Goal: Transaction & Acquisition: Purchase product/service

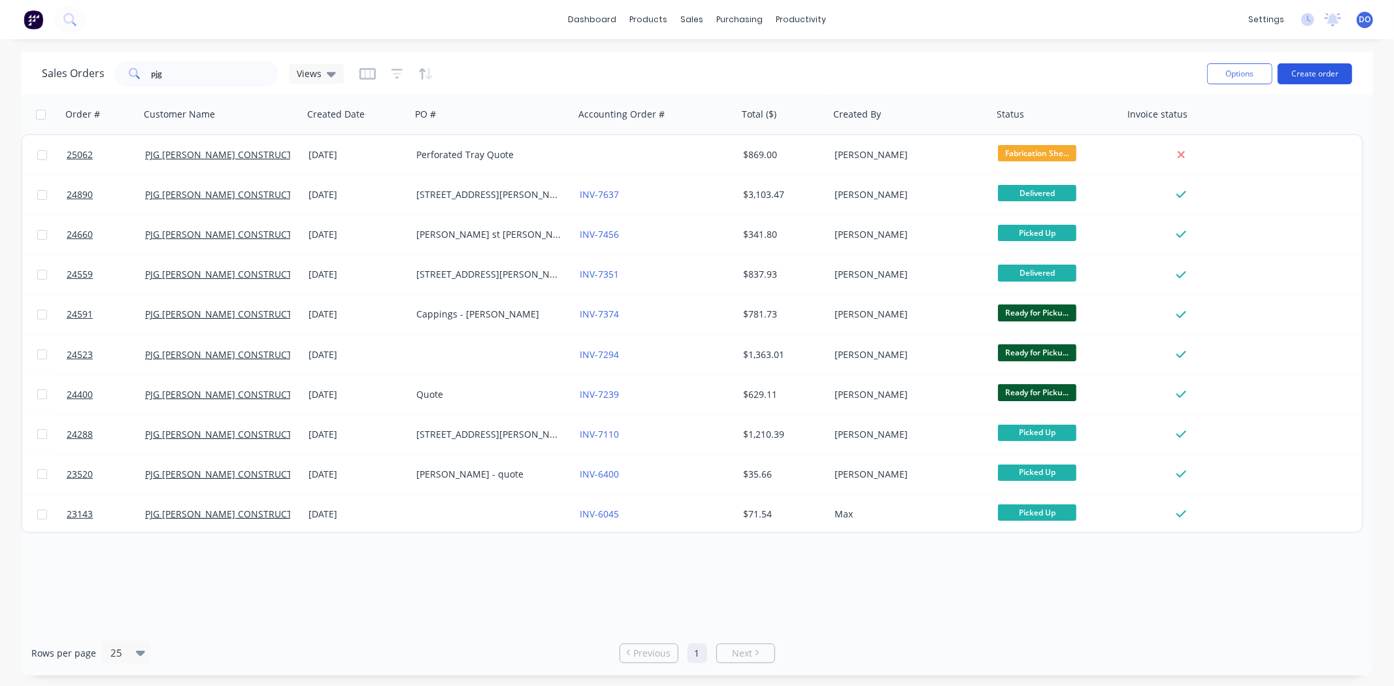
click at [1349, 76] on button "Create order" at bounding box center [1315, 73] width 75 height 21
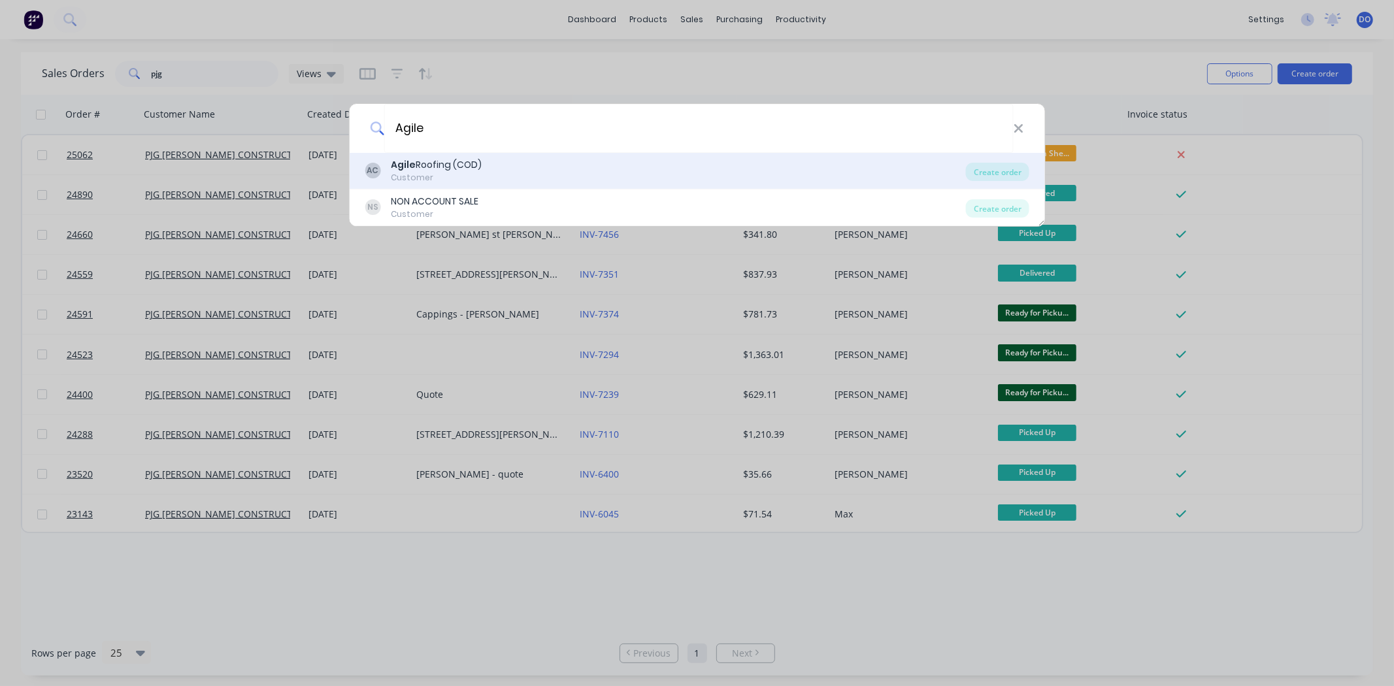
type input "Agile"
click at [556, 164] on div "AC Agile Roofing (COD) Customer" at bounding box center [665, 170] width 601 height 25
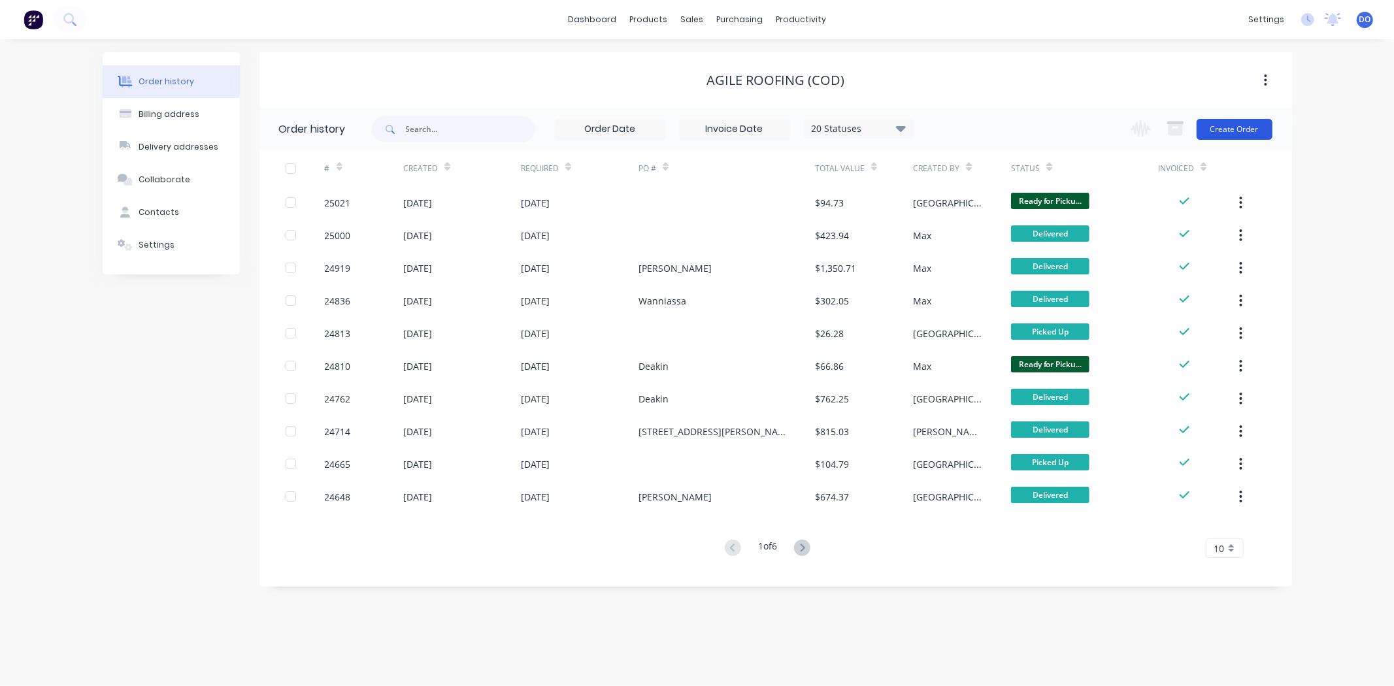
click at [1239, 125] on button "Create Order" at bounding box center [1235, 129] width 76 height 21
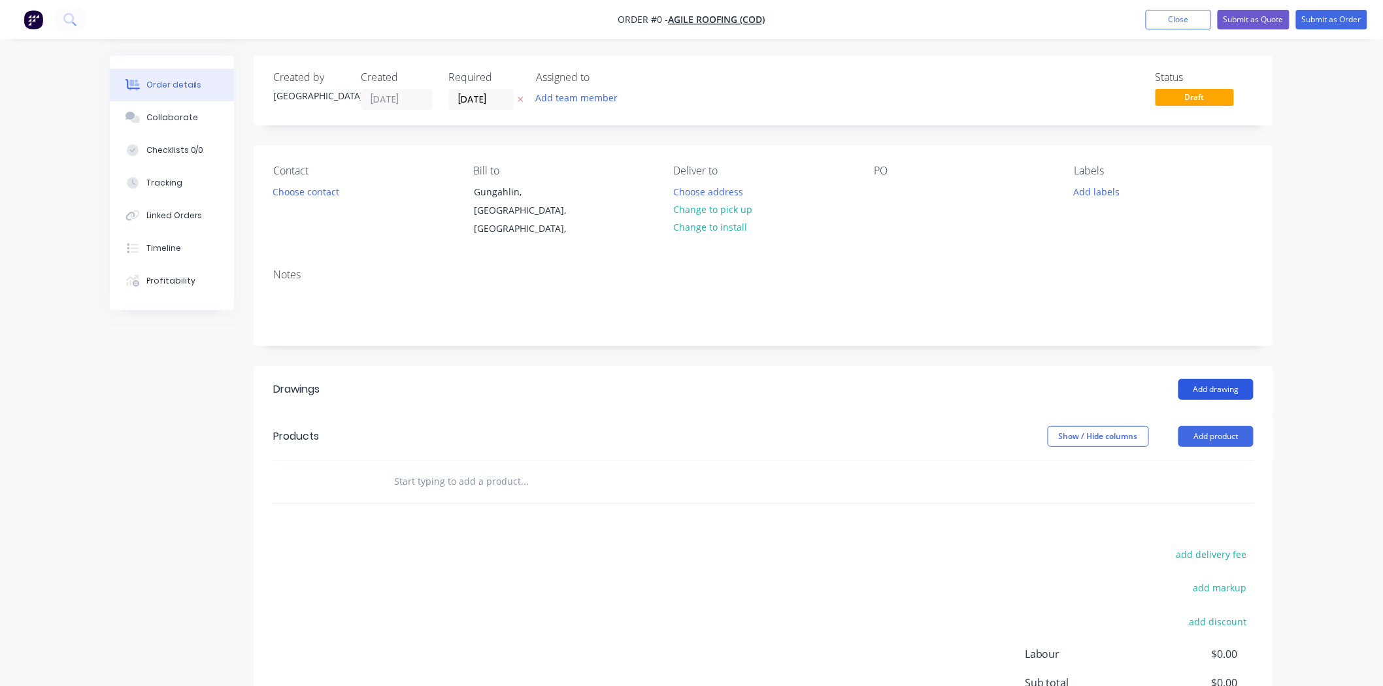
click at [1225, 384] on button "Add drawing" at bounding box center [1216, 389] width 75 height 21
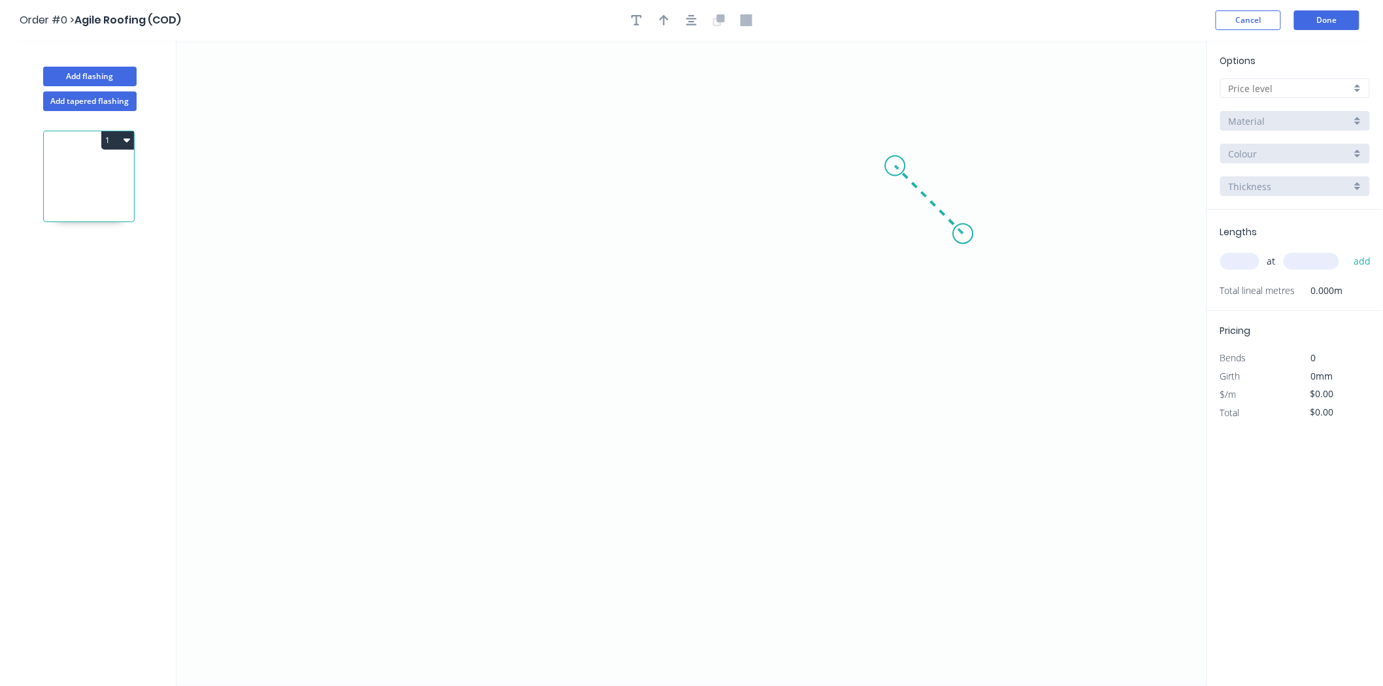
drag, startPoint x: 949, startPoint y: 226, endPoint x: 896, endPoint y: 173, distance: 74.4
click at [896, 173] on icon "0" at bounding box center [692, 364] width 1031 height 646
click at [556, 173] on icon "0 ?" at bounding box center [692, 364] width 1031 height 646
click at [549, 469] on icon "0 ? ?" at bounding box center [692, 364] width 1031 height 646
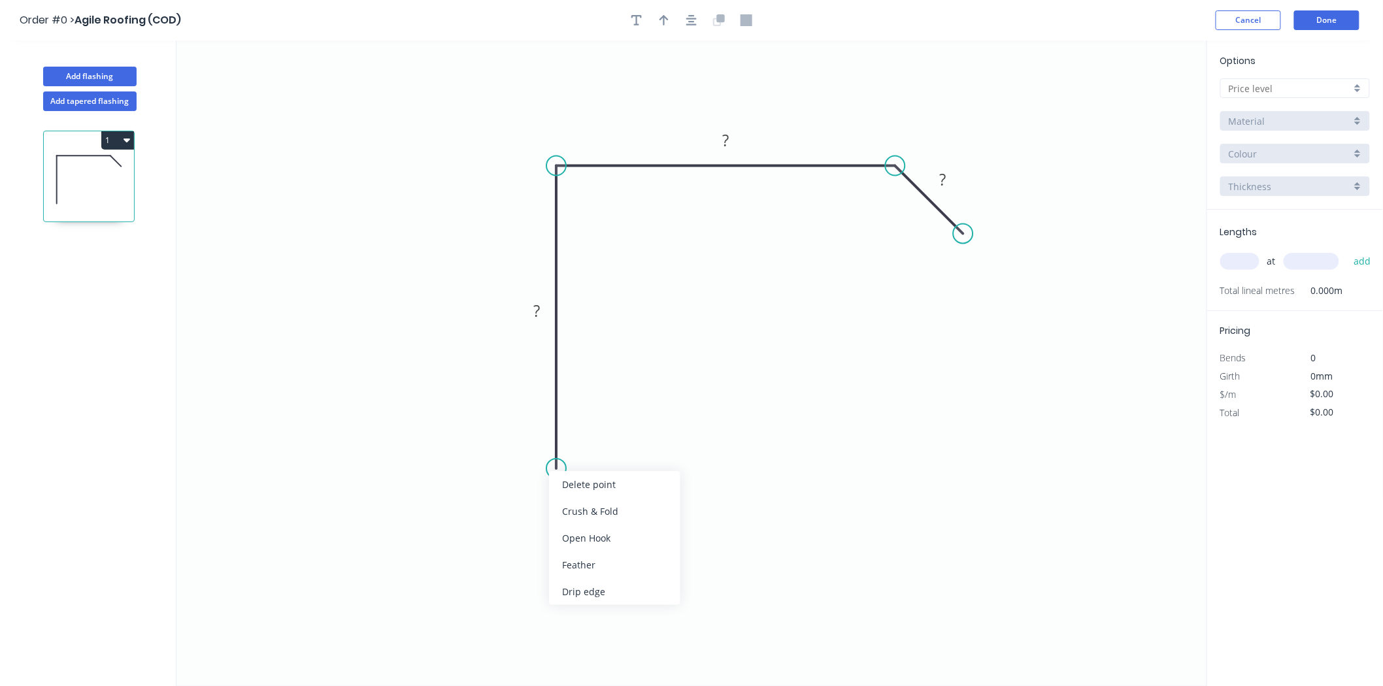
click at [584, 613] on icon "0 ? ? ?" at bounding box center [692, 364] width 1031 height 646
click at [579, 605] on div "Drip edge" at bounding box center [623, 603] width 131 height 27
click at [537, 310] on tspan "?" at bounding box center [536, 311] width 7 height 22
click at [671, 21] on button "button" at bounding box center [664, 20] width 20 height 20
drag, startPoint x: 1140, startPoint y: 99, endPoint x: 486, endPoint y: 173, distance: 658.5
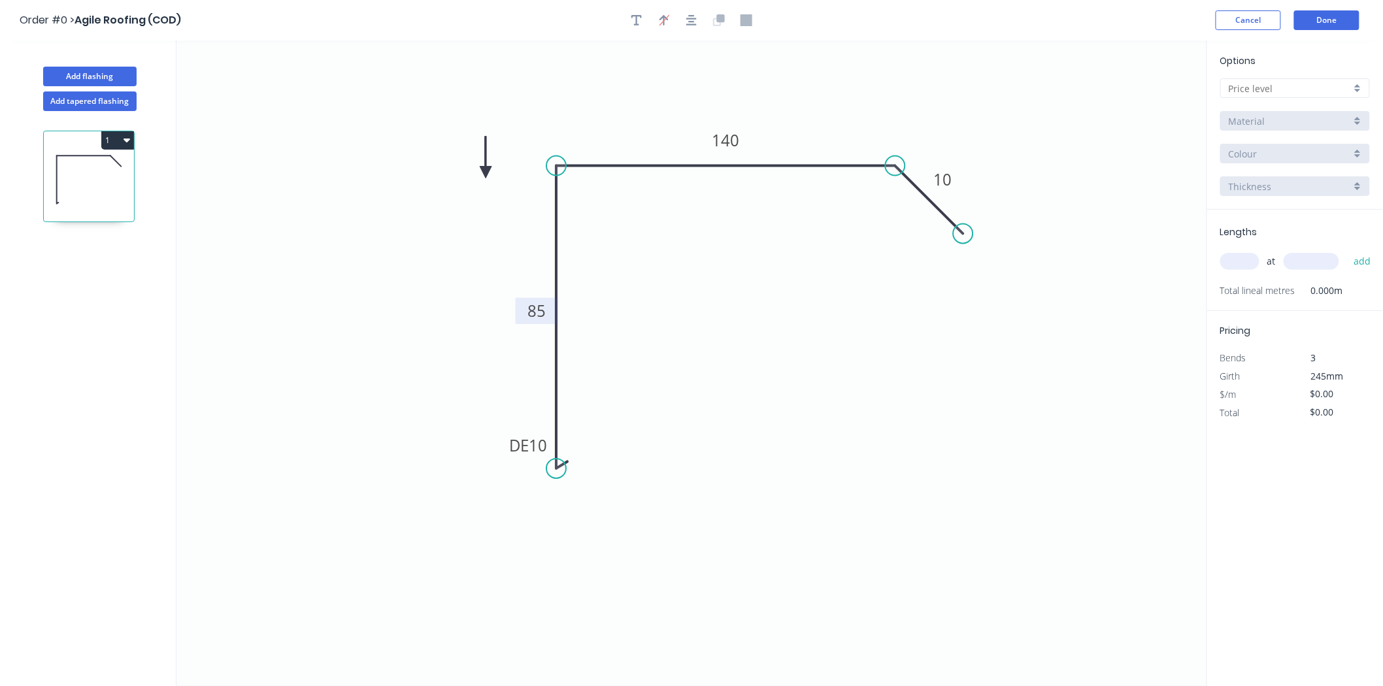
click at [486, 173] on icon at bounding box center [486, 158] width 12 height 42
click at [1290, 79] on div at bounding box center [1296, 88] width 150 height 20
click at [1284, 218] on div "F" at bounding box center [1295, 227] width 148 height 23
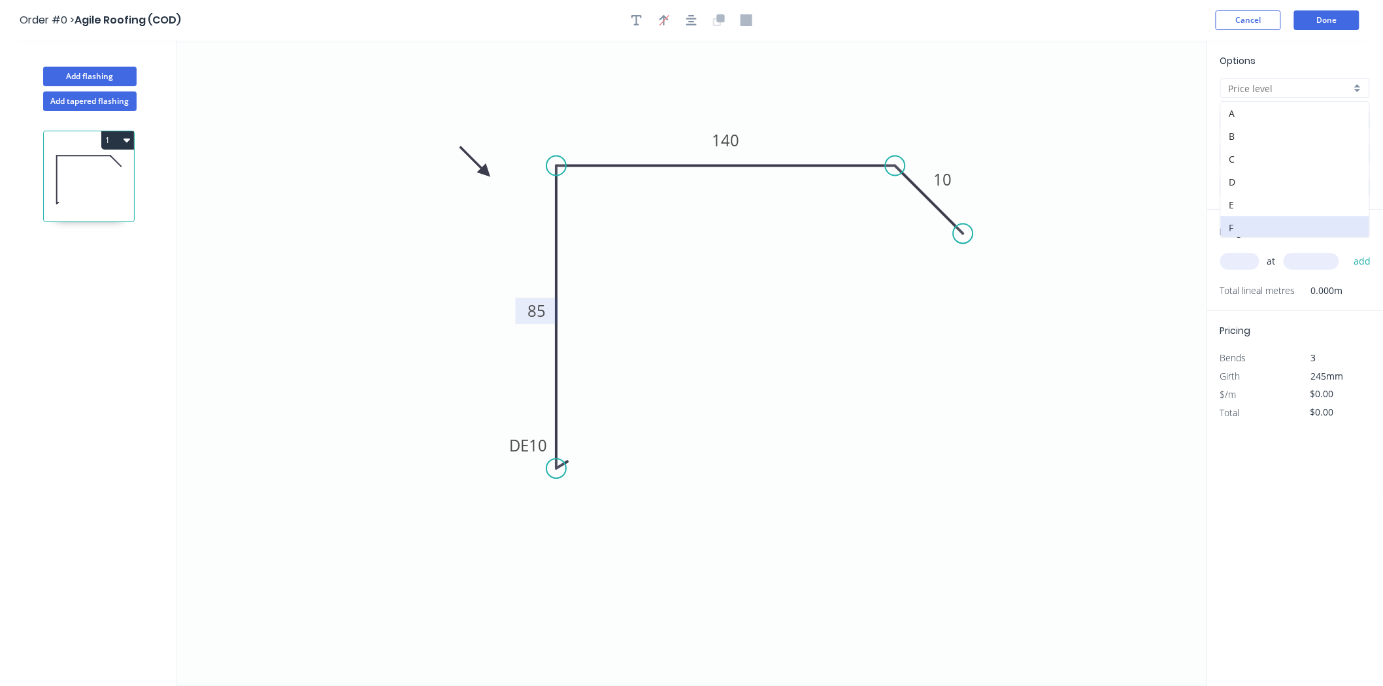
type input "F"
type input "$11.56"
click at [1270, 153] on input "Basalt" at bounding box center [1290, 154] width 122 height 14
click at [1273, 190] on div "[PERSON_NAME]" at bounding box center [1295, 182] width 148 height 23
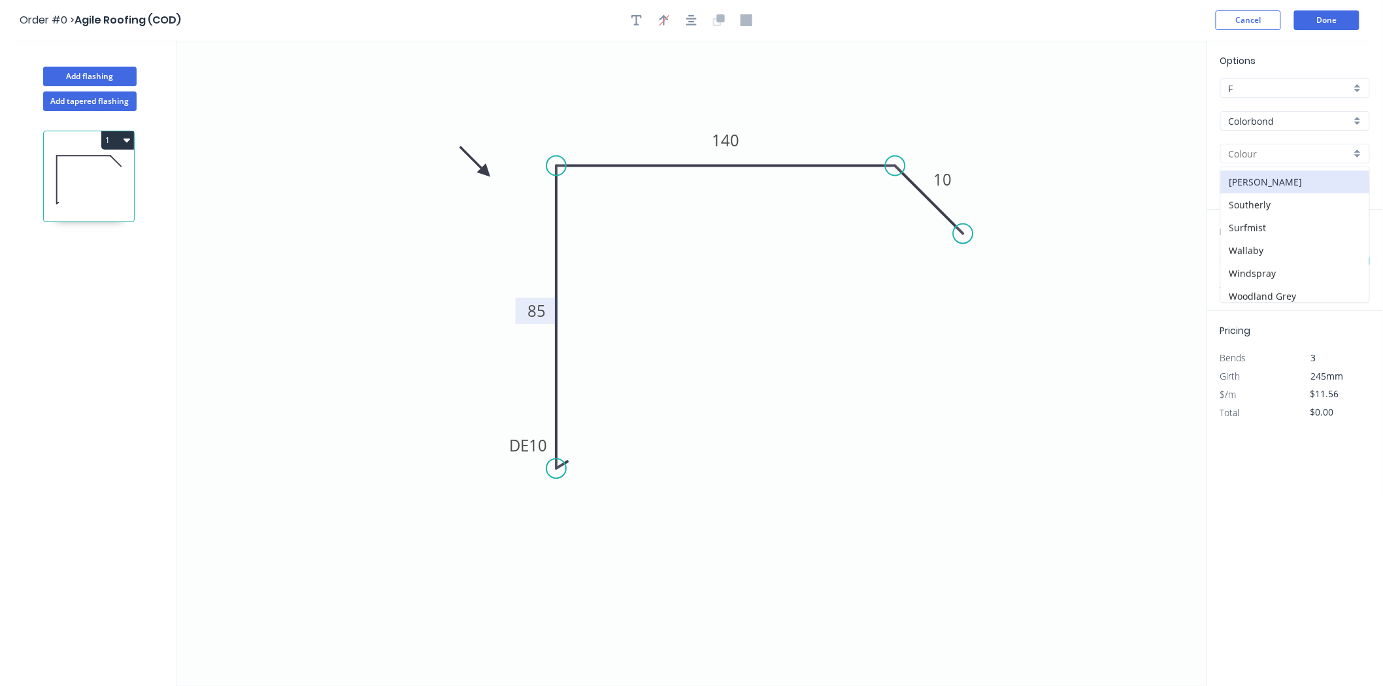
type input "[PERSON_NAME]"
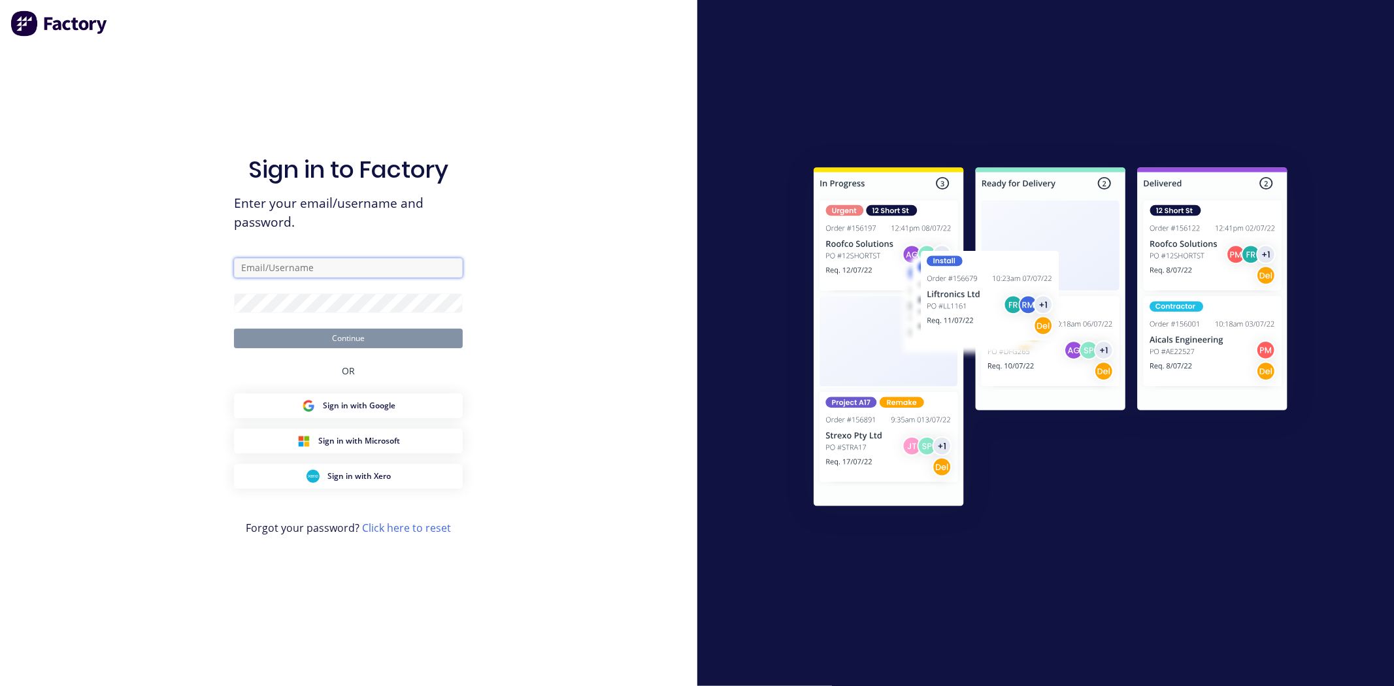
click at [333, 258] on input "text" at bounding box center [348, 268] width 229 height 20
type input "Dallas@arkus.com.au"
click at [234, 329] on button "Continue" at bounding box center [348, 339] width 229 height 20
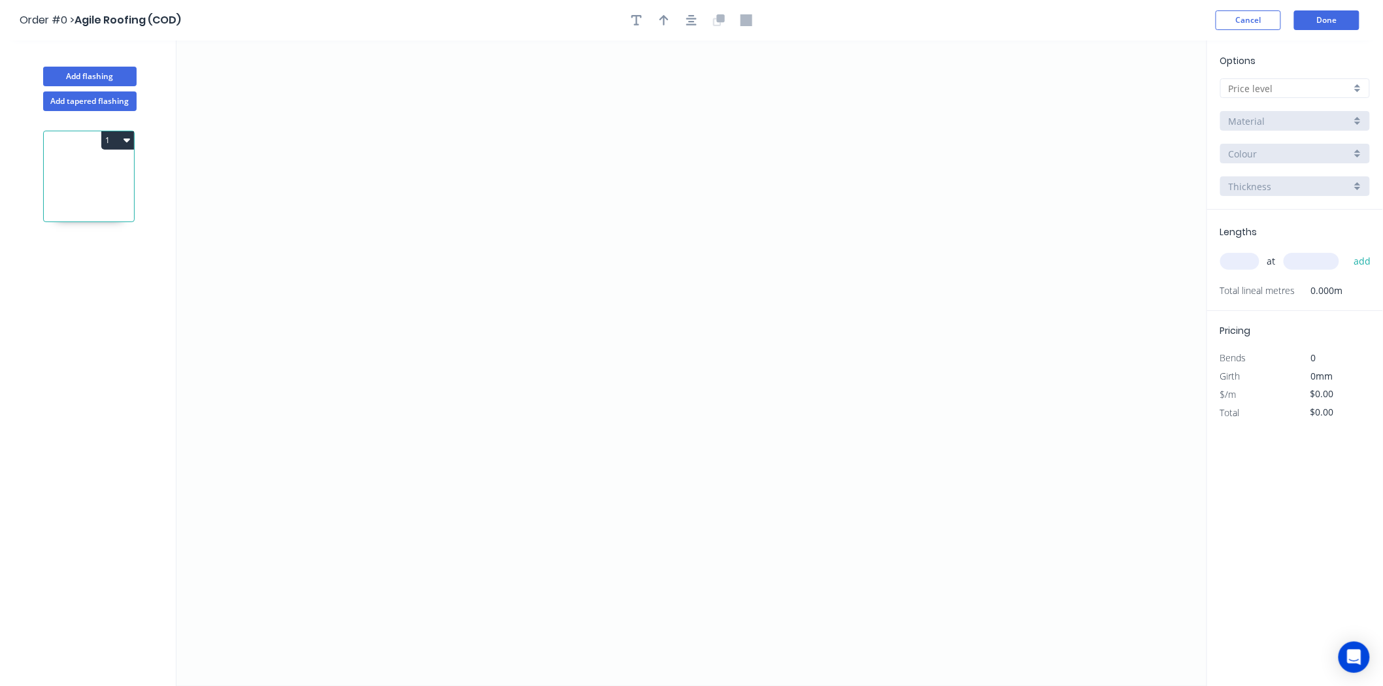
click at [93, 165] on icon at bounding box center [89, 180] width 90 height 84
drag, startPoint x: 909, startPoint y: 216, endPoint x: 855, endPoint y: 164, distance: 75.4
click at [855, 164] on icon "0" at bounding box center [692, 364] width 1031 height 646
click at [505, 150] on icon "0 ?" at bounding box center [692, 364] width 1031 height 646
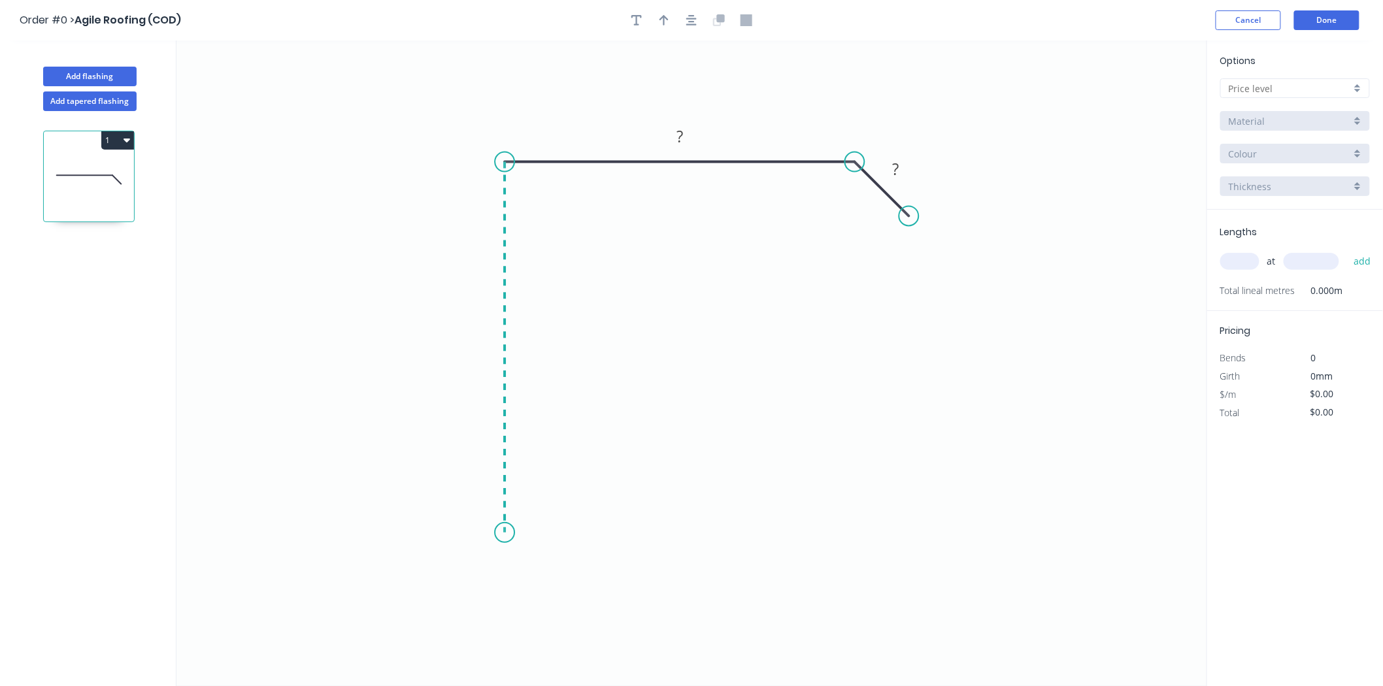
click at [488, 533] on icon "0 ? ?" at bounding box center [692, 364] width 1031 height 646
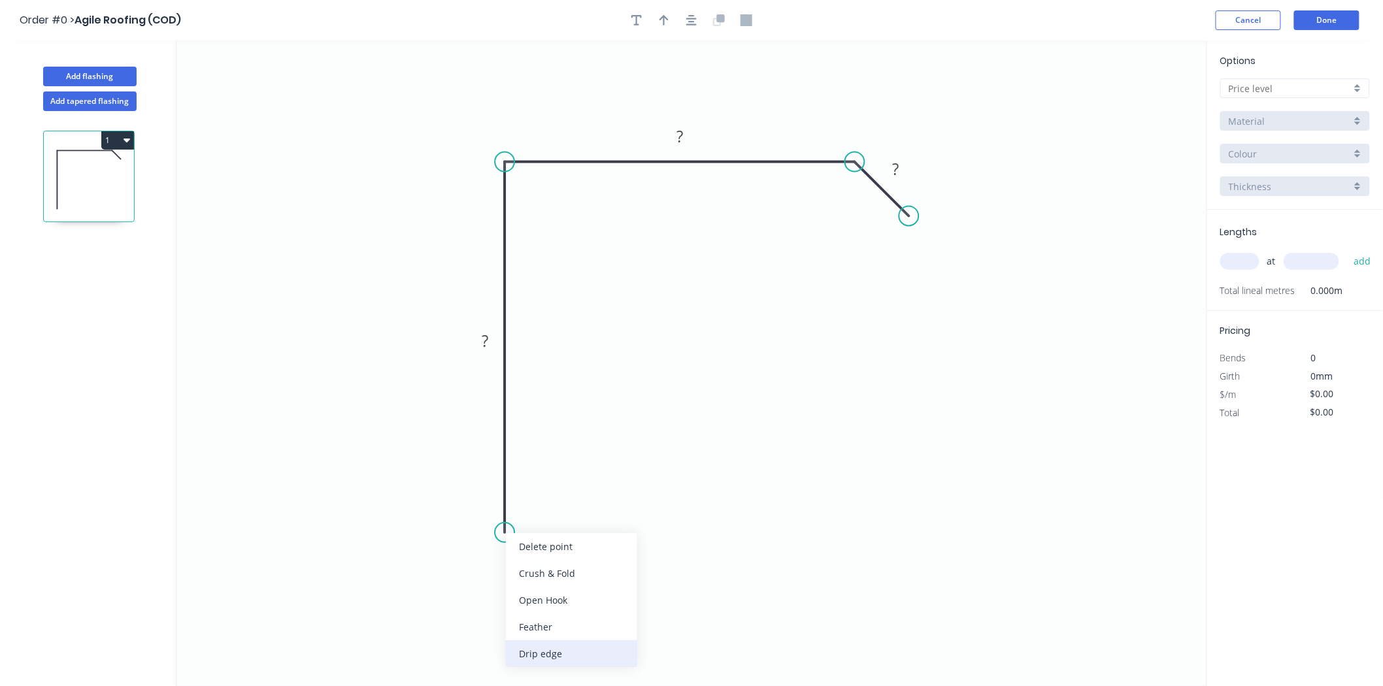
click at [547, 650] on div "Drip edge" at bounding box center [571, 654] width 131 height 27
click at [486, 338] on tspan "?" at bounding box center [485, 341] width 7 height 22
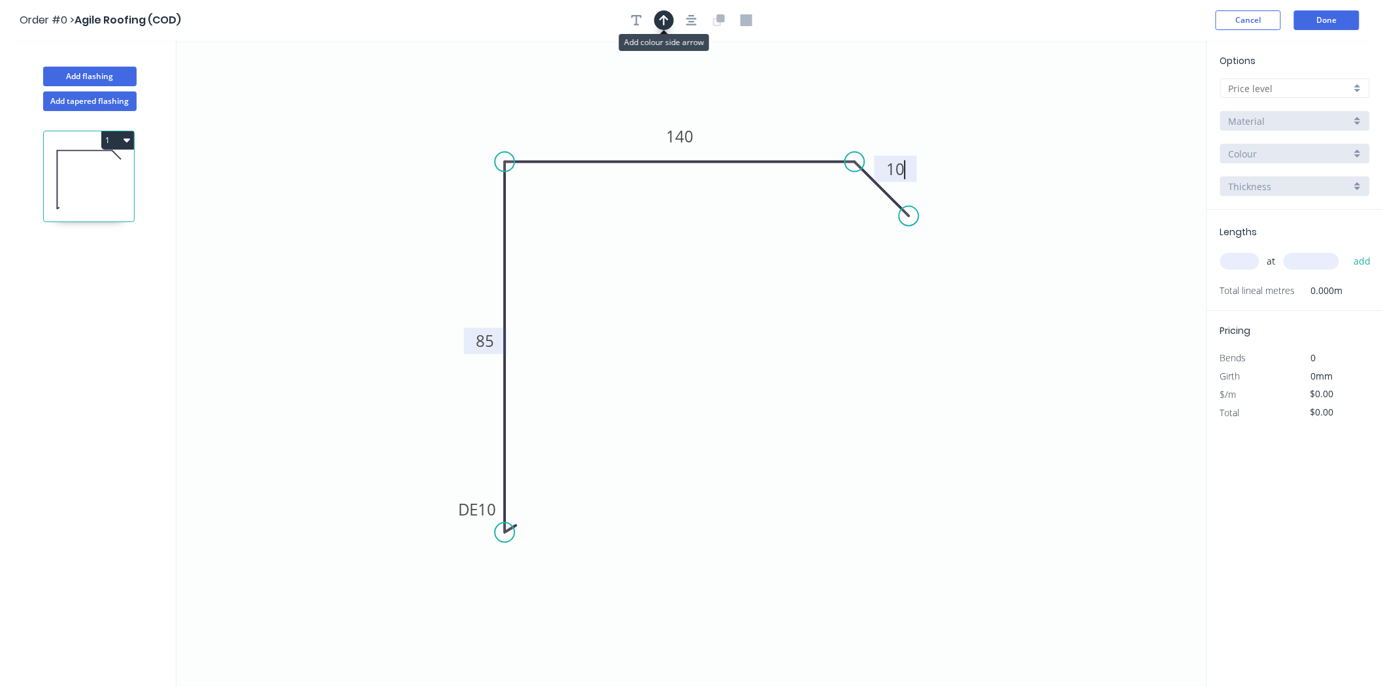
click at [664, 24] on icon "button" at bounding box center [664, 20] width 9 height 10
drag, startPoint x: 1141, startPoint y: 103, endPoint x: 477, endPoint y: 135, distance: 665.0
click at [477, 135] on icon at bounding box center [467, 124] width 38 height 38
click at [1303, 85] on input "text" at bounding box center [1290, 89] width 122 height 14
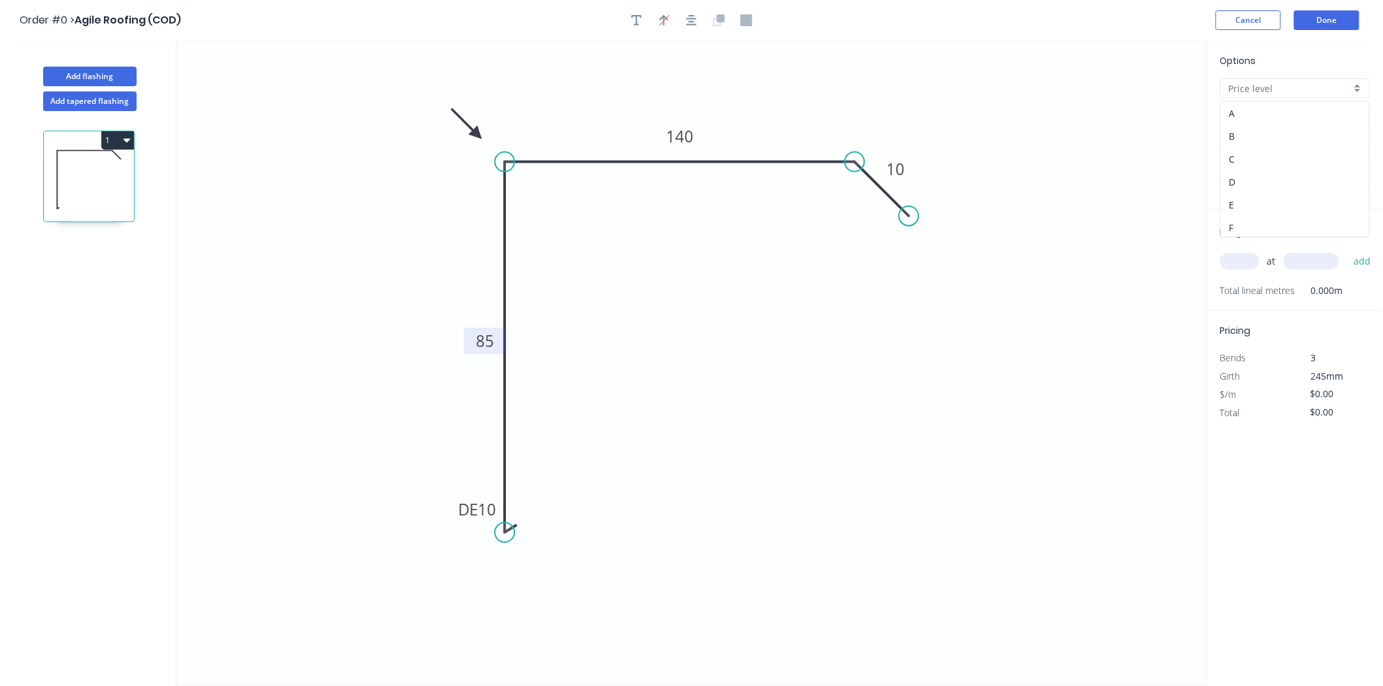
click at [1273, 227] on div "F" at bounding box center [1295, 227] width 148 height 23
type input "F"
type input "$11.56"
click at [1247, 251] on div "at add" at bounding box center [1297, 261] width 152 height 22
click at [1247, 256] on input "text" at bounding box center [1240, 261] width 39 height 17
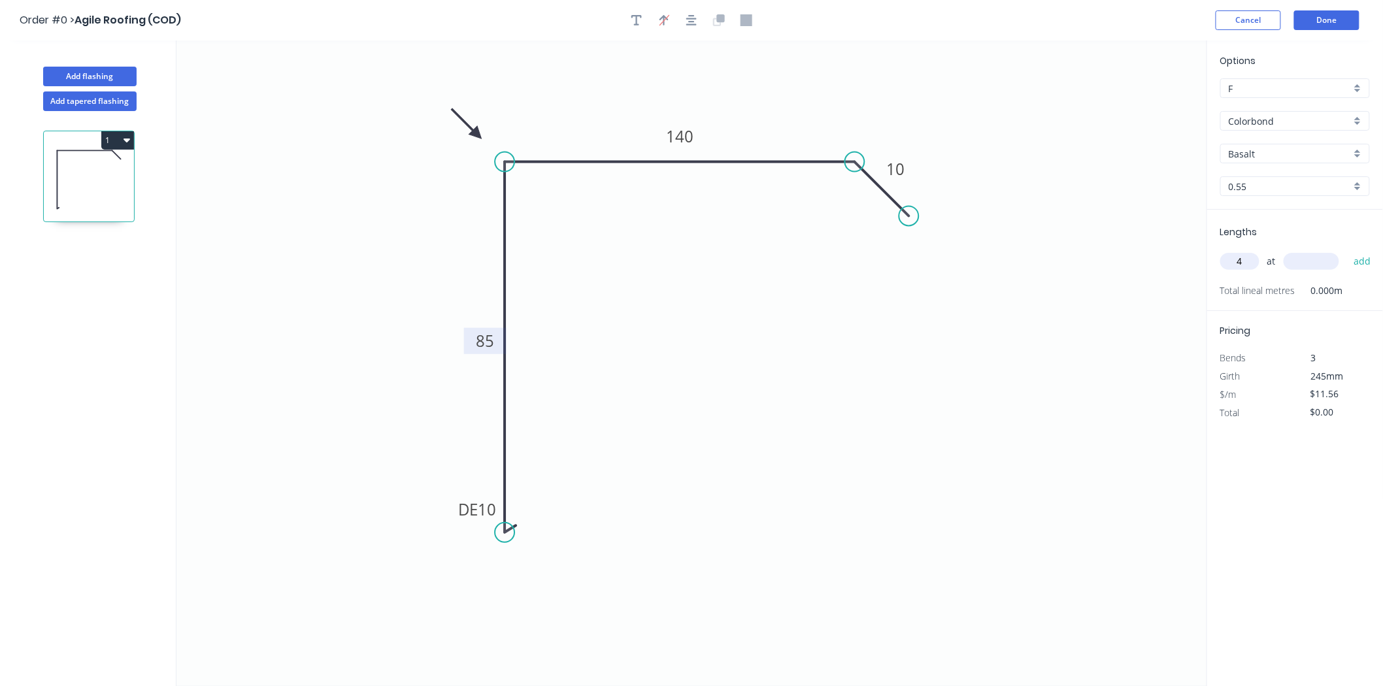
type input "4"
type input "6000"
click at [1347, 250] on button "add" at bounding box center [1362, 261] width 31 height 22
type input "$277.44"
type input "2"
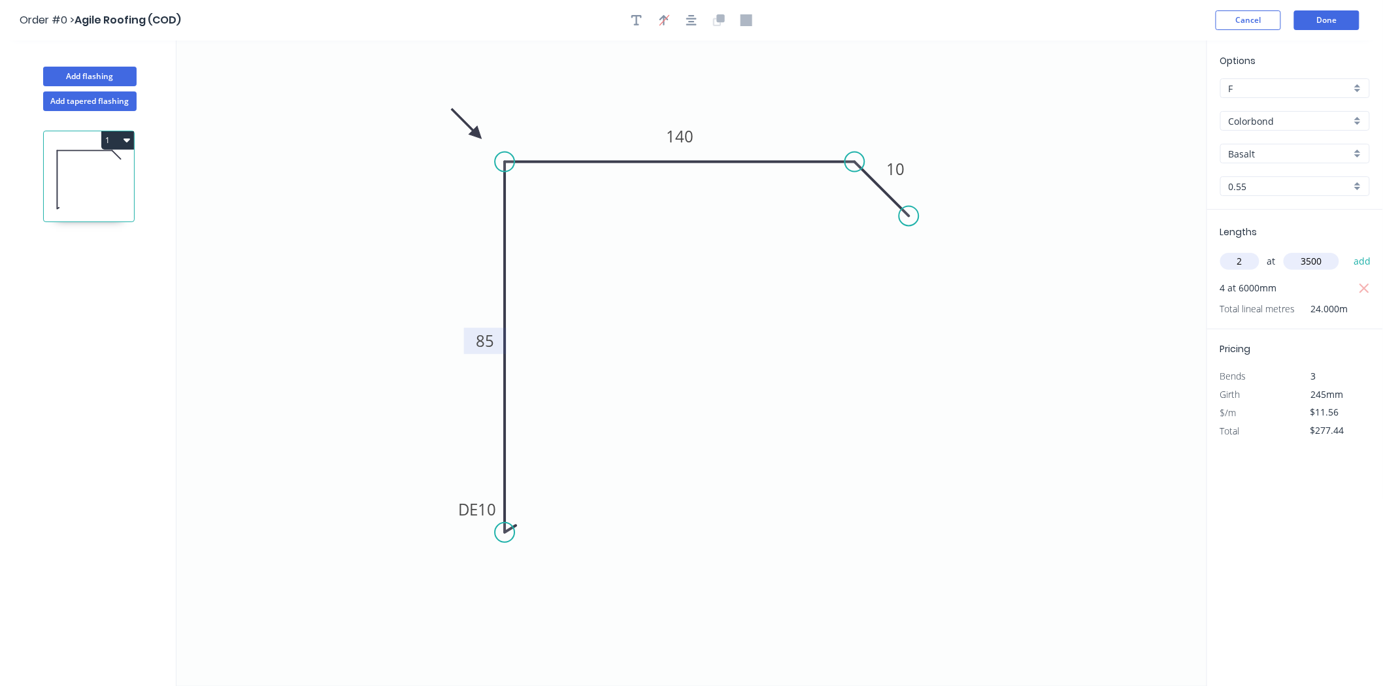
type input "3500"
click at [1347, 250] on button "add" at bounding box center [1362, 261] width 31 height 22
type input "$358.36"
click at [1273, 152] on input "Basalt" at bounding box center [1290, 154] width 122 height 14
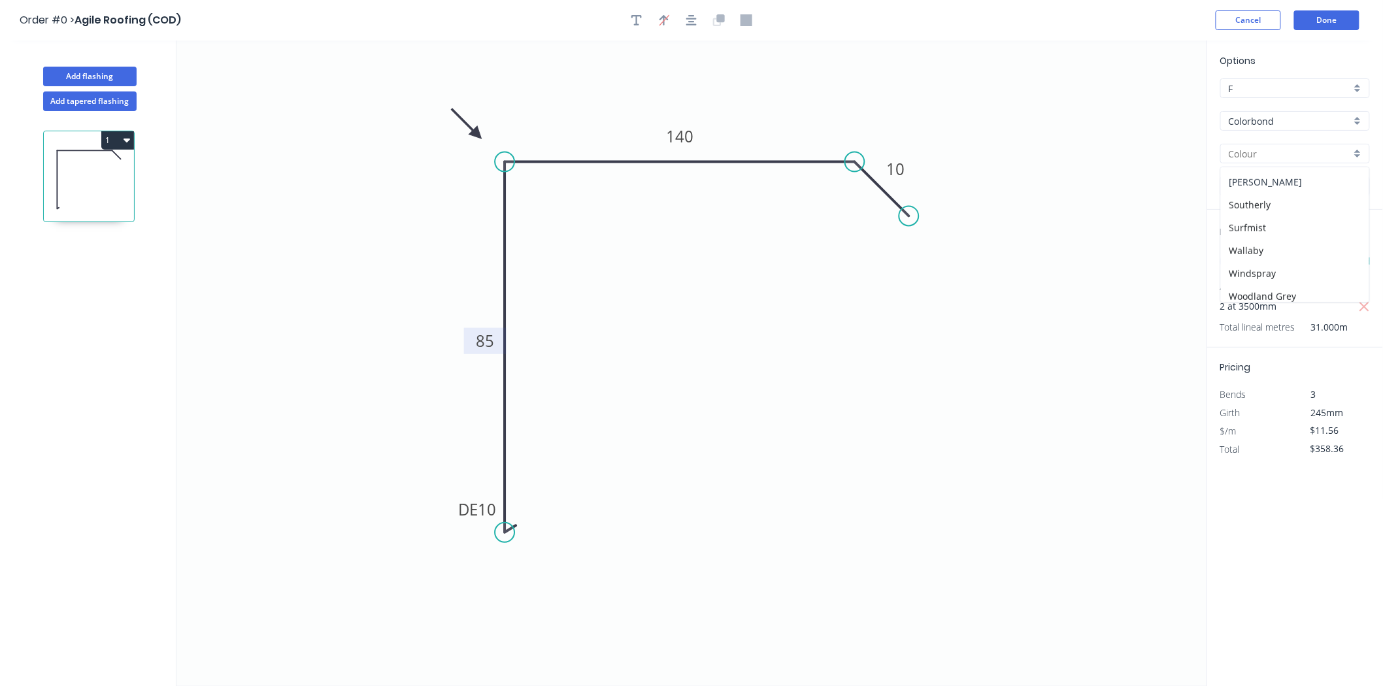
click at [1302, 190] on div "[PERSON_NAME]" at bounding box center [1295, 182] width 148 height 23
type input "[PERSON_NAME]"
click at [73, 69] on button "Add flashing" at bounding box center [89, 77] width 93 height 20
type input "$0.00"
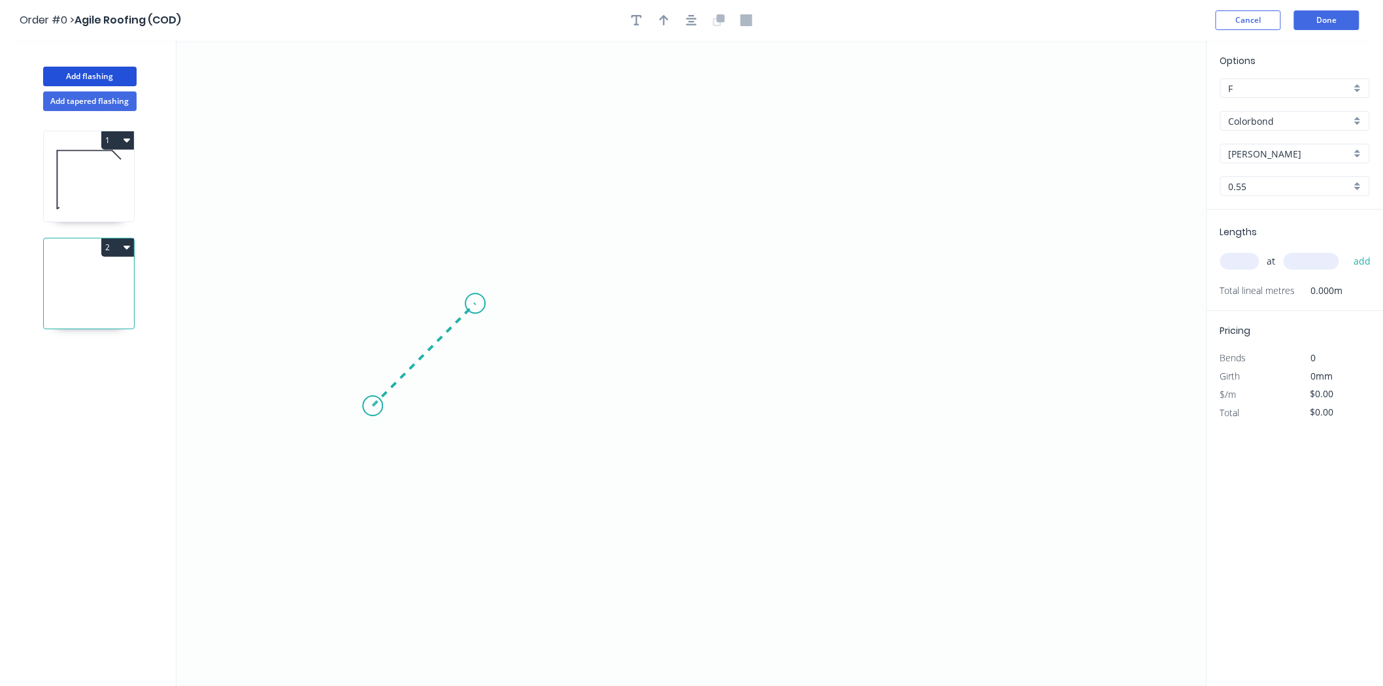
drag, startPoint x: 373, startPoint y: 407, endPoint x: 475, endPoint y: 308, distance: 142.4
click at [475, 308] on icon "0" at bounding box center [692, 364] width 1031 height 646
click at [814, 314] on icon "0 ?" at bounding box center [692, 364] width 1031 height 646
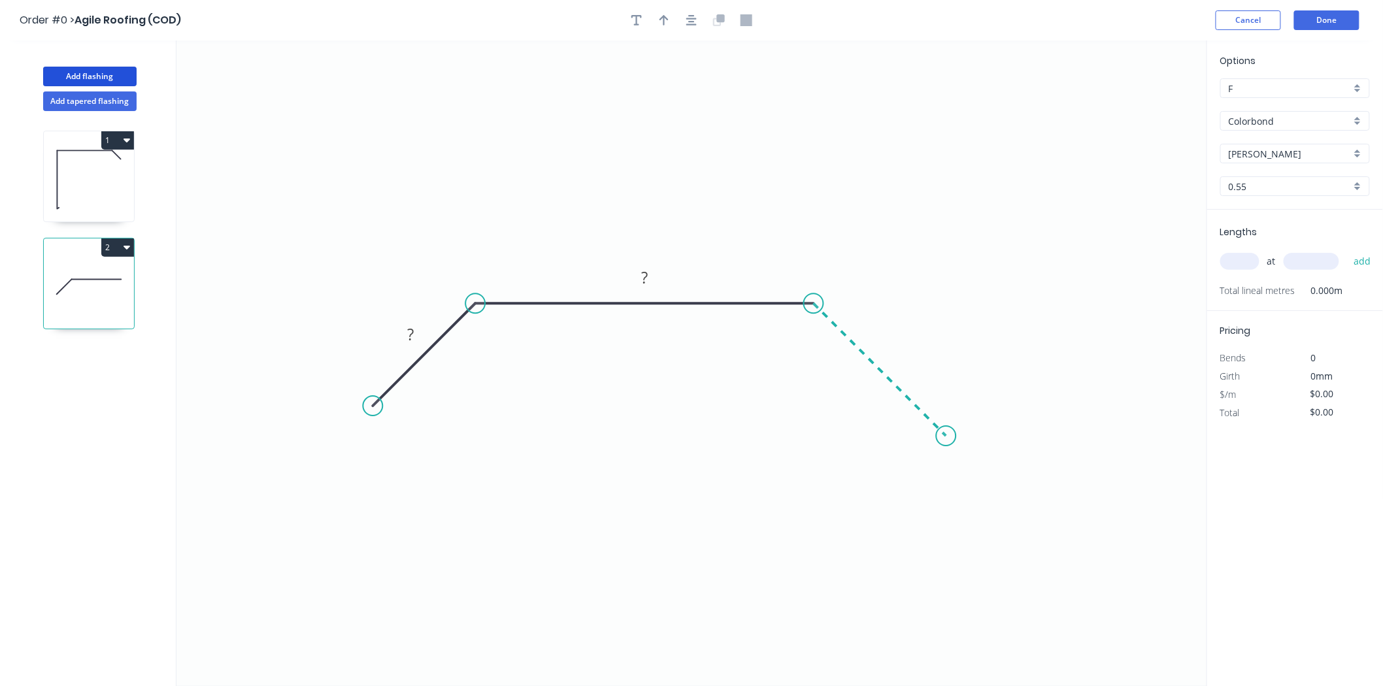
click at [947, 426] on icon "0 ? ?" at bounding box center [692, 364] width 1031 height 646
click at [407, 335] on tspan "?" at bounding box center [410, 335] width 7 height 22
click at [663, 18] on icon "button" at bounding box center [664, 20] width 9 height 12
type input "$18.58"
click at [1138, 105] on icon at bounding box center [1142, 91] width 12 height 42
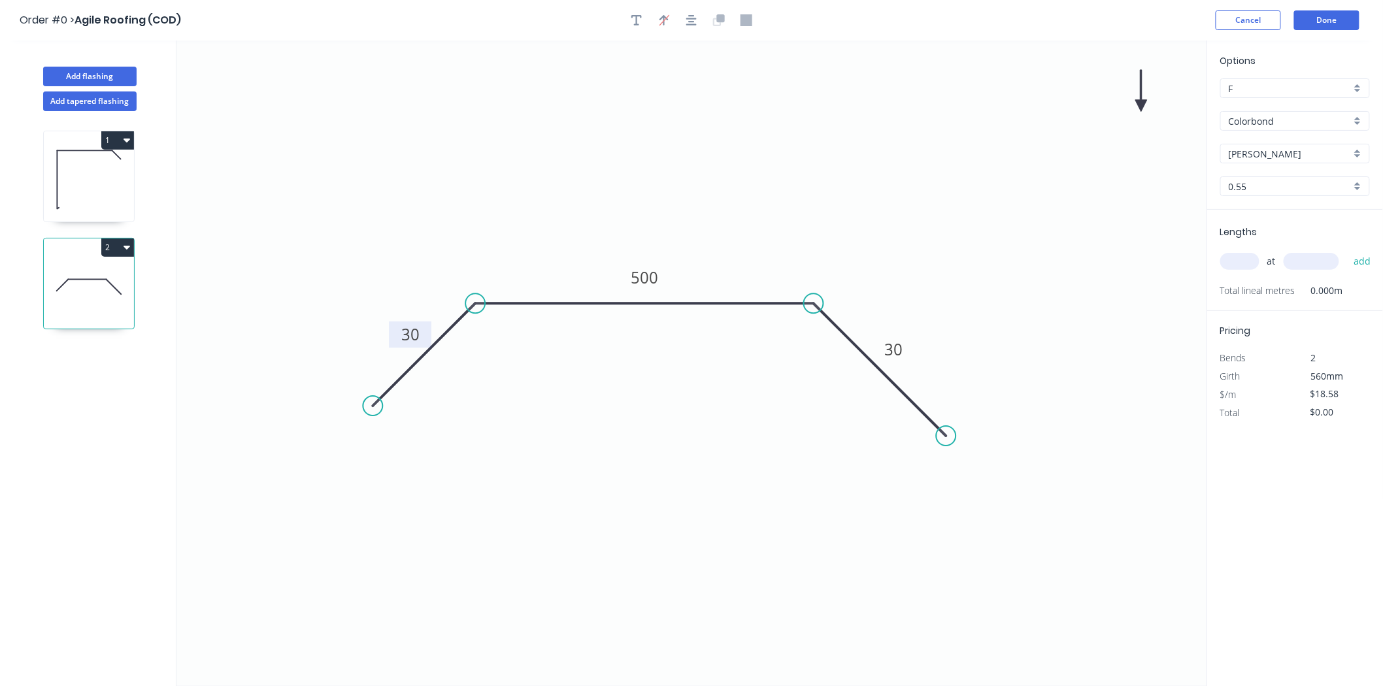
click at [1138, 109] on icon "0 30 500 30" at bounding box center [692, 364] width 1031 height 646
click at [1139, 105] on icon at bounding box center [1142, 91] width 12 height 42
drag, startPoint x: 1145, startPoint y: 105, endPoint x: 792, endPoint y: 240, distance: 377.2
click at [792, 240] on icon at bounding box center [803, 228] width 38 height 38
click at [1236, 263] on input "text" at bounding box center [1240, 261] width 39 height 17
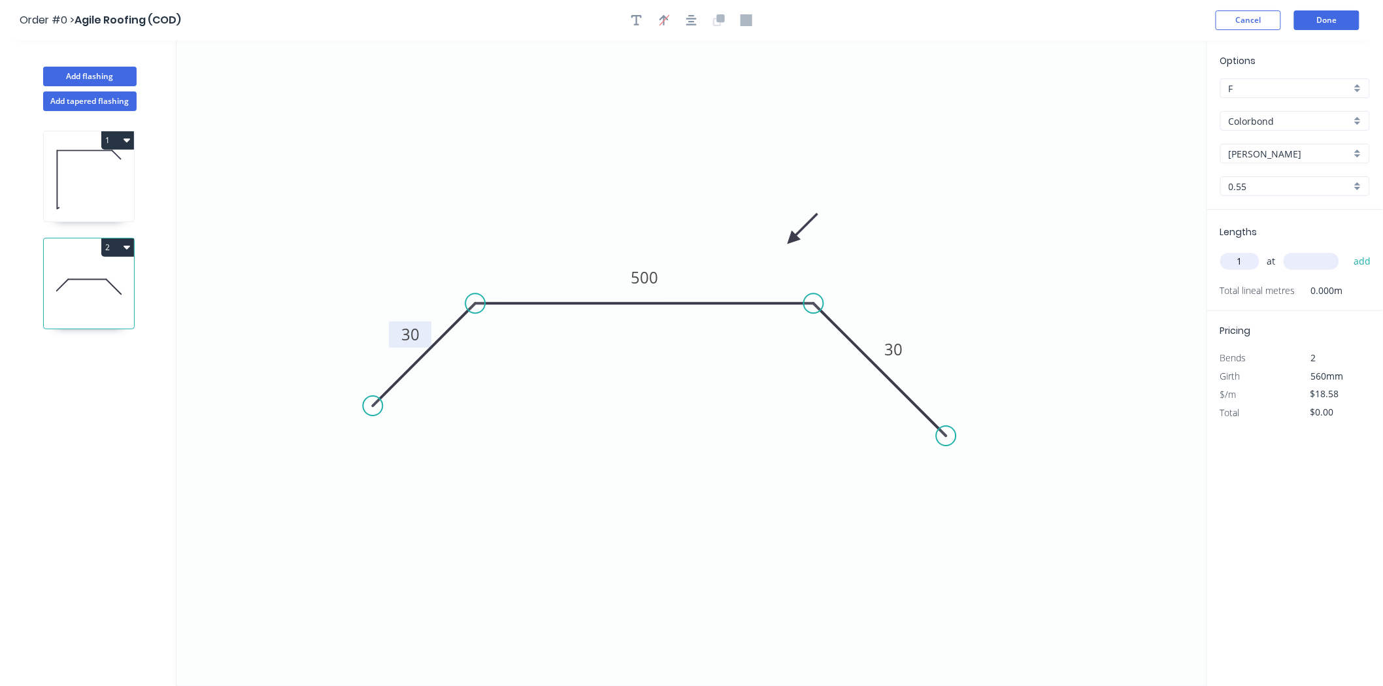
type input "1"
type input "1500"
click at [1347, 250] on button "add" at bounding box center [1362, 261] width 31 height 22
type input "$27.87"
click at [1312, 151] on input "[PERSON_NAME]" at bounding box center [1290, 154] width 122 height 14
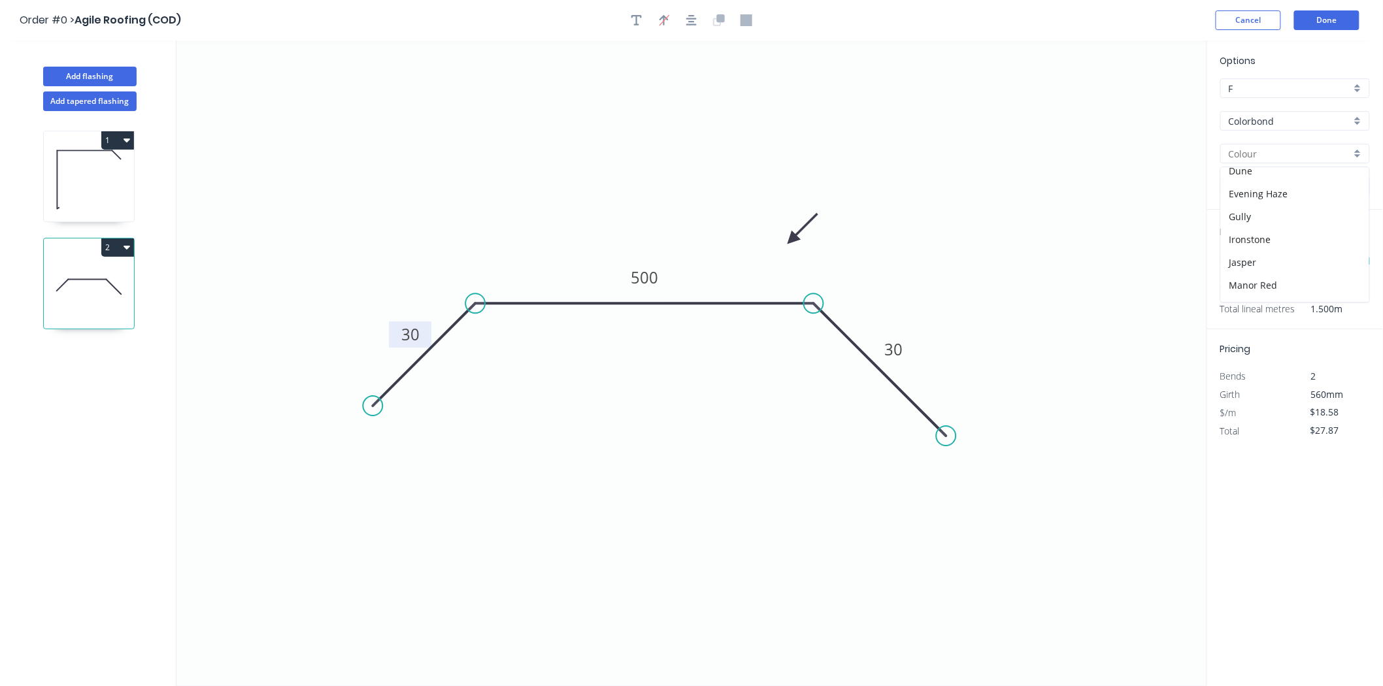
scroll to position [218, 0]
click at [1278, 226] on div "Monument" at bounding box center [1295, 235] width 148 height 23
type input "Monument"
click at [121, 247] on button "2" at bounding box center [117, 248] width 33 height 18
click at [89, 268] on button "Duplicate" at bounding box center [72, 280] width 124 height 26
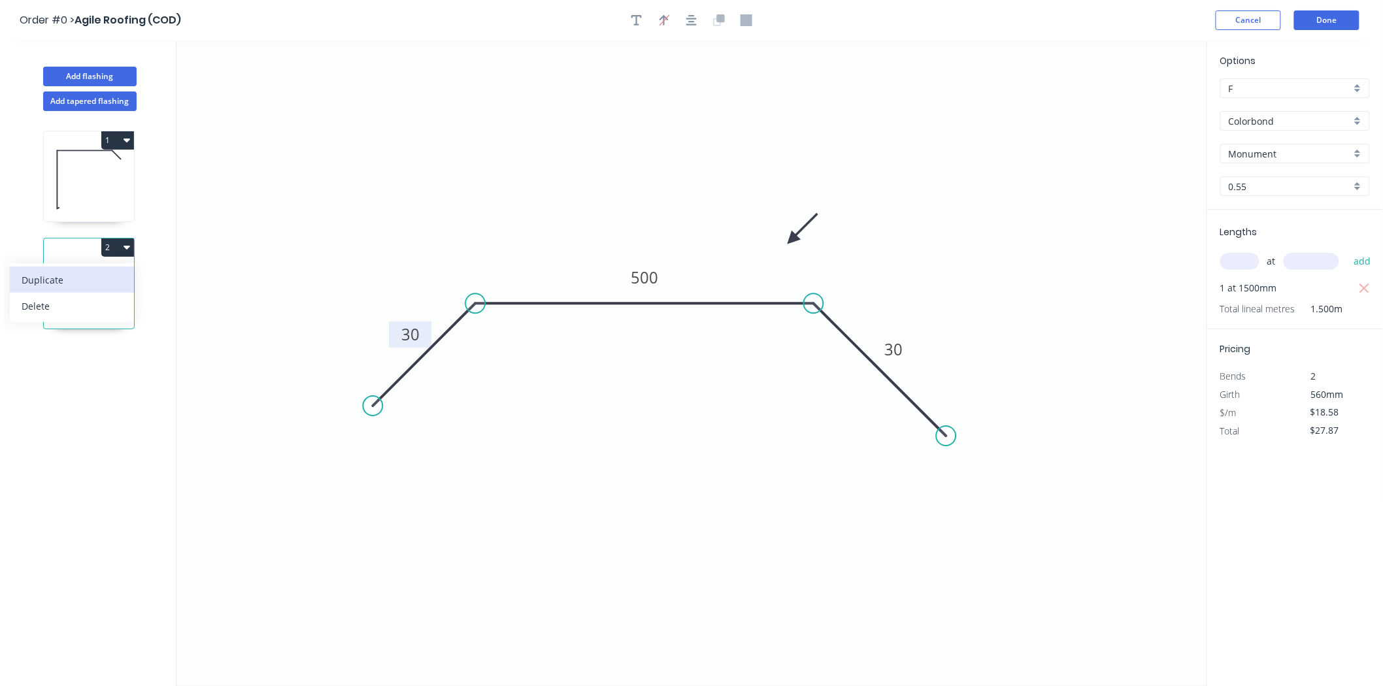
type input "$0.00"
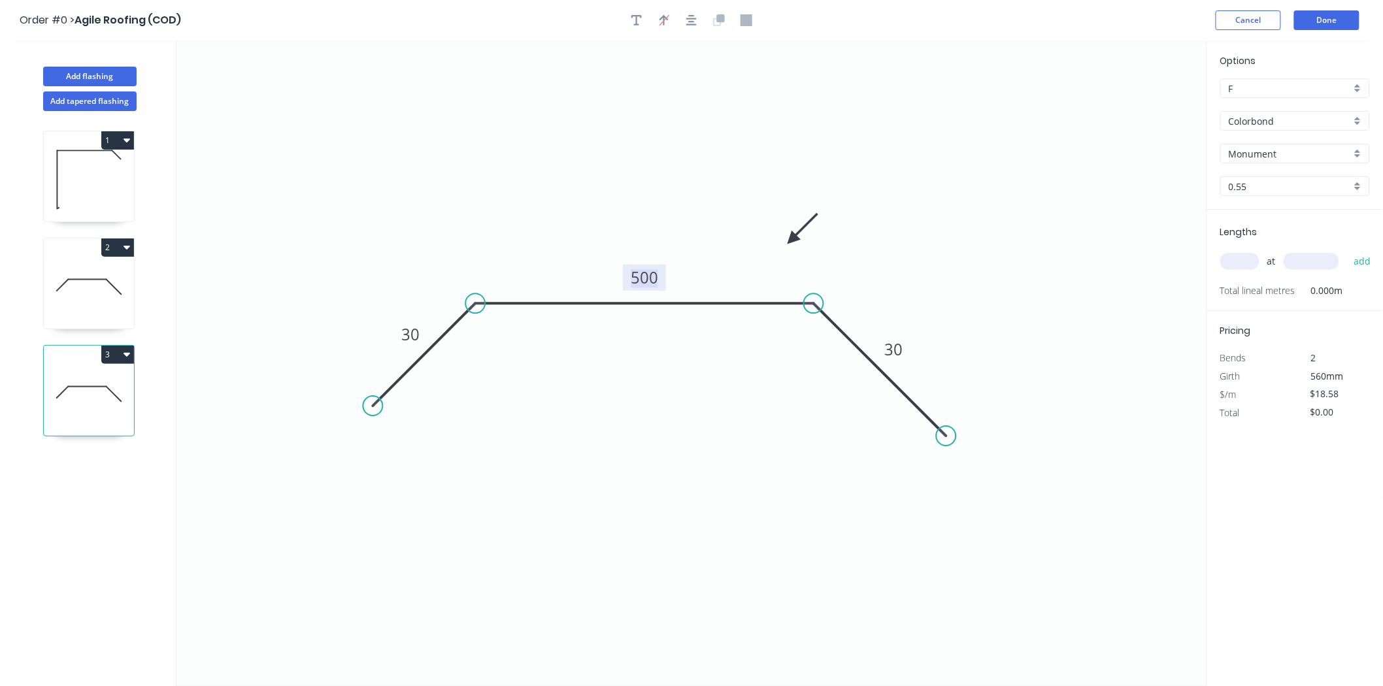
click at [649, 284] on tspan "500" at bounding box center [644, 278] width 27 height 22
click at [1219, 256] on div "Lengths at add Total lineal metres 0.000m" at bounding box center [1295, 260] width 176 height 101
type input "$13.28"
click at [1234, 263] on input "text" at bounding box center [1240, 261] width 39 height 17
type input "2"
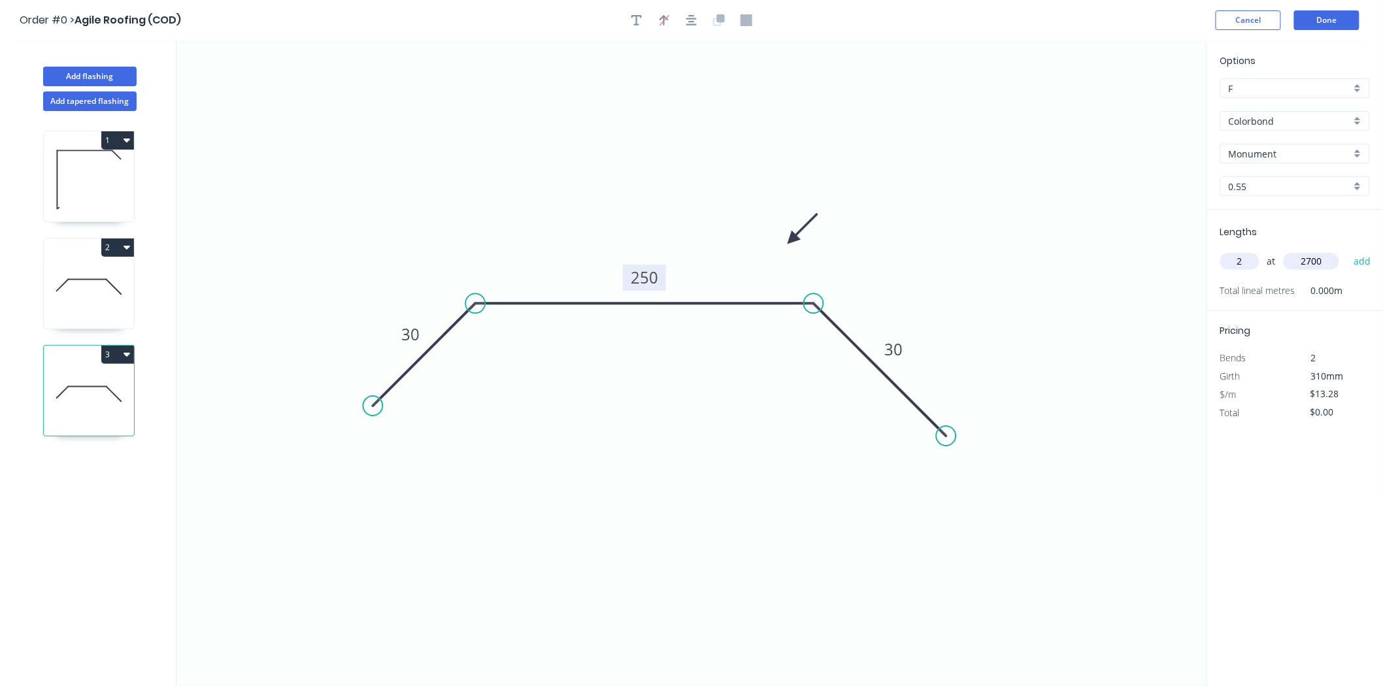
type input "2700"
click at [1347, 250] on button "add" at bounding box center [1362, 261] width 31 height 22
type input "$71.71"
click at [1331, 21] on button "Done" at bounding box center [1326, 20] width 65 height 20
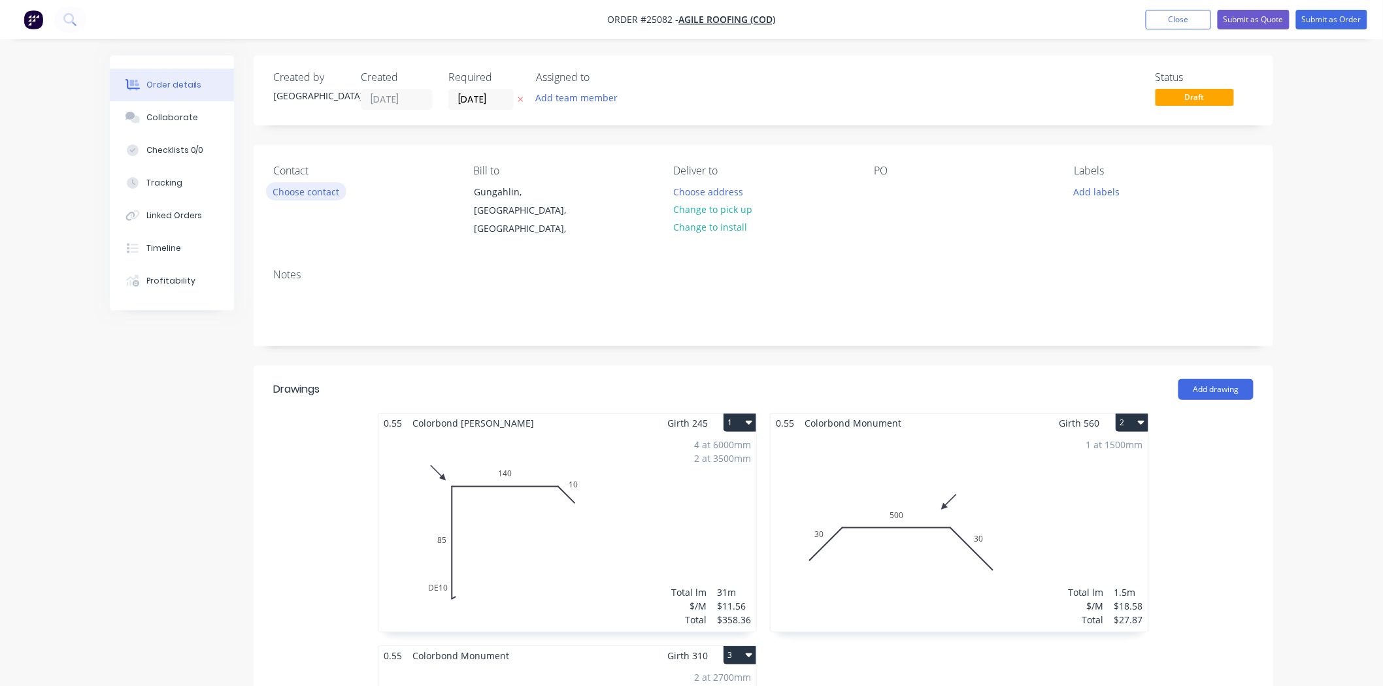
click at [303, 186] on button "Choose contact" at bounding box center [306, 191] width 80 height 18
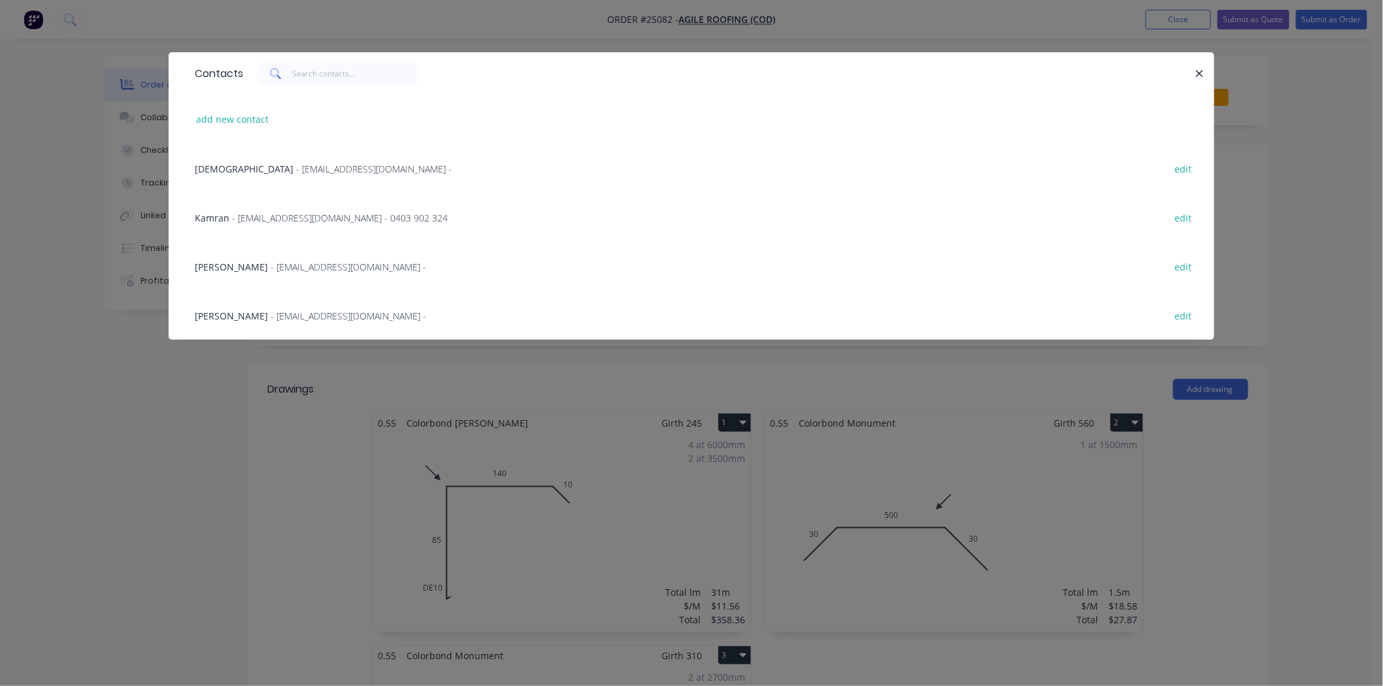
click at [292, 214] on span "- [EMAIL_ADDRESS][DOMAIN_NAME] - 0403 902 324" at bounding box center [340, 218] width 216 height 12
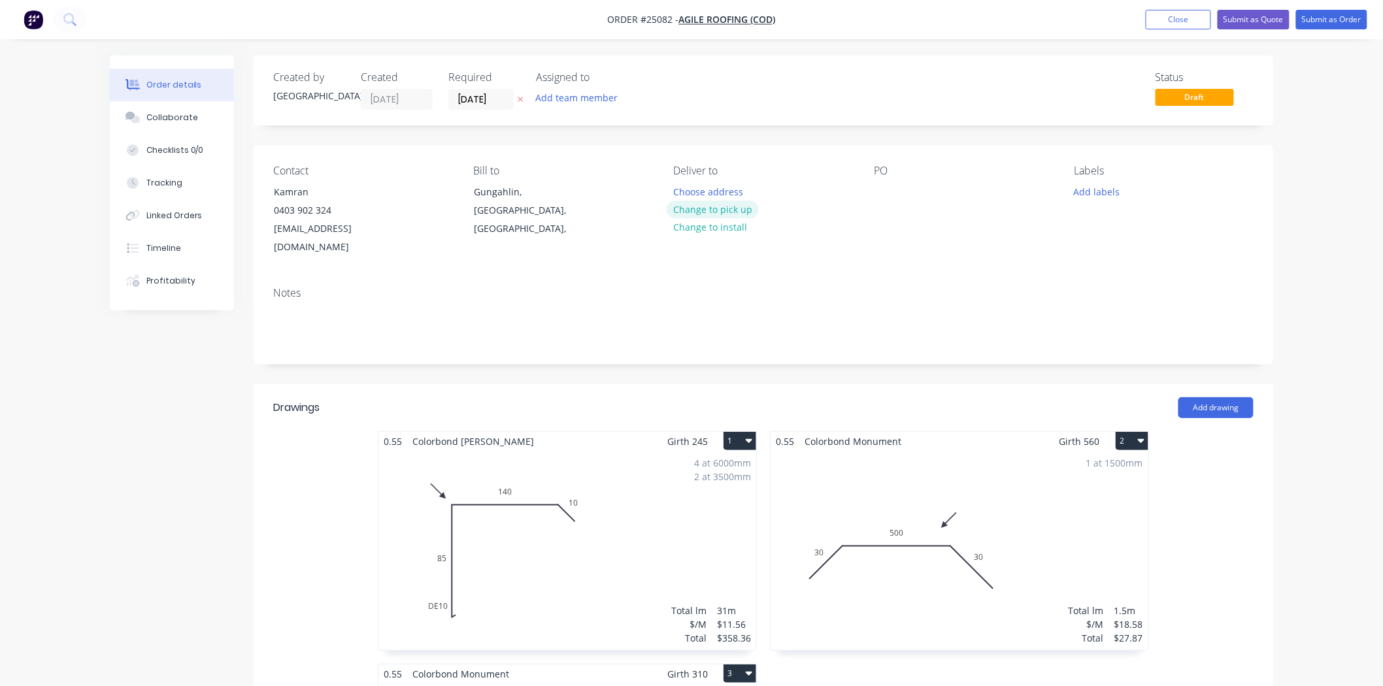
click at [692, 214] on button "Change to pick up" at bounding box center [713, 210] width 93 height 18
click at [692, 213] on button "Change to delivery" at bounding box center [714, 210] width 95 height 18
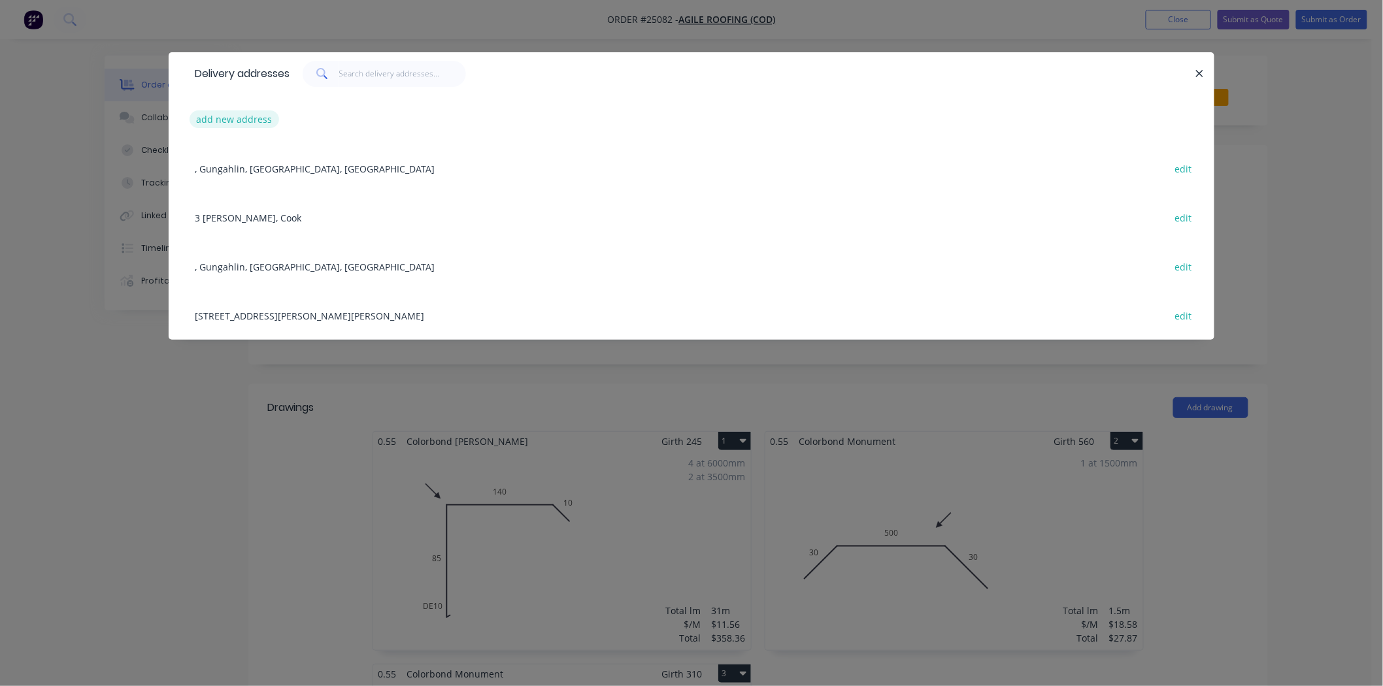
click at [260, 125] on button "add new address" at bounding box center [235, 119] width 90 height 18
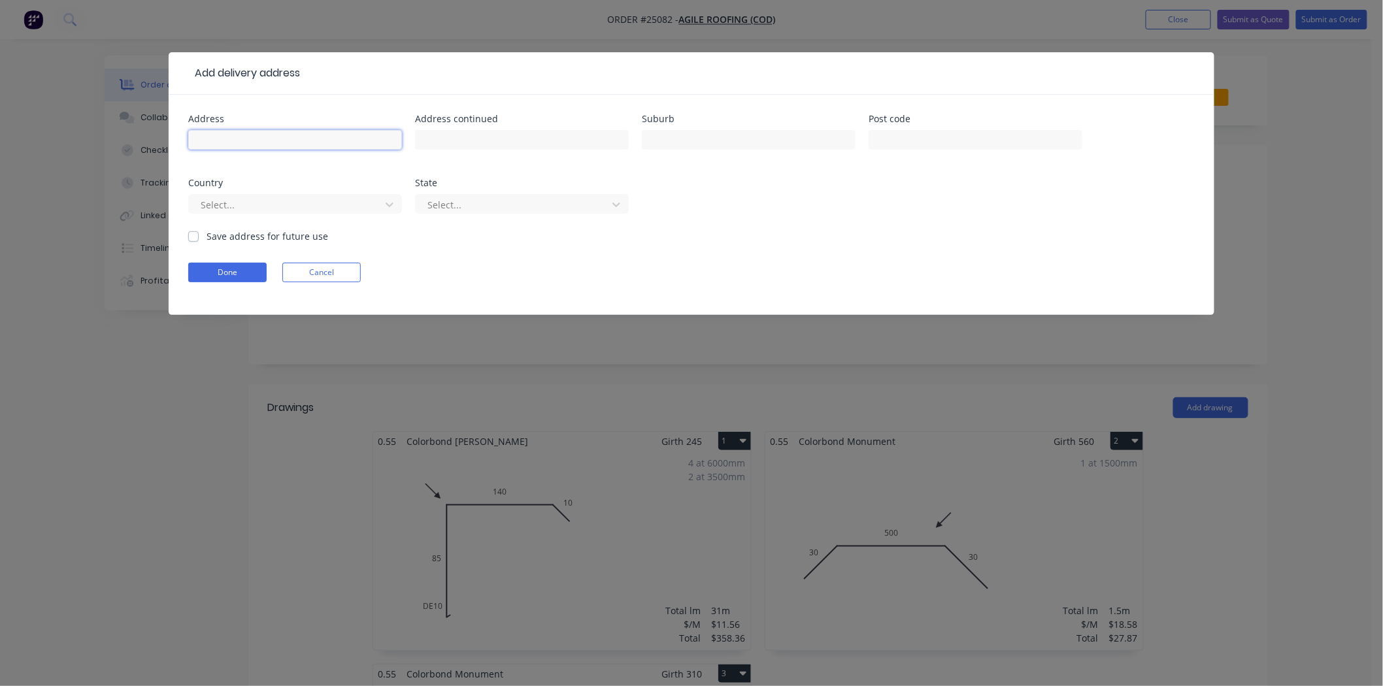
click at [317, 144] on input "text" at bounding box center [295, 140] width 214 height 20
type input "[STREET_ADDRESS]"
drag, startPoint x: 714, startPoint y: 128, endPoint x: 715, endPoint y: 135, distance: 6.7
click at [715, 129] on div at bounding box center [749, 146] width 214 height 39
click at [715, 135] on input "text" at bounding box center [749, 140] width 214 height 20
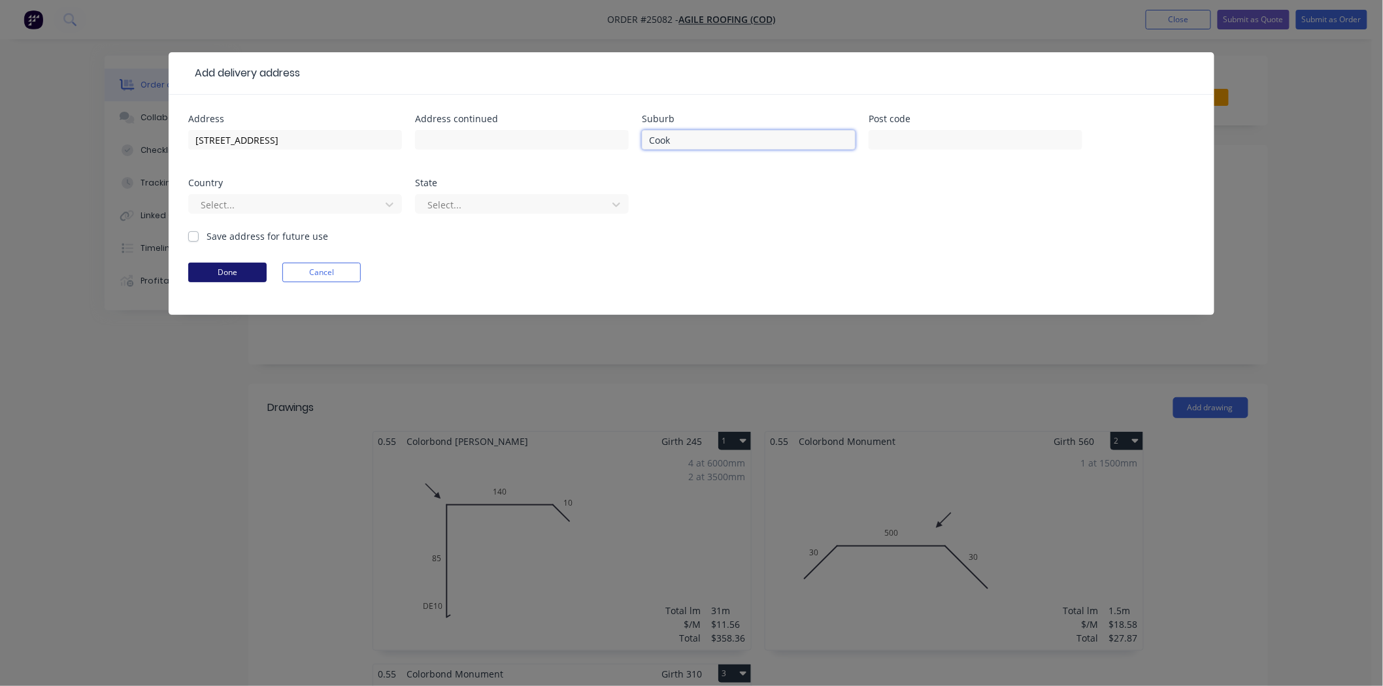
type input "Cook"
click at [237, 271] on button "Done" at bounding box center [227, 273] width 78 height 20
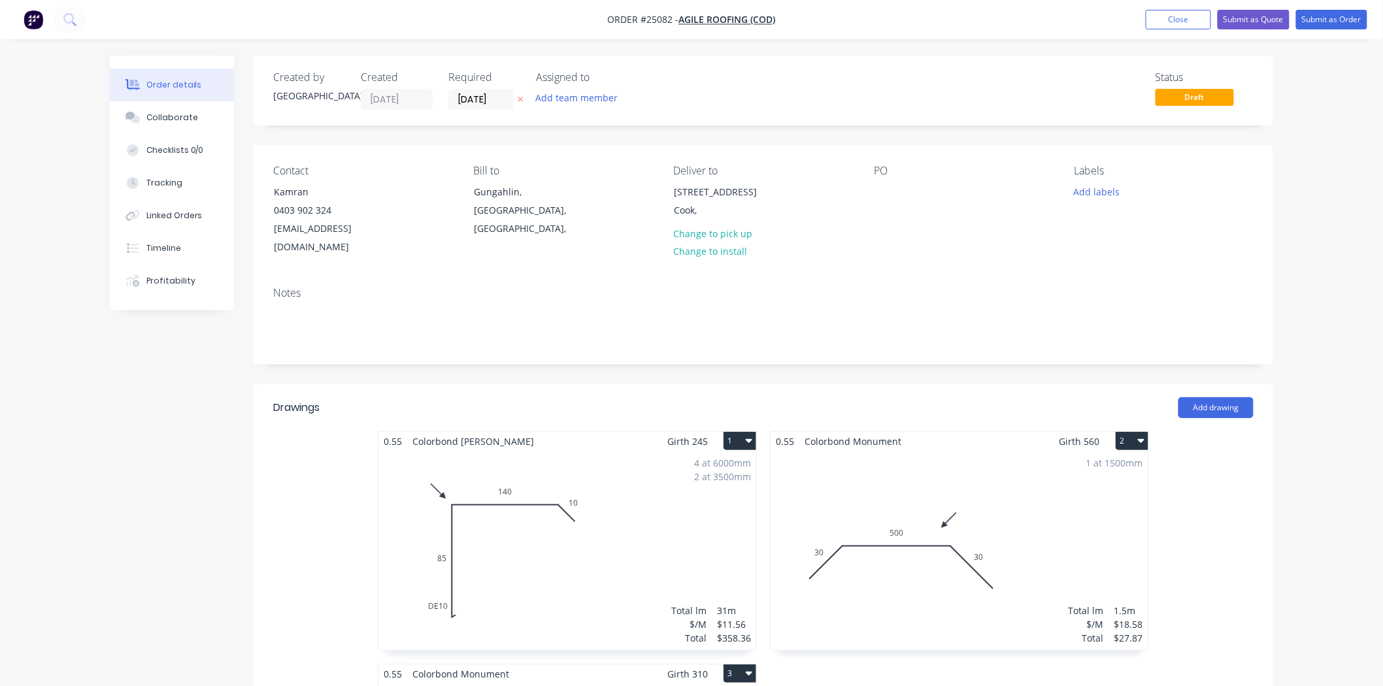
click at [879, 204] on div "PO" at bounding box center [963, 211] width 179 height 92
click at [884, 197] on div at bounding box center [884, 191] width 21 height 19
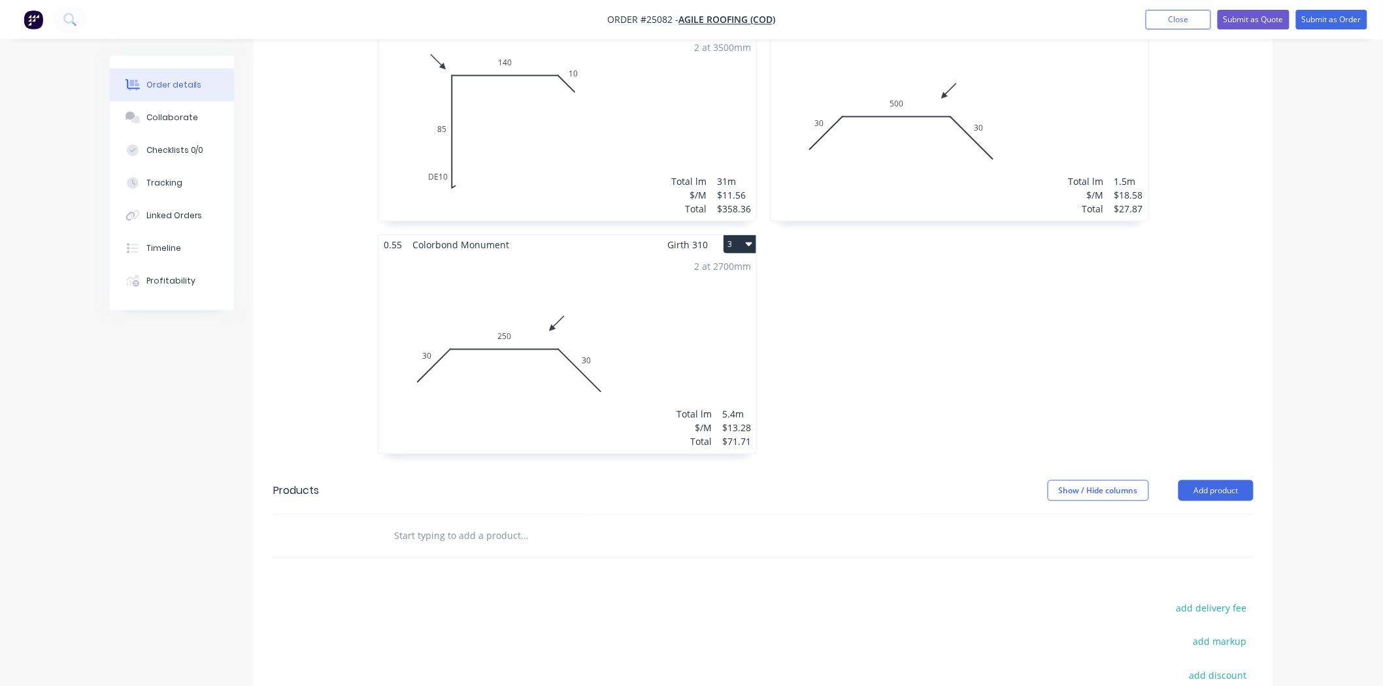
scroll to position [435, 0]
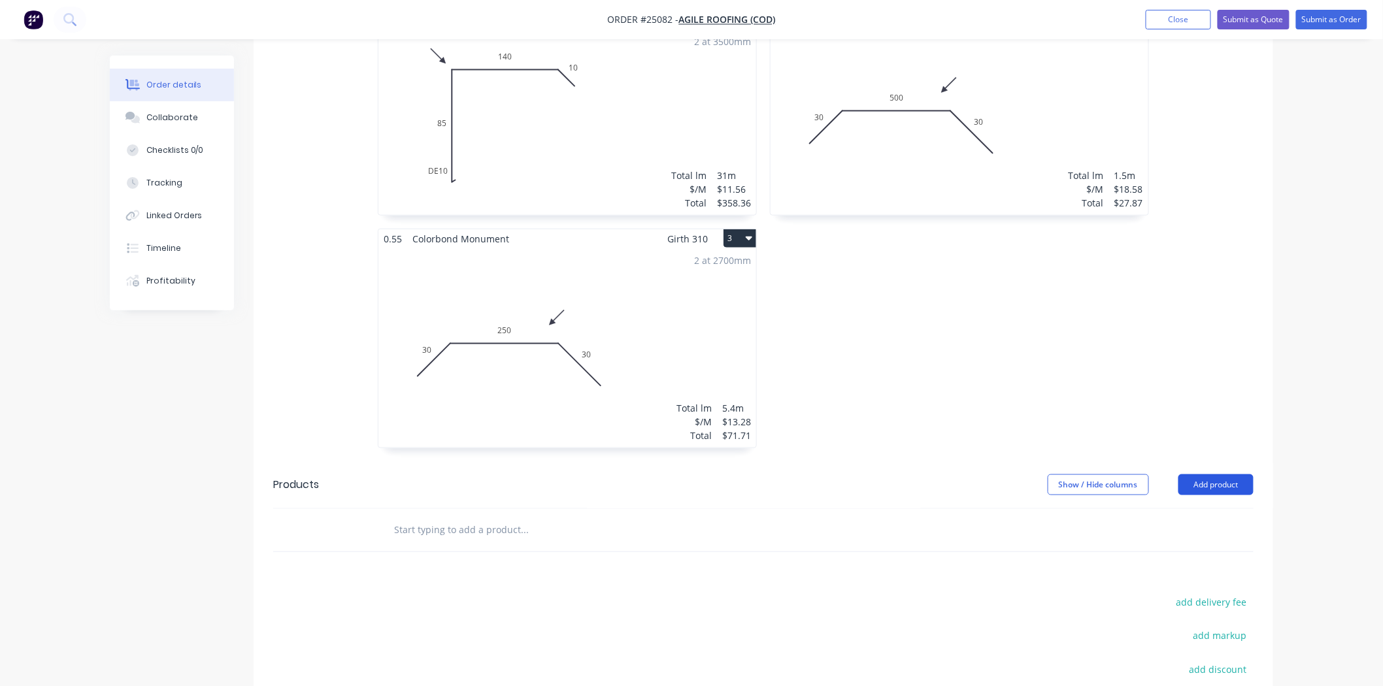
click at [1191, 475] on button "Add product" at bounding box center [1216, 485] width 75 height 21
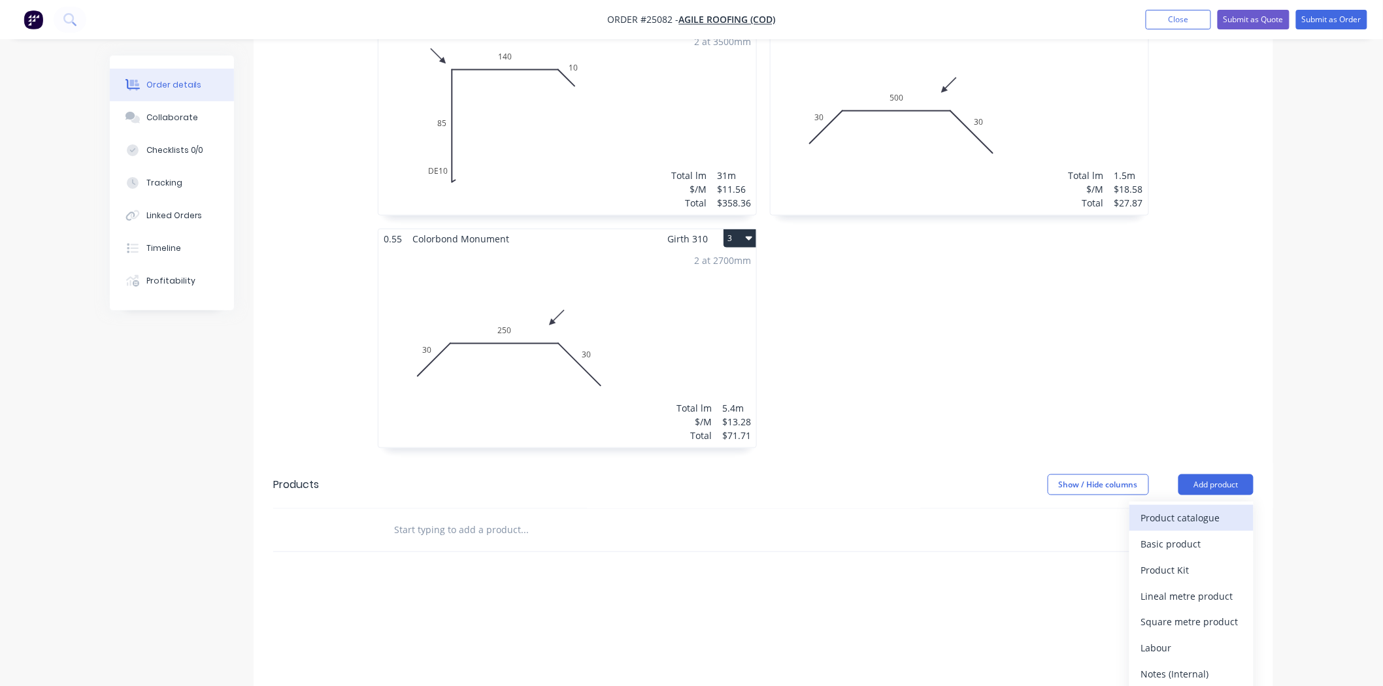
click at [1197, 509] on div "Product catalogue" at bounding box center [1191, 518] width 101 height 19
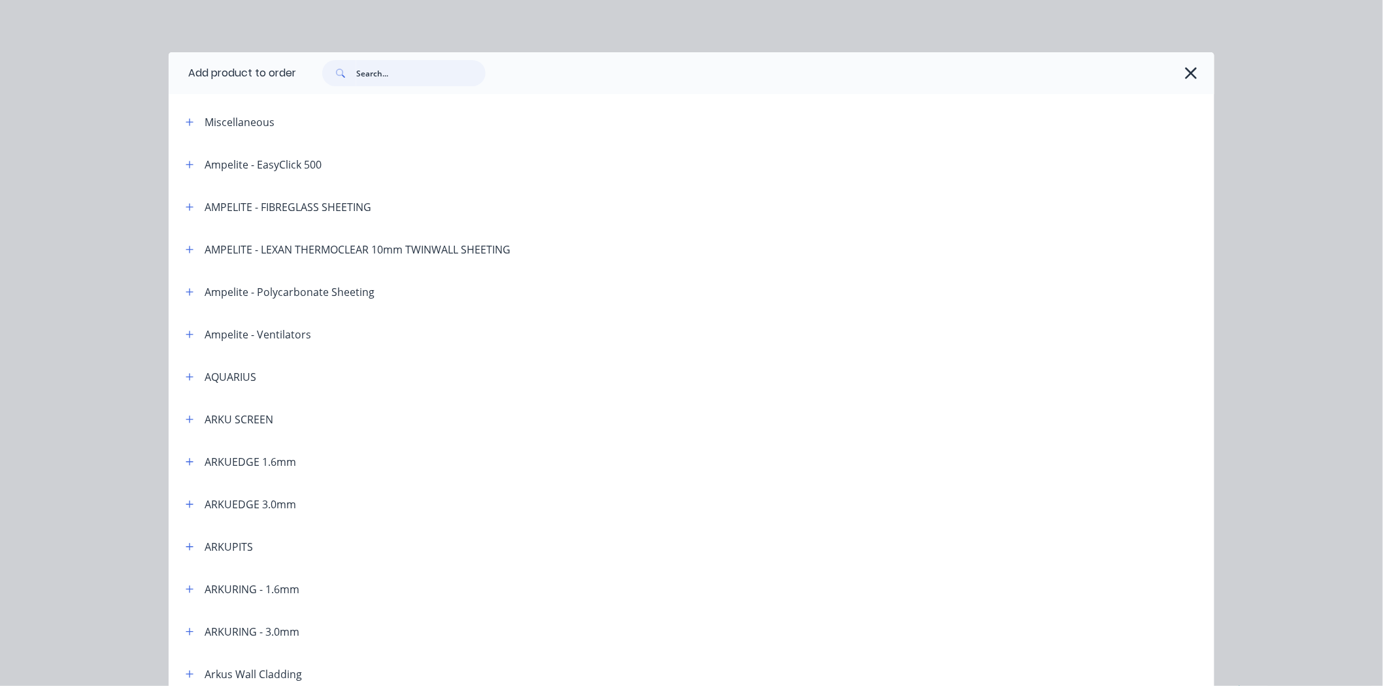
click at [380, 64] on input "text" at bounding box center [420, 73] width 129 height 26
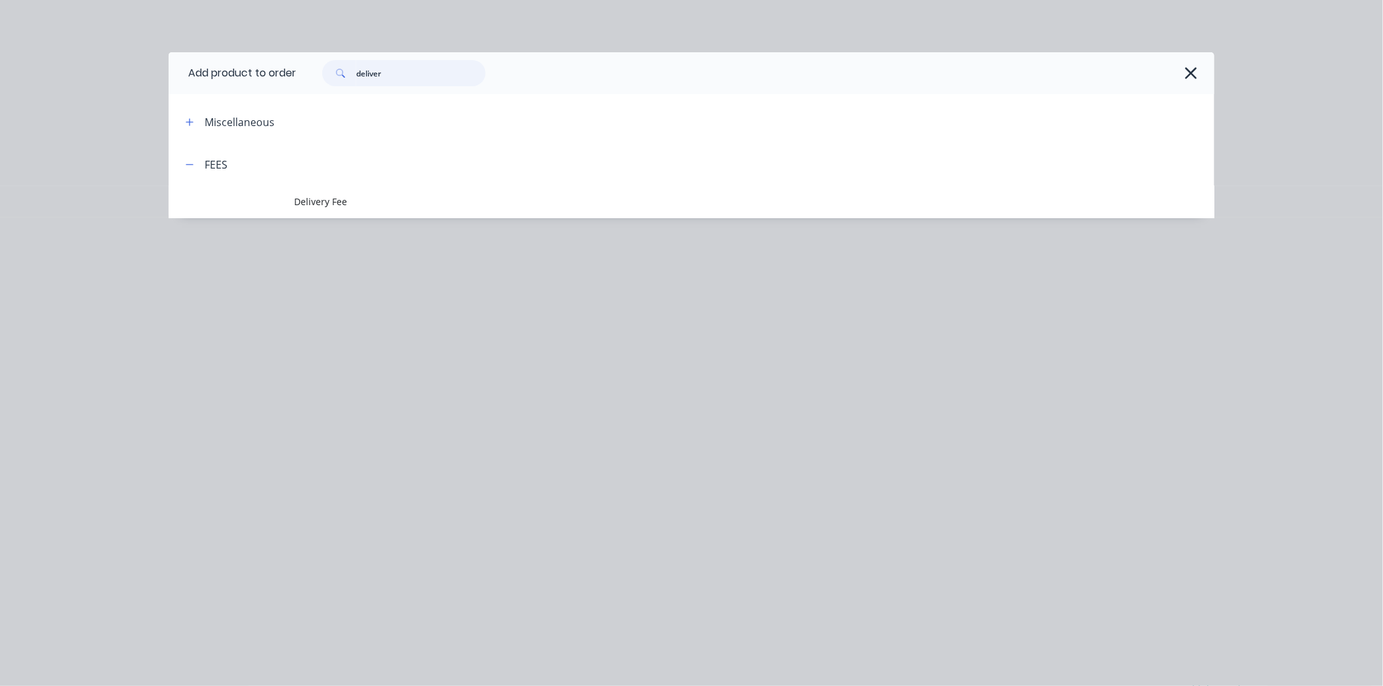
type input "deliver"
click at [348, 180] on header "FEES" at bounding box center [692, 164] width 1046 height 42
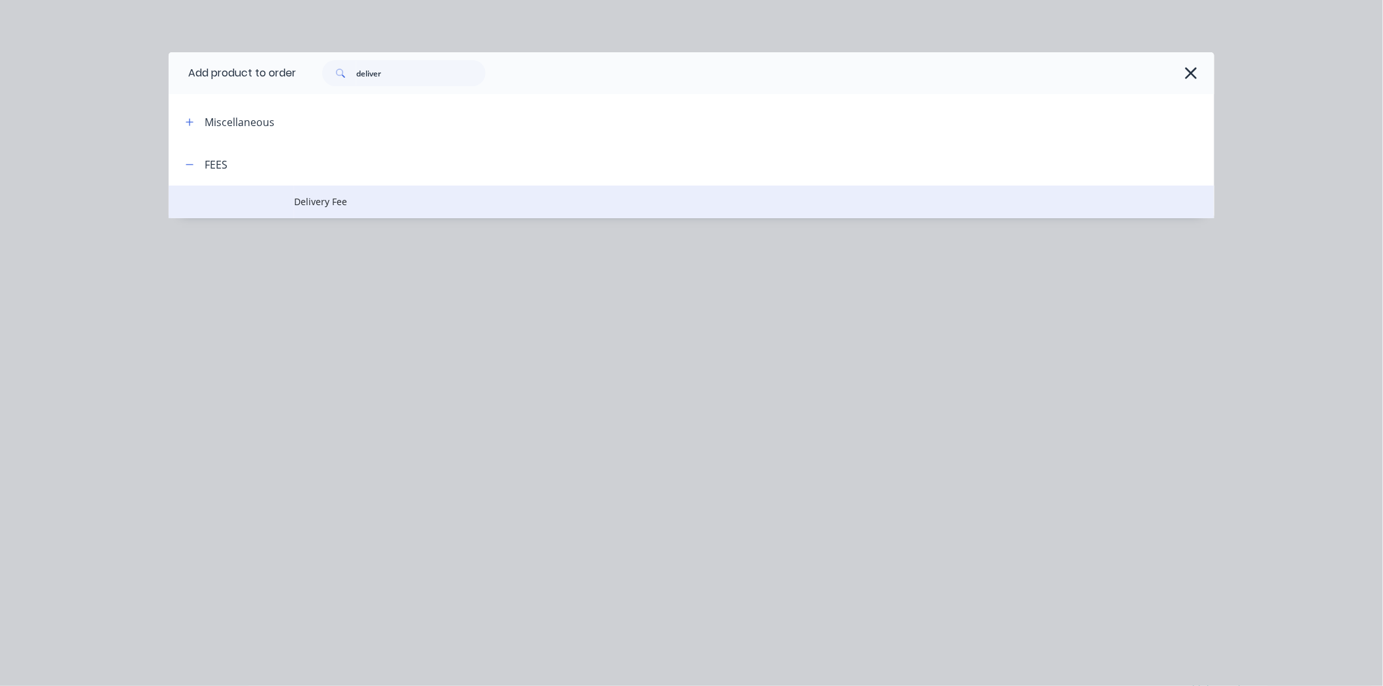
click at [348, 187] on td "Delivery Fee" at bounding box center [754, 202] width 920 height 33
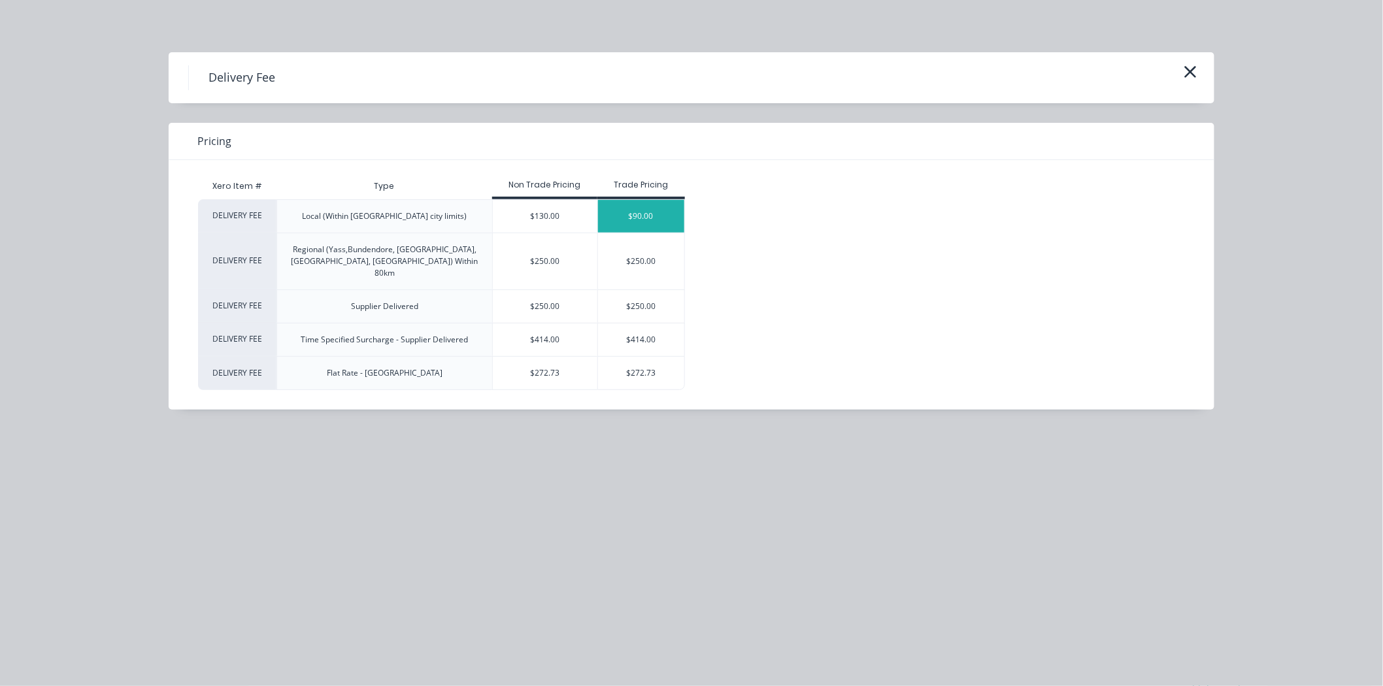
click at [602, 207] on div "$90.00" at bounding box center [641, 216] width 87 height 33
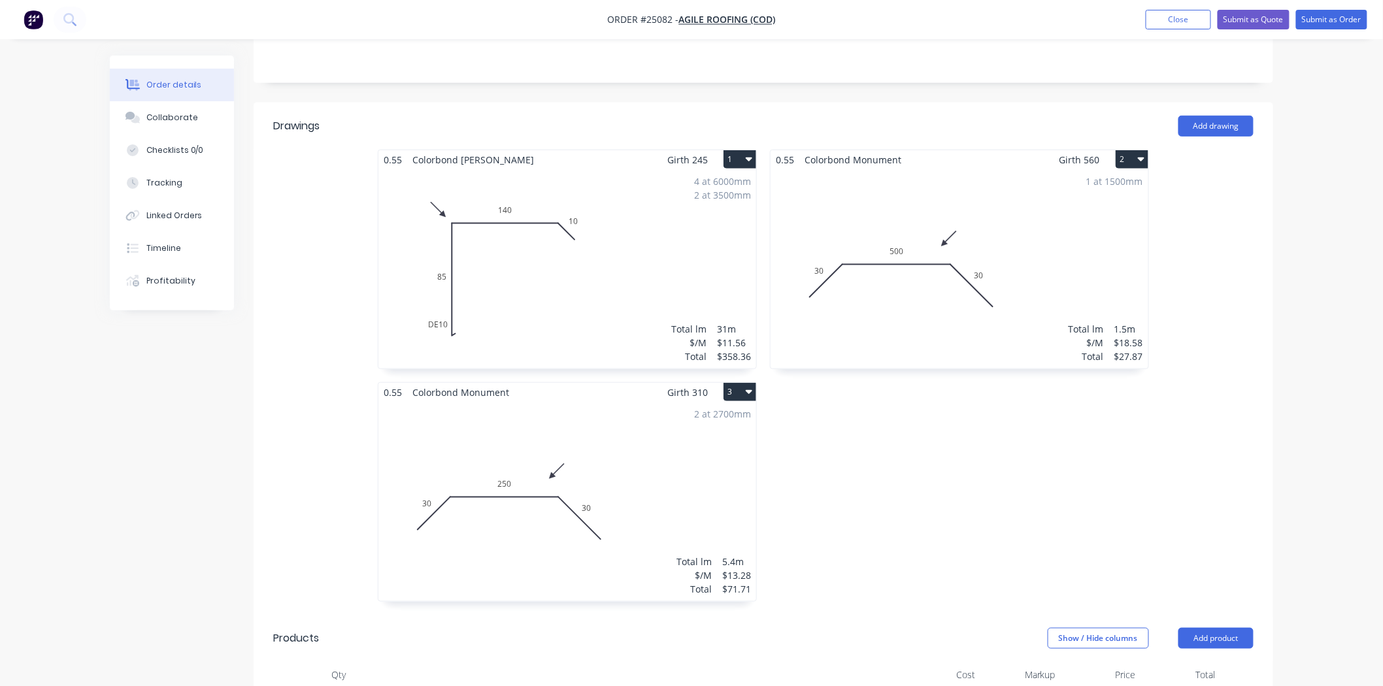
scroll to position [0, 0]
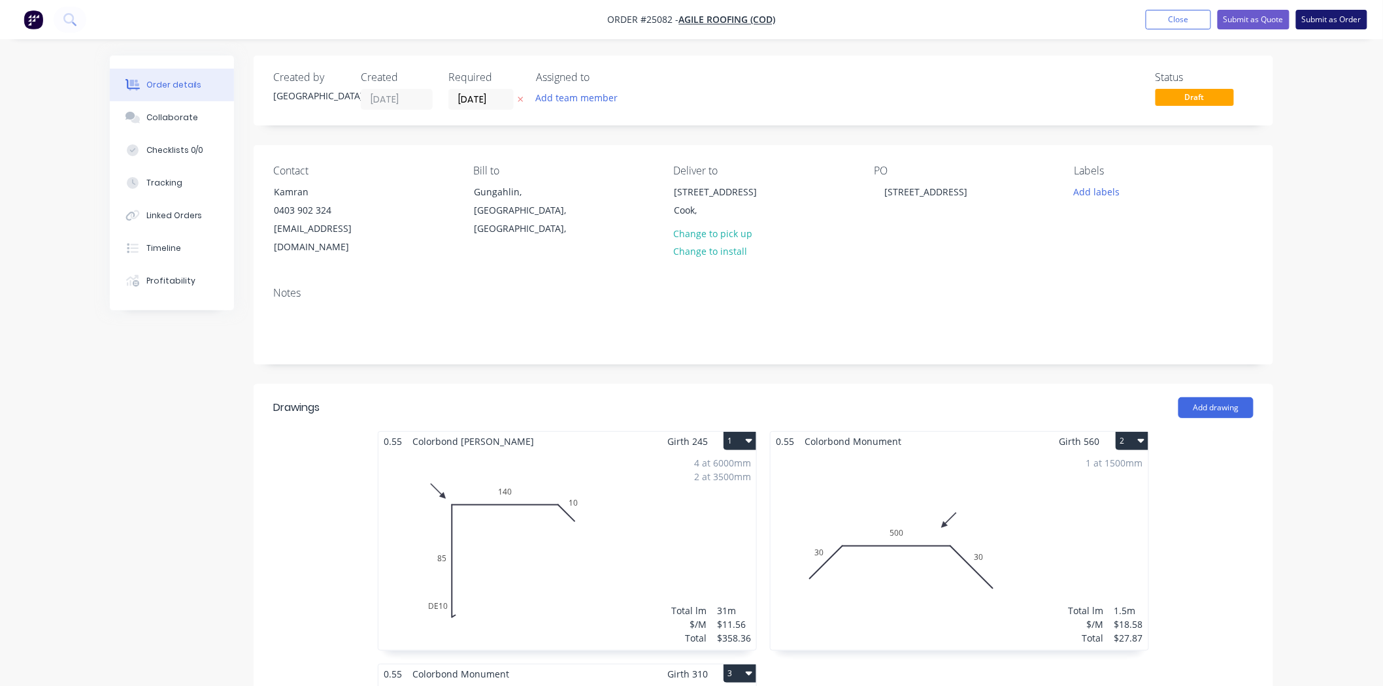
click at [1362, 22] on button "Submit as Order" at bounding box center [1331, 20] width 71 height 20
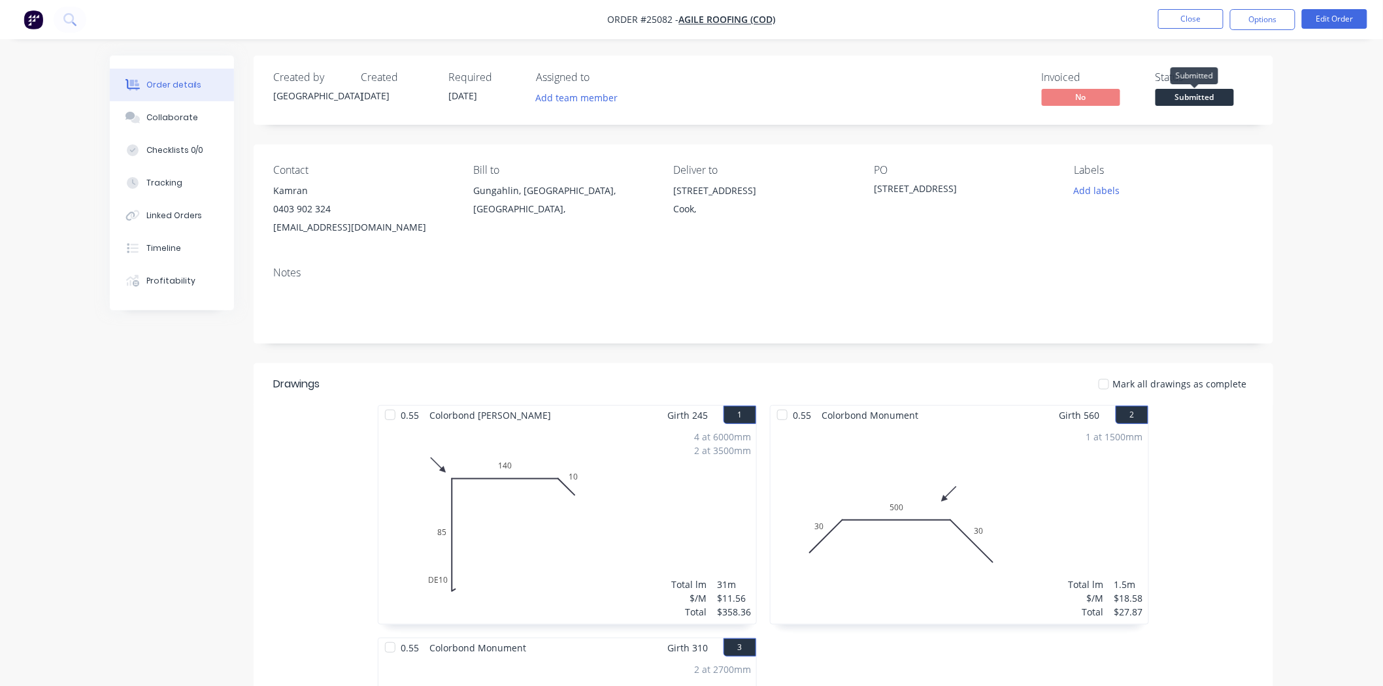
click at [1180, 103] on span "Submitted" at bounding box center [1195, 97] width 78 height 16
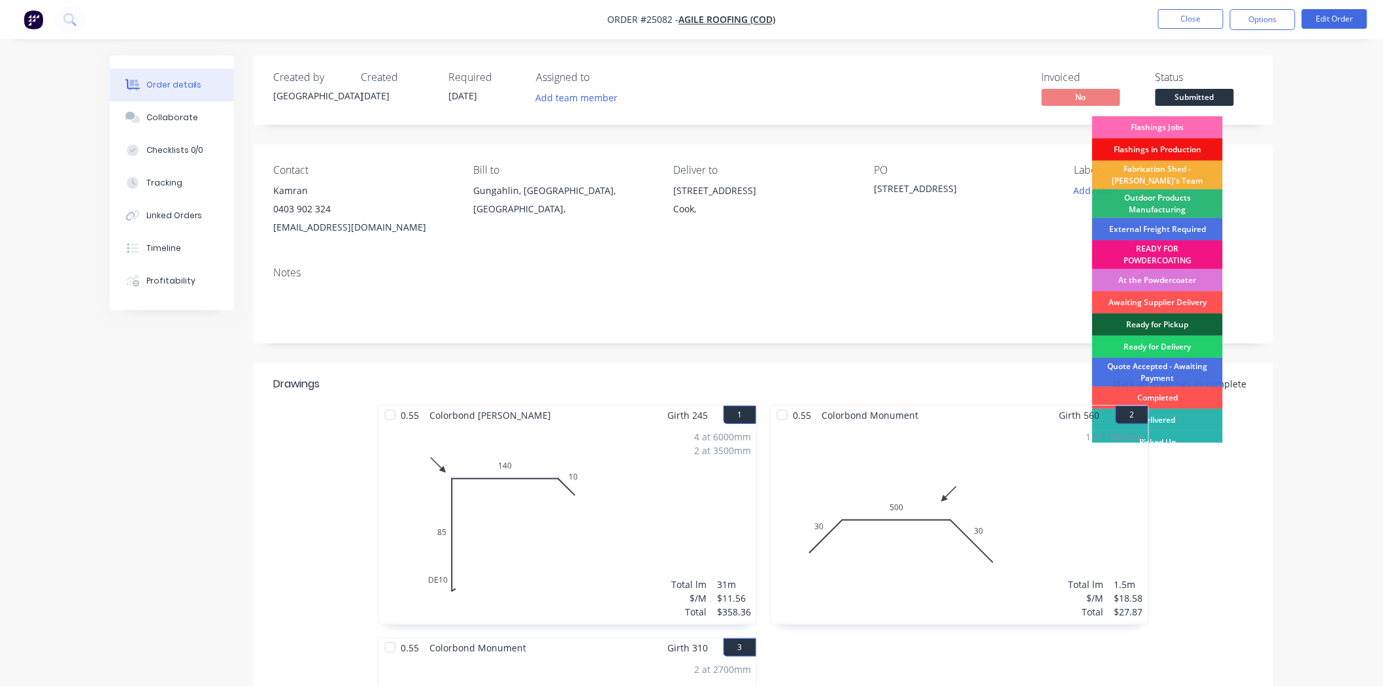
click at [1167, 129] on div "Flashings Jobs" at bounding box center [1157, 127] width 131 height 22
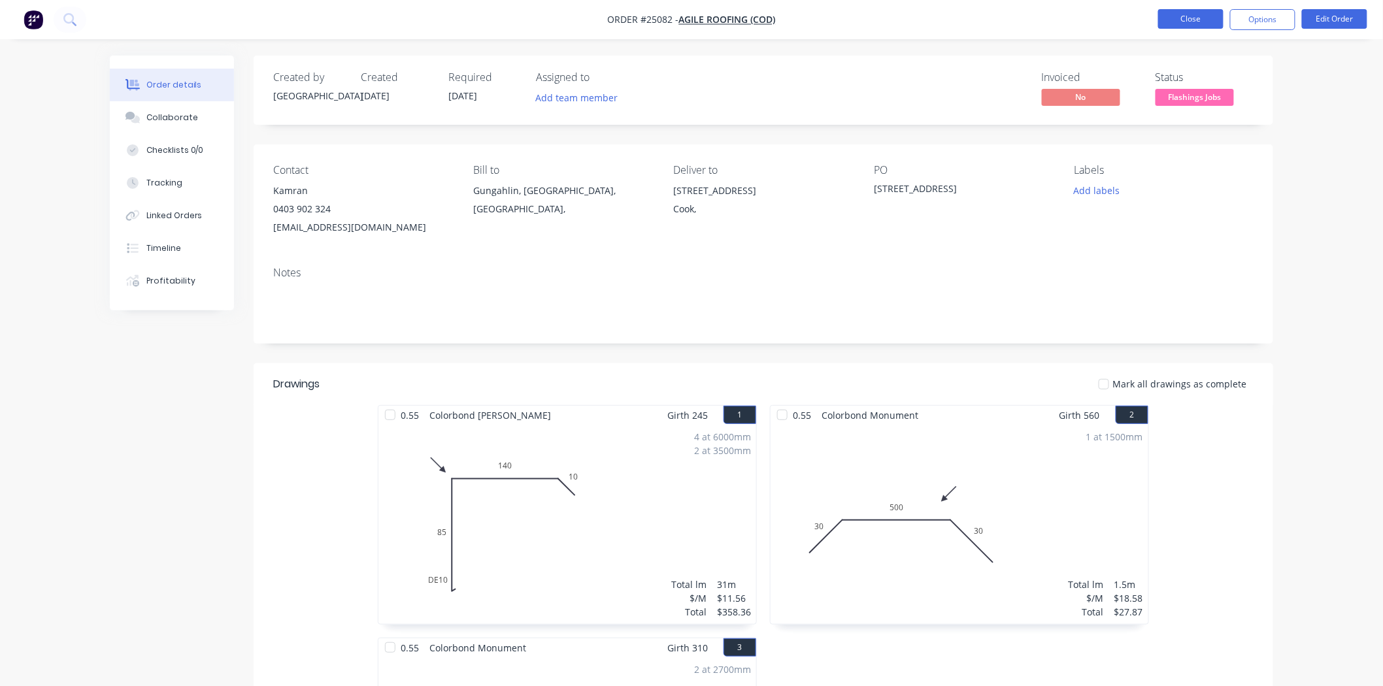
click at [1192, 27] on button "Close" at bounding box center [1190, 19] width 65 height 20
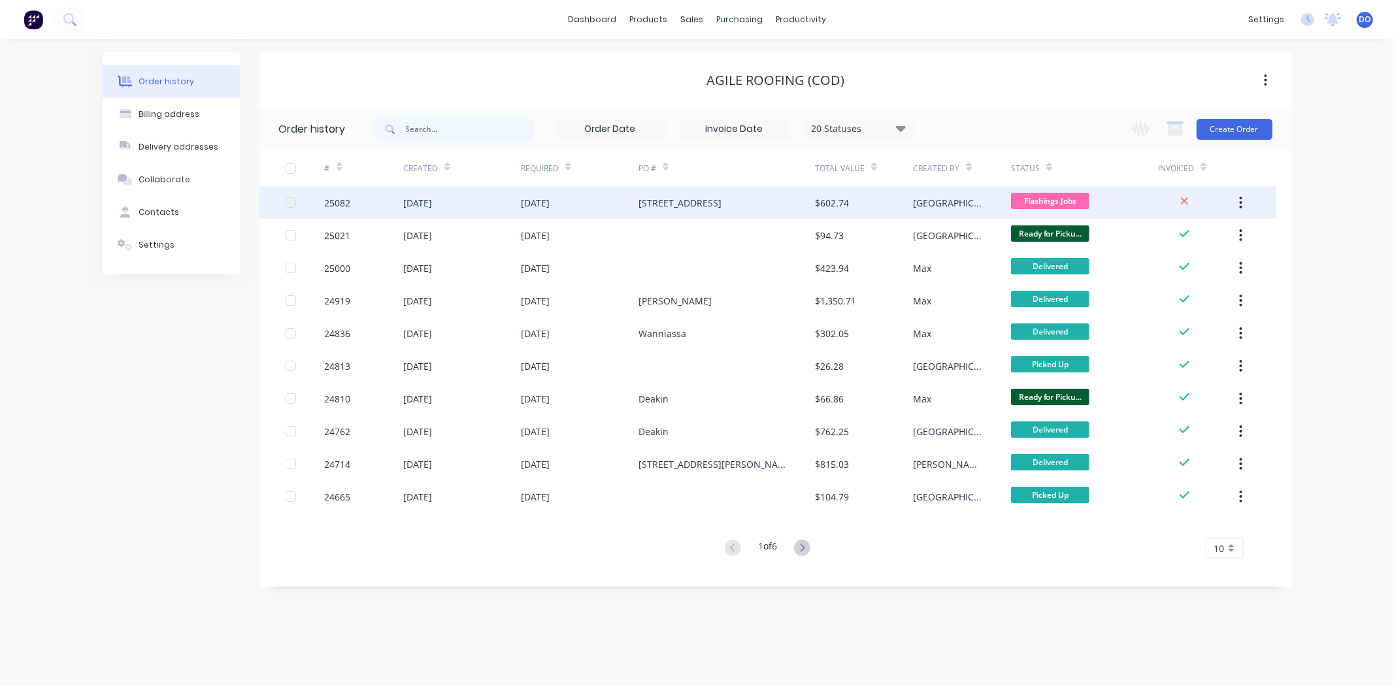
click at [432, 208] on div "[DATE]" at bounding box center [417, 203] width 29 height 14
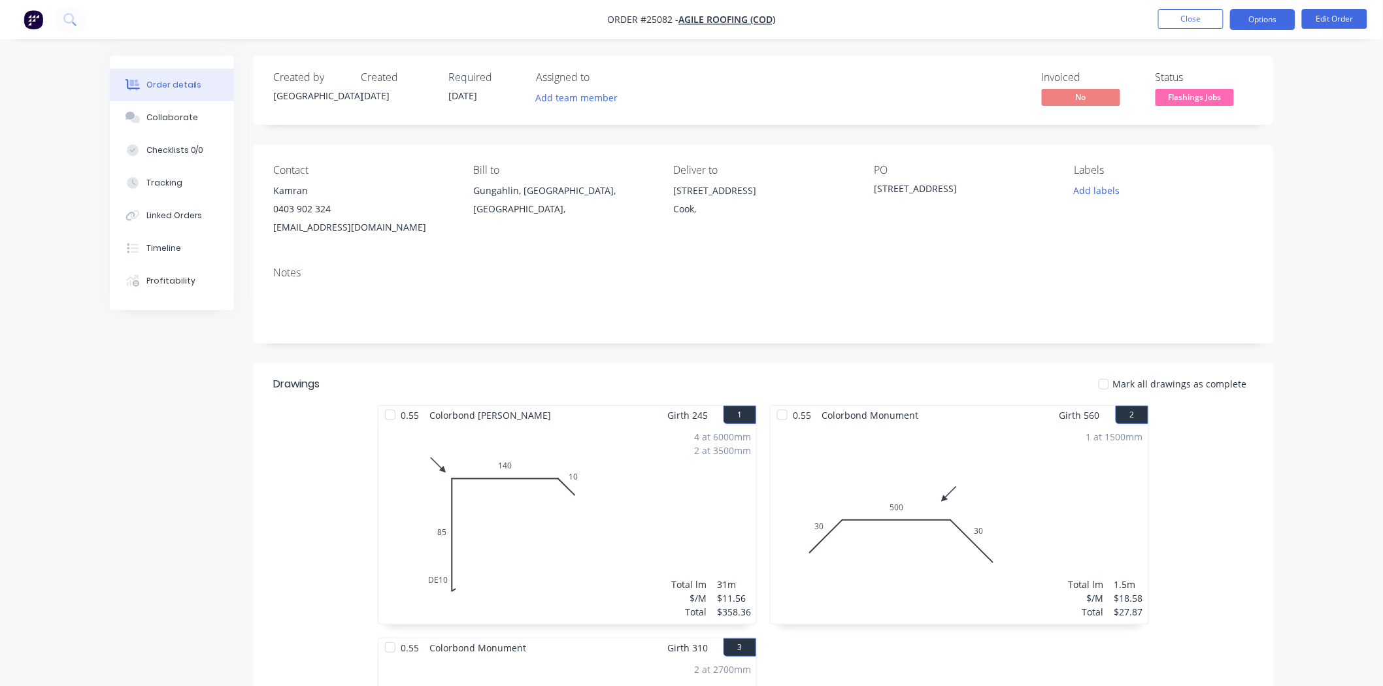
click at [1282, 24] on button "Options" at bounding box center [1262, 19] width 65 height 21
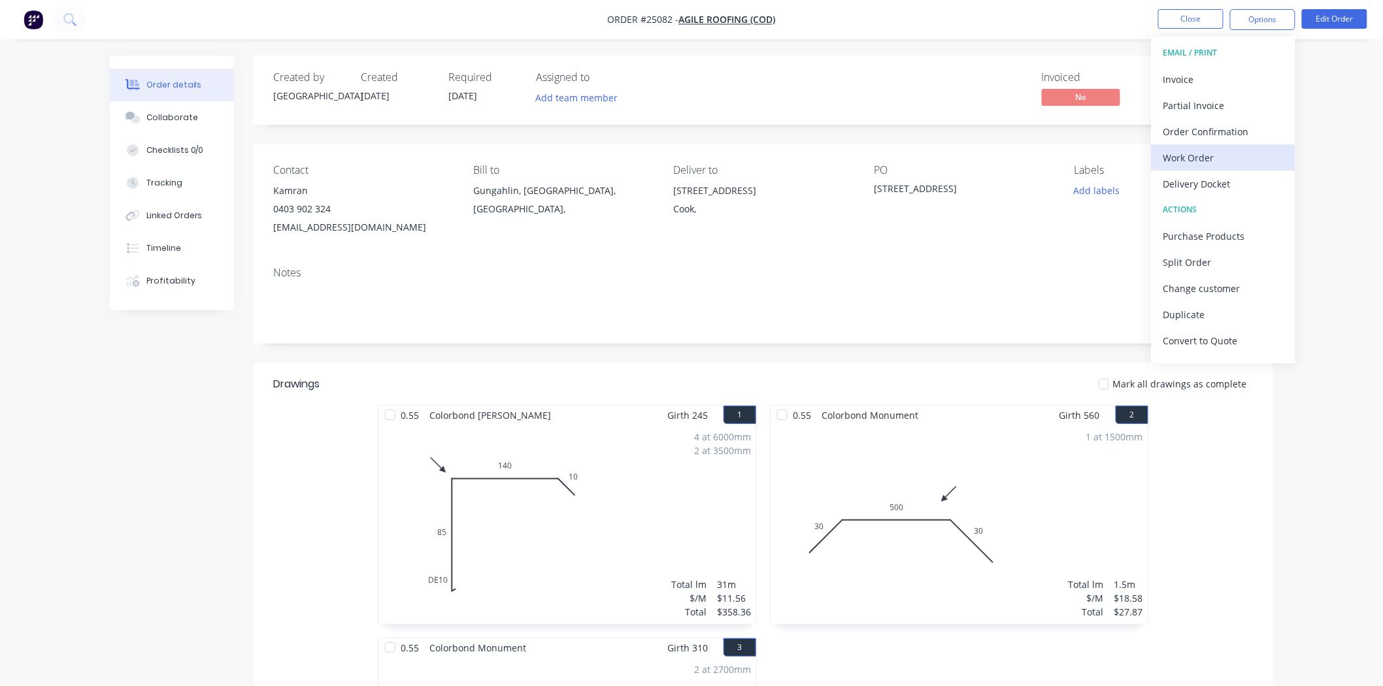
click at [1207, 160] on div "Work Order" at bounding box center [1224, 157] width 120 height 19
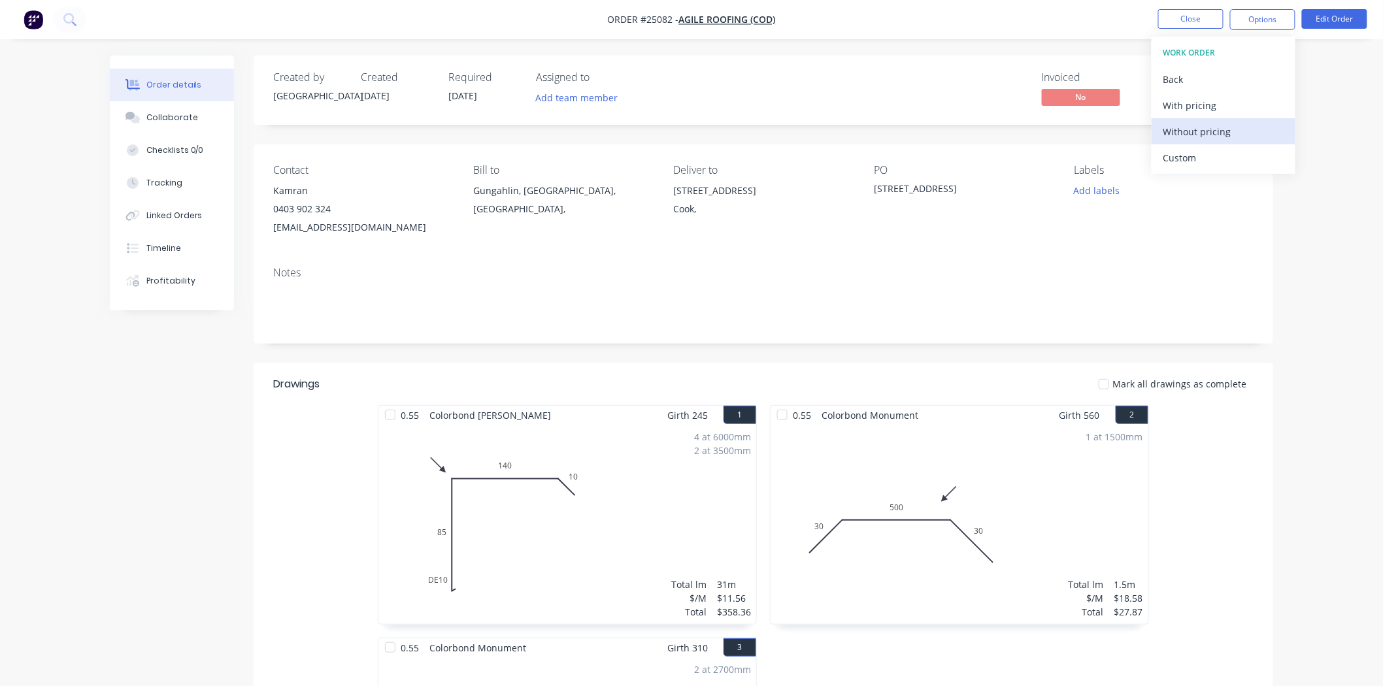
click at [1211, 133] on div "Without pricing" at bounding box center [1224, 131] width 120 height 19
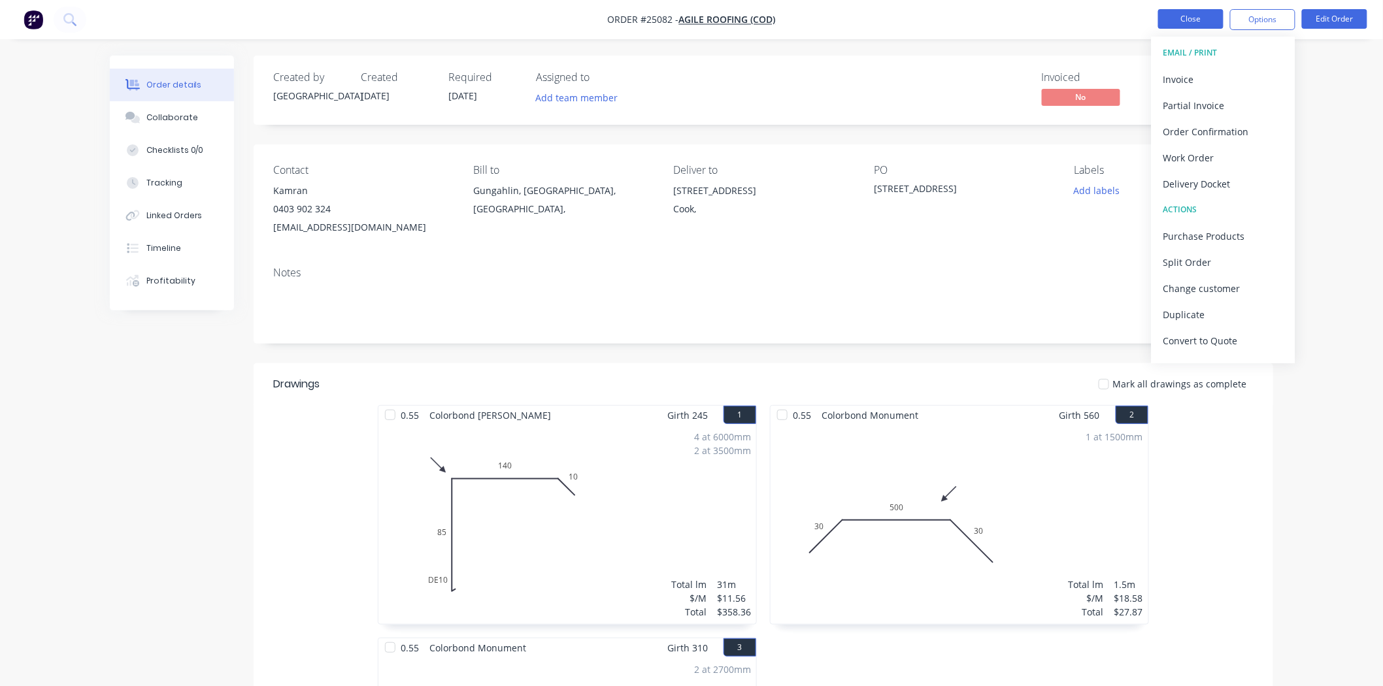
click at [1185, 13] on button "Close" at bounding box center [1190, 19] width 65 height 20
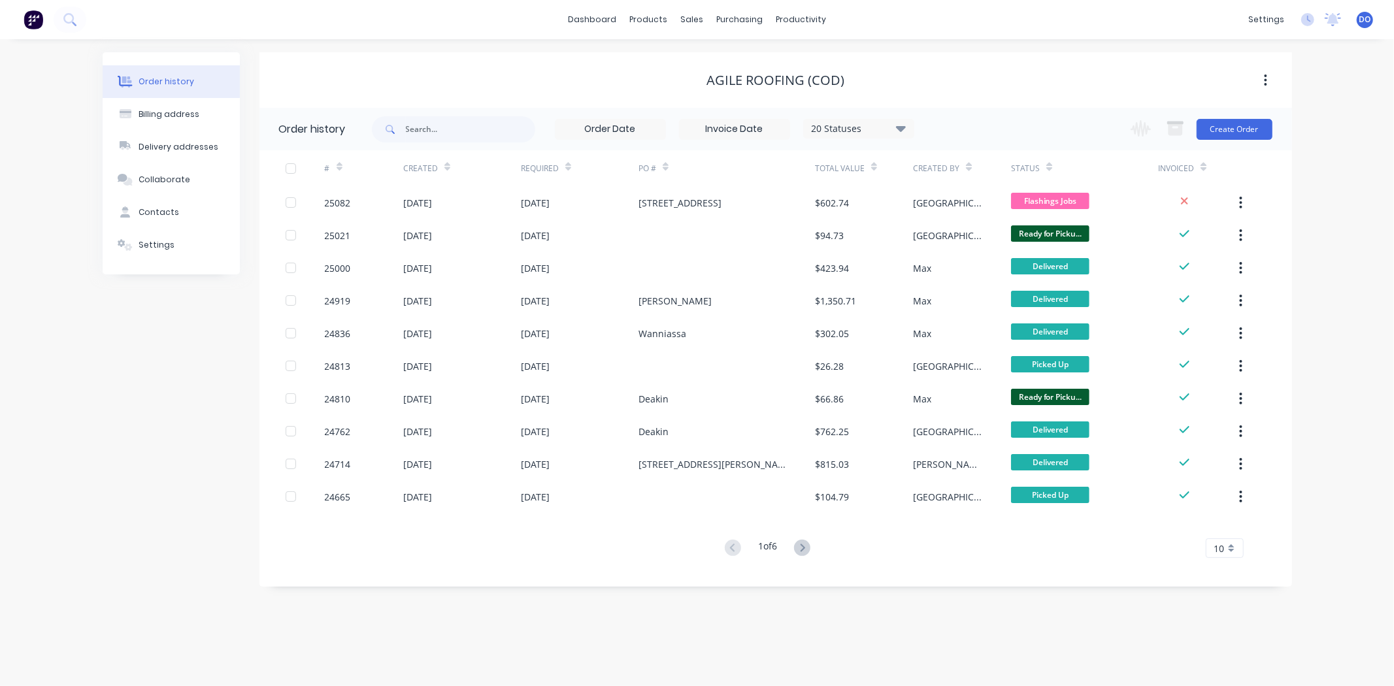
click at [871, 605] on div "Order history Billing address Delivery addresses Collaborate Contacts Settings …" at bounding box center [697, 362] width 1394 height 647
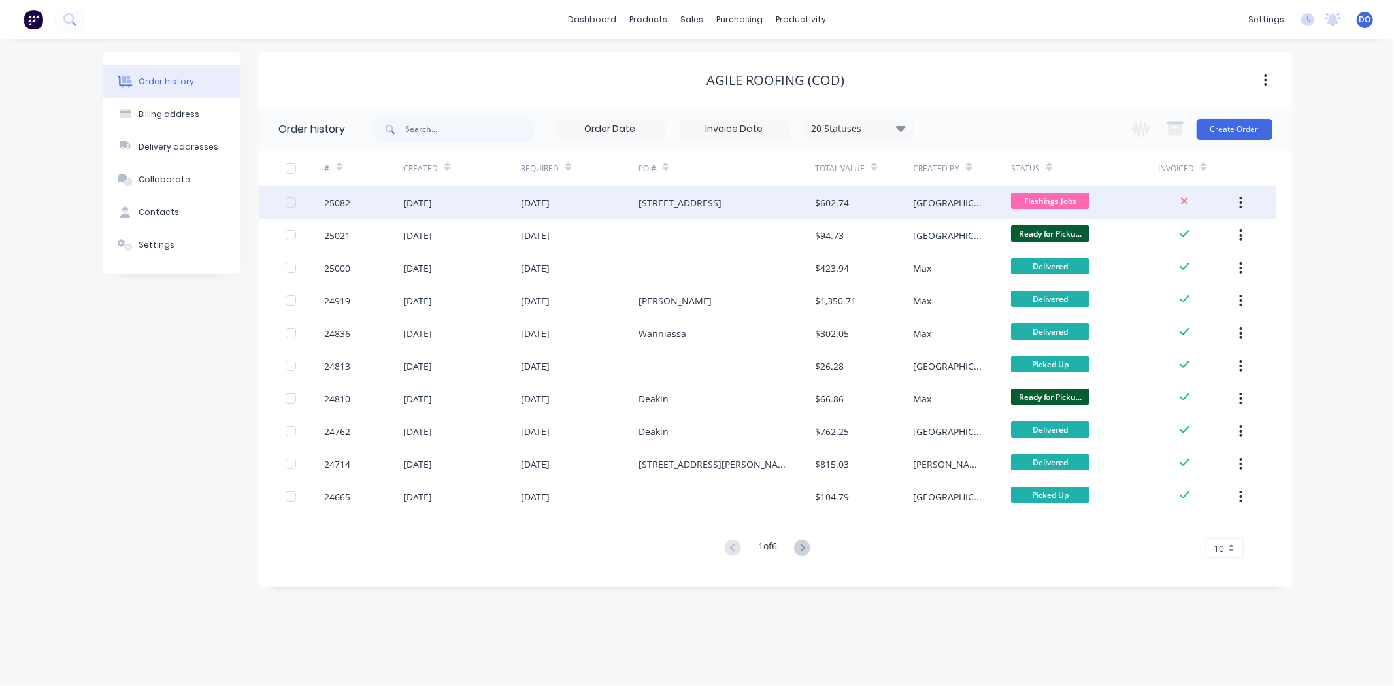
click at [769, 207] on div "[STREET_ADDRESS]" at bounding box center [727, 202] width 177 height 33
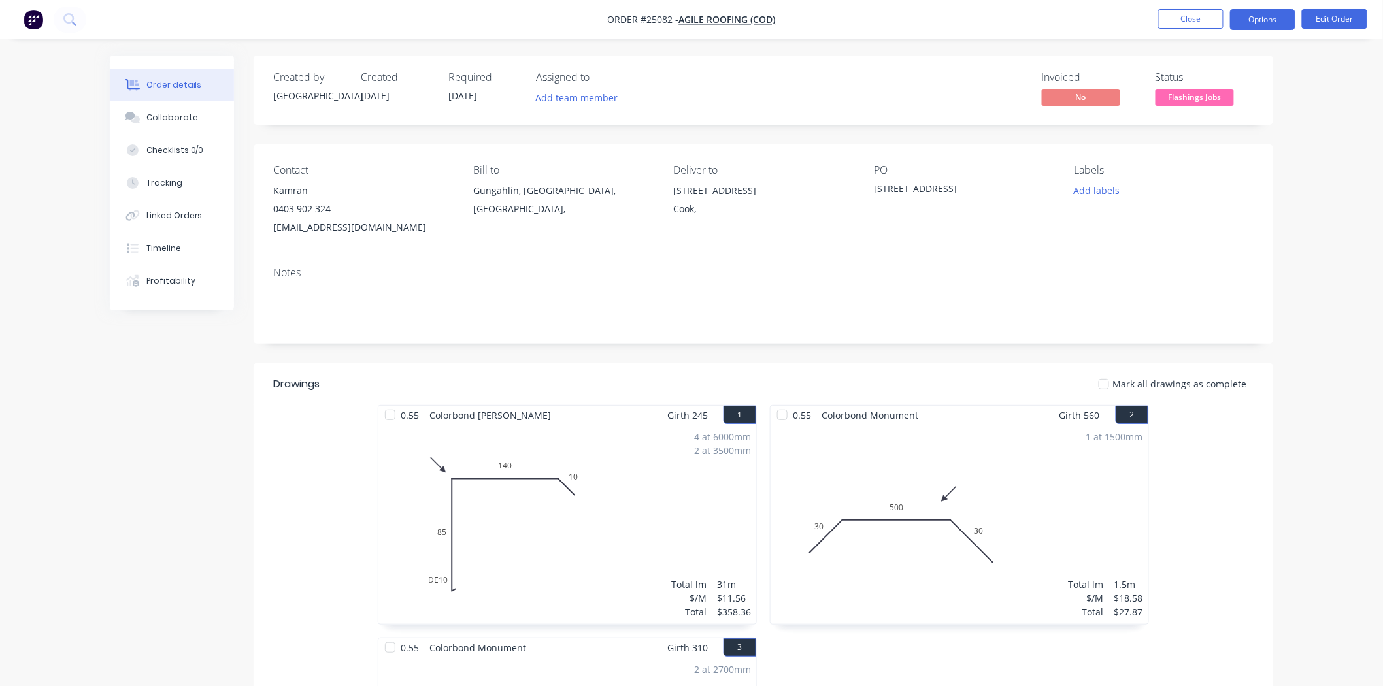
click at [1245, 27] on button "Options" at bounding box center [1262, 19] width 65 height 21
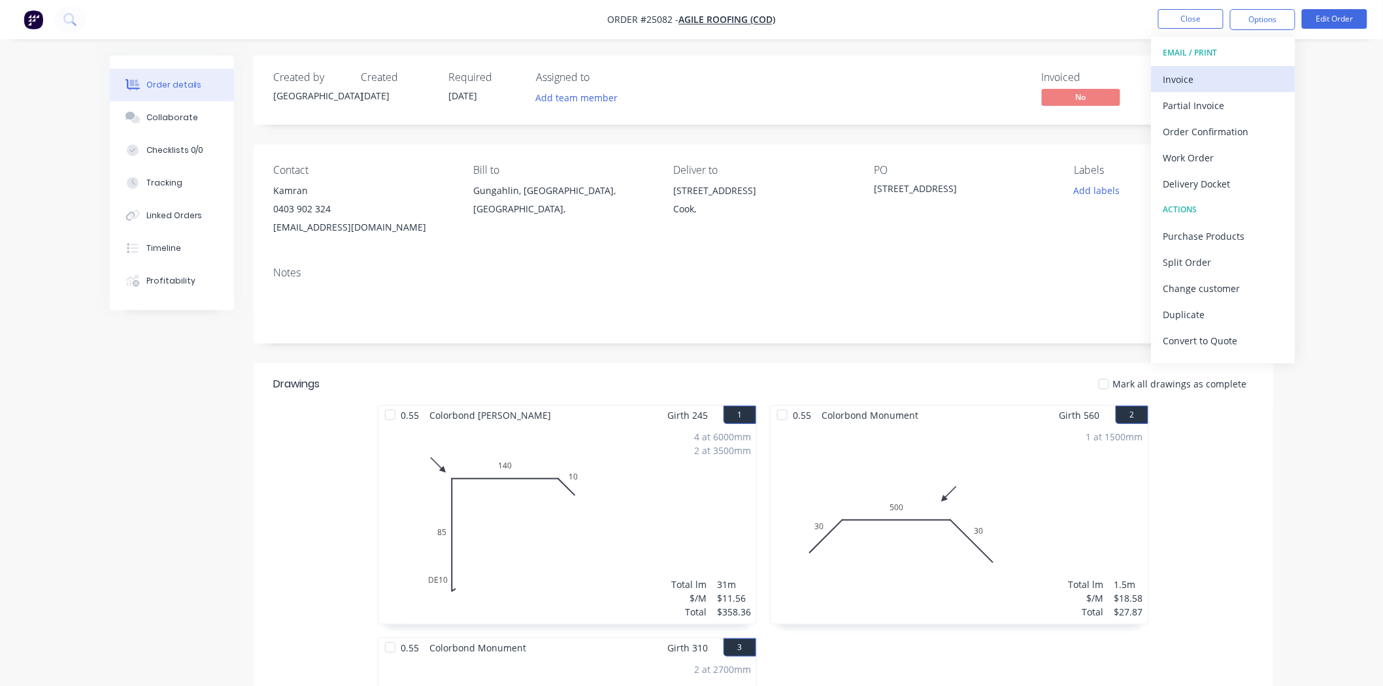
click at [1214, 80] on div "Invoice" at bounding box center [1224, 79] width 120 height 19
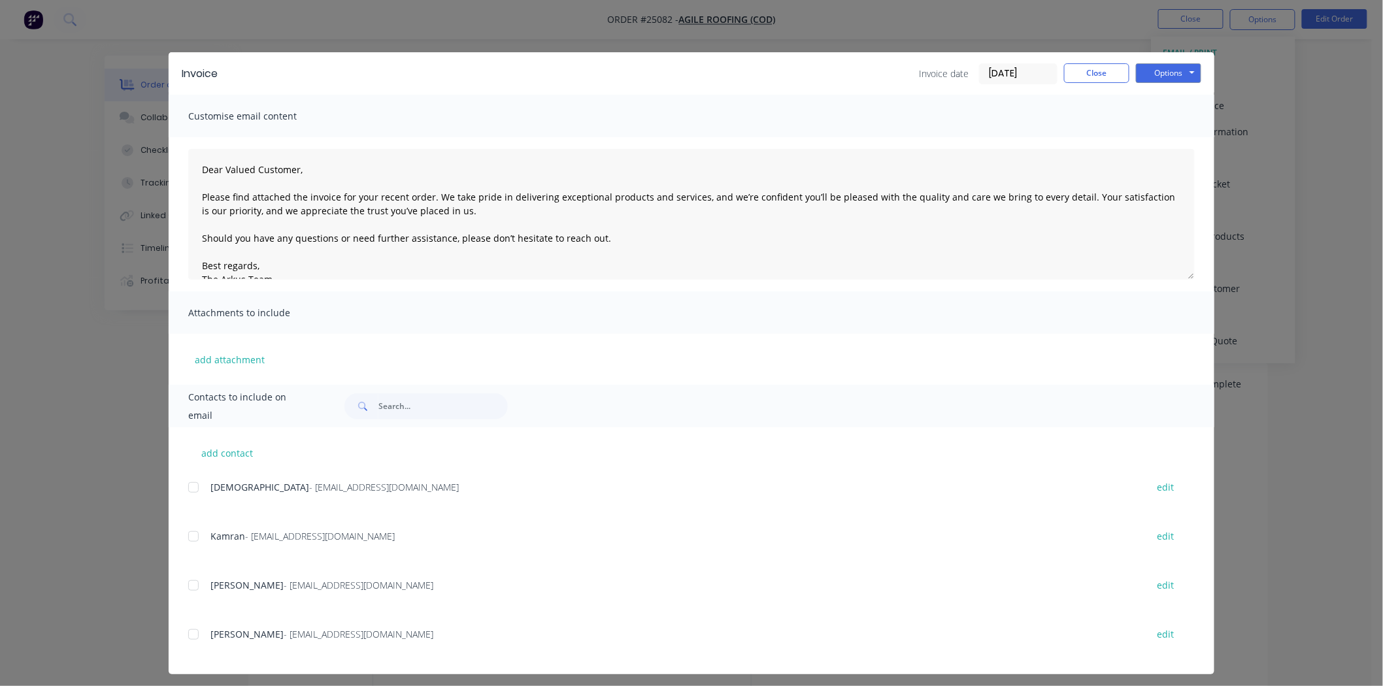
click at [184, 541] on div at bounding box center [193, 537] width 26 height 26
click at [1198, 61] on div "Invoice Invoice date [DATE] Close Options Preview Print Email" at bounding box center [692, 73] width 1046 height 42
click at [1171, 69] on button "Options" at bounding box center [1168, 73] width 65 height 20
click at [1190, 139] on button "Email" at bounding box center [1178, 140] width 84 height 22
click at [1077, 76] on button "Close" at bounding box center [1096, 73] width 65 height 20
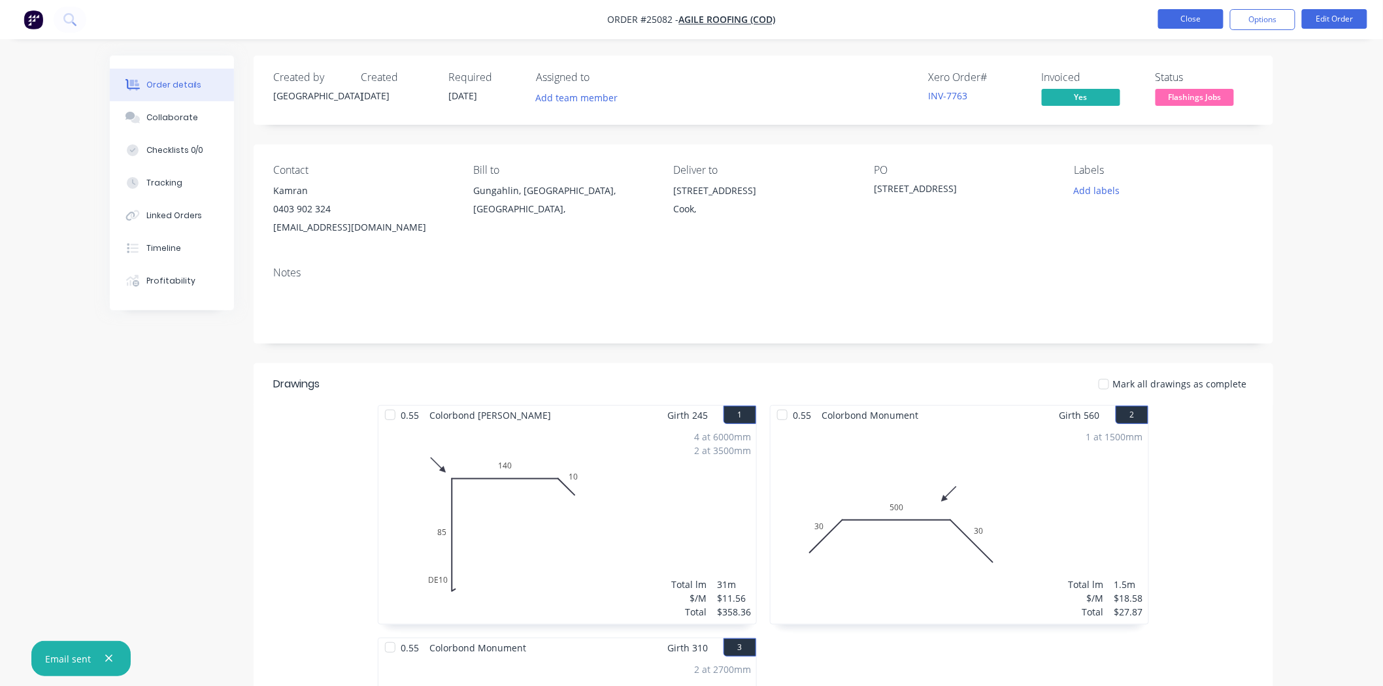
click at [1208, 18] on button "Close" at bounding box center [1190, 19] width 65 height 20
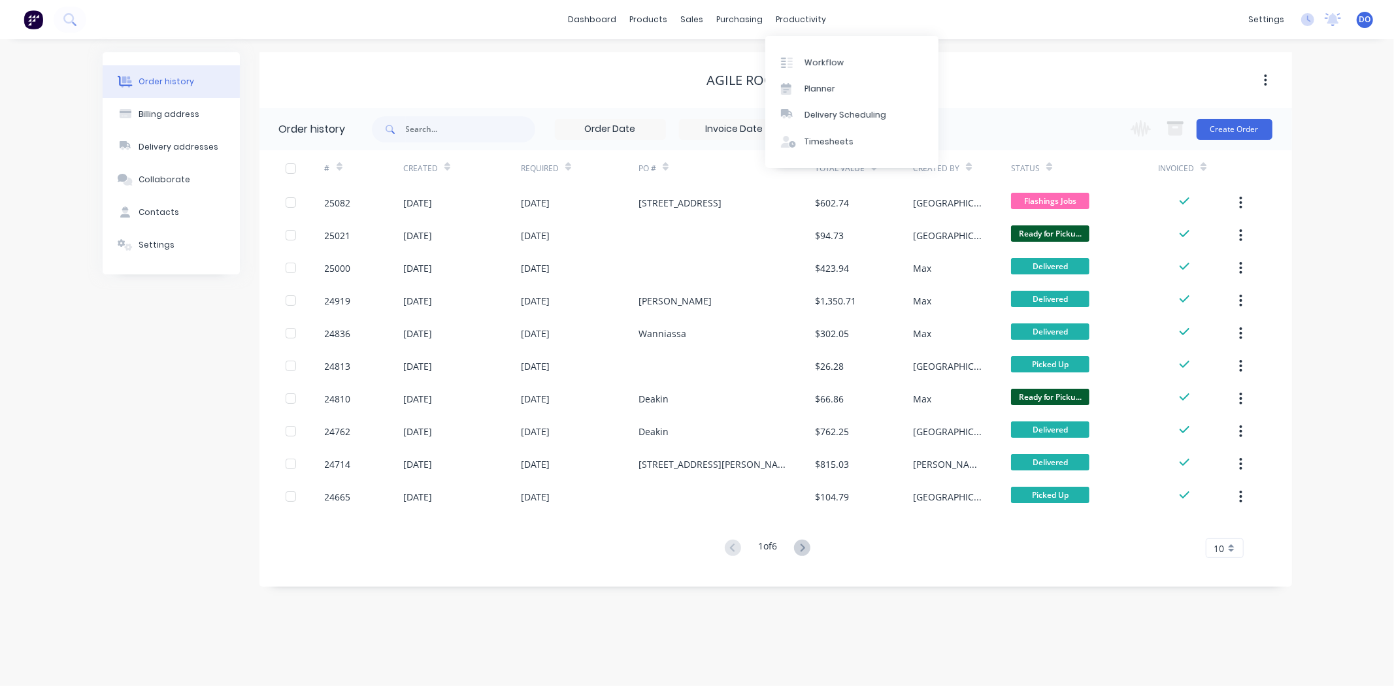
click at [811, 48] on div "Workflow Planner Delivery Scheduling Timesheets" at bounding box center [852, 102] width 173 height 132
click at [809, 51] on link "Workflow" at bounding box center [852, 62] width 173 height 26
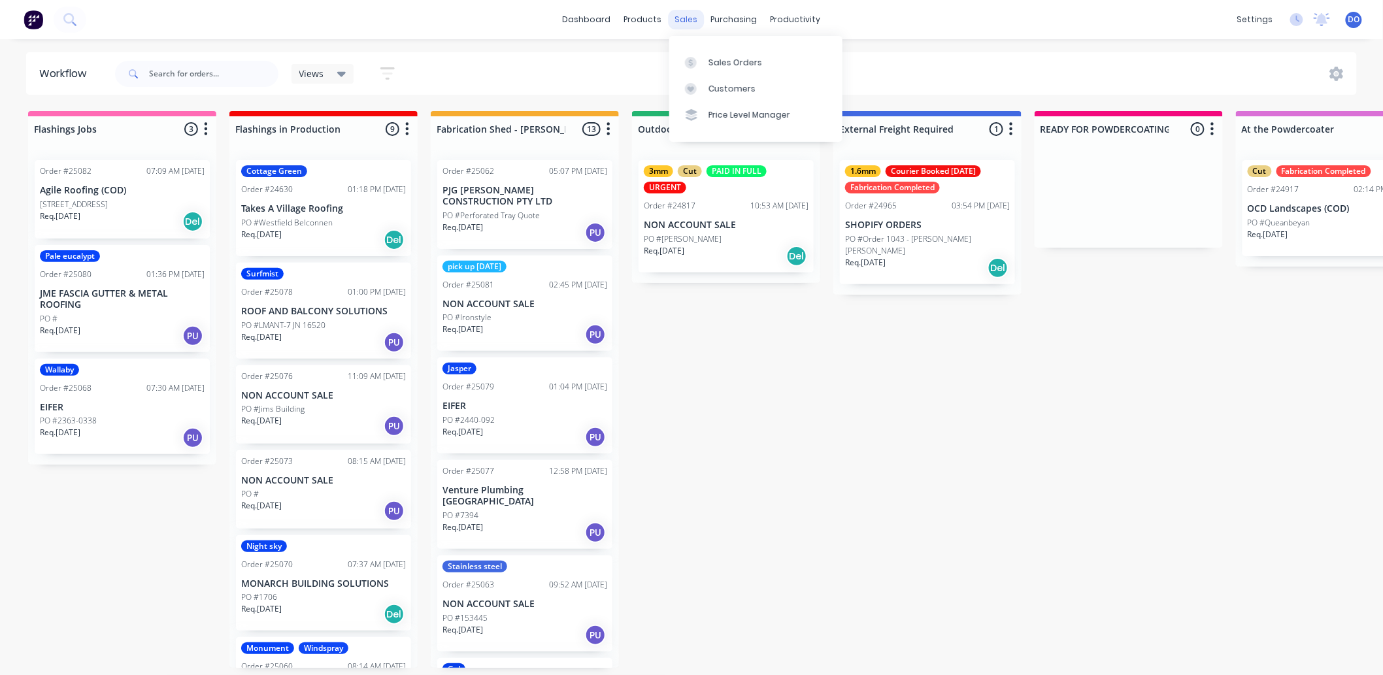
click at [678, 18] on div "sales" at bounding box center [687, 20] width 36 height 20
click at [613, 61] on div "Views Save new view None (Default) edit Show/Hide statuses Show line item cards…" at bounding box center [734, 73] width 1245 height 39
click at [701, 16] on div "sales" at bounding box center [687, 20] width 36 height 20
click at [689, 53] on link "Sales Orders" at bounding box center [755, 62] width 173 height 26
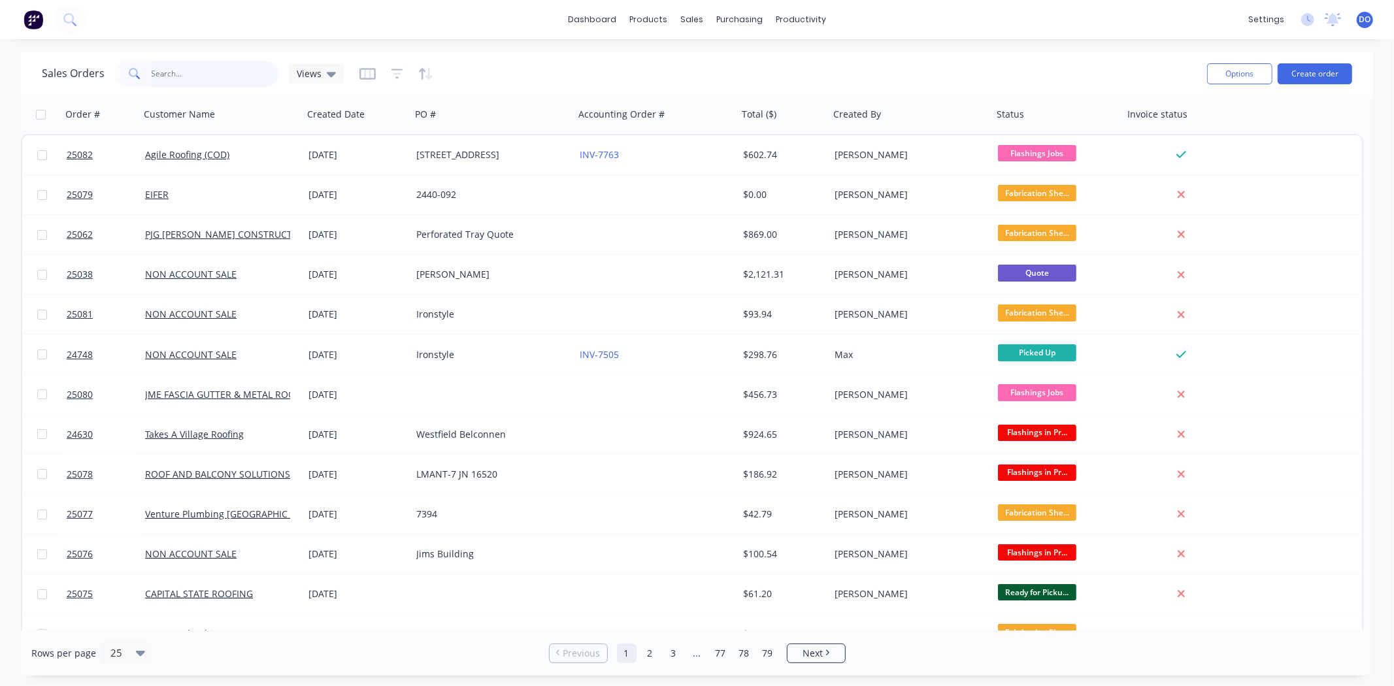
click at [197, 66] on input "text" at bounding box center [215, 74] width 127 height 26
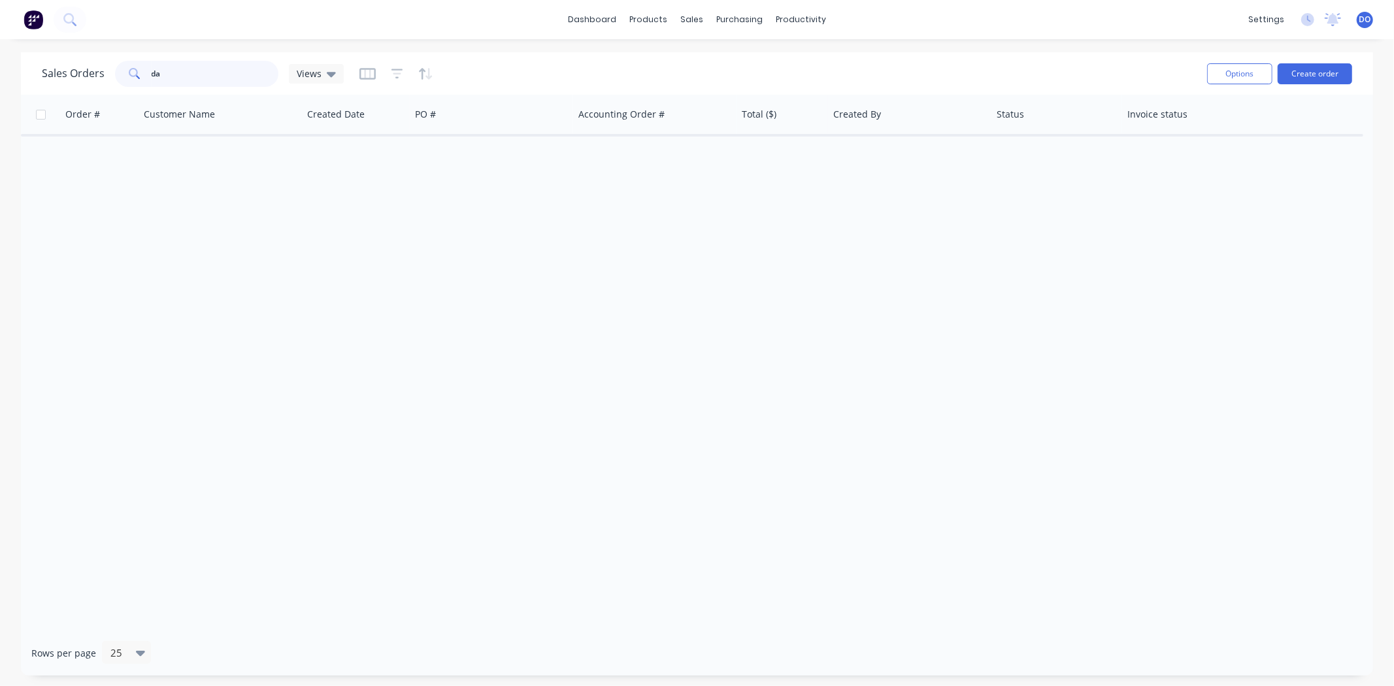
type input "d"
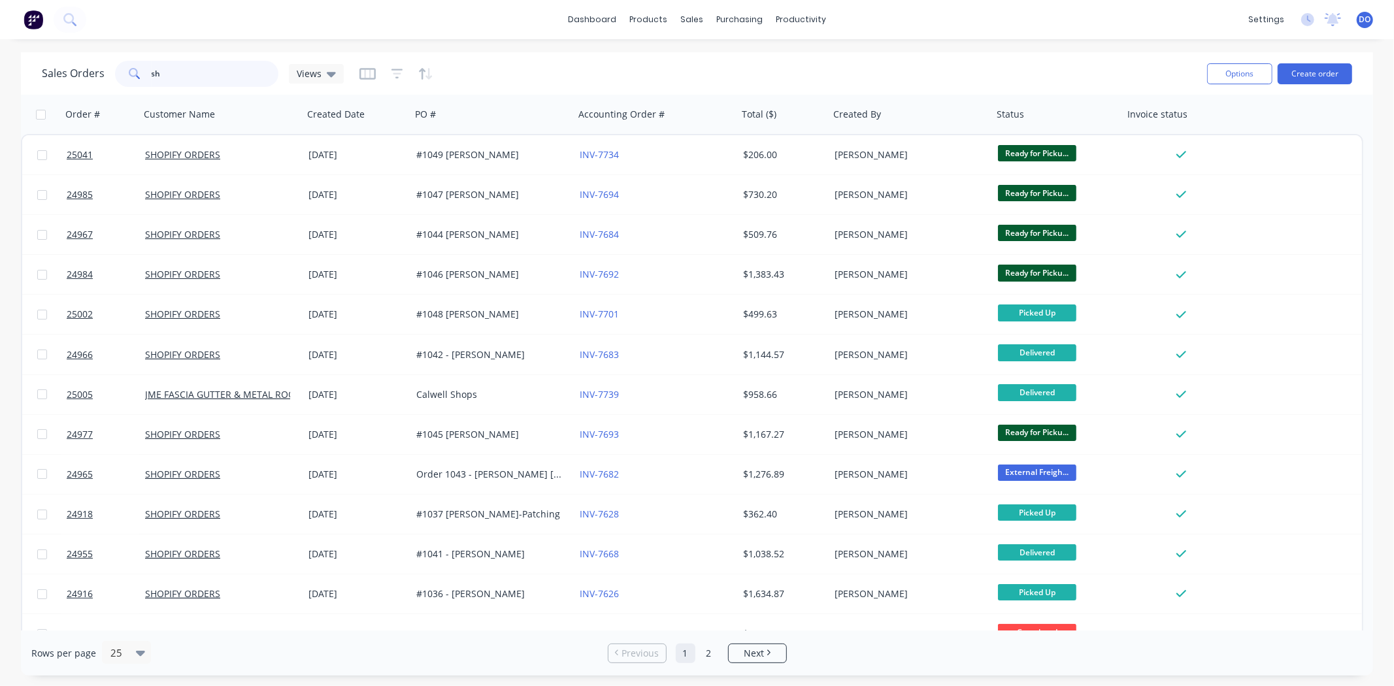
type input "s"
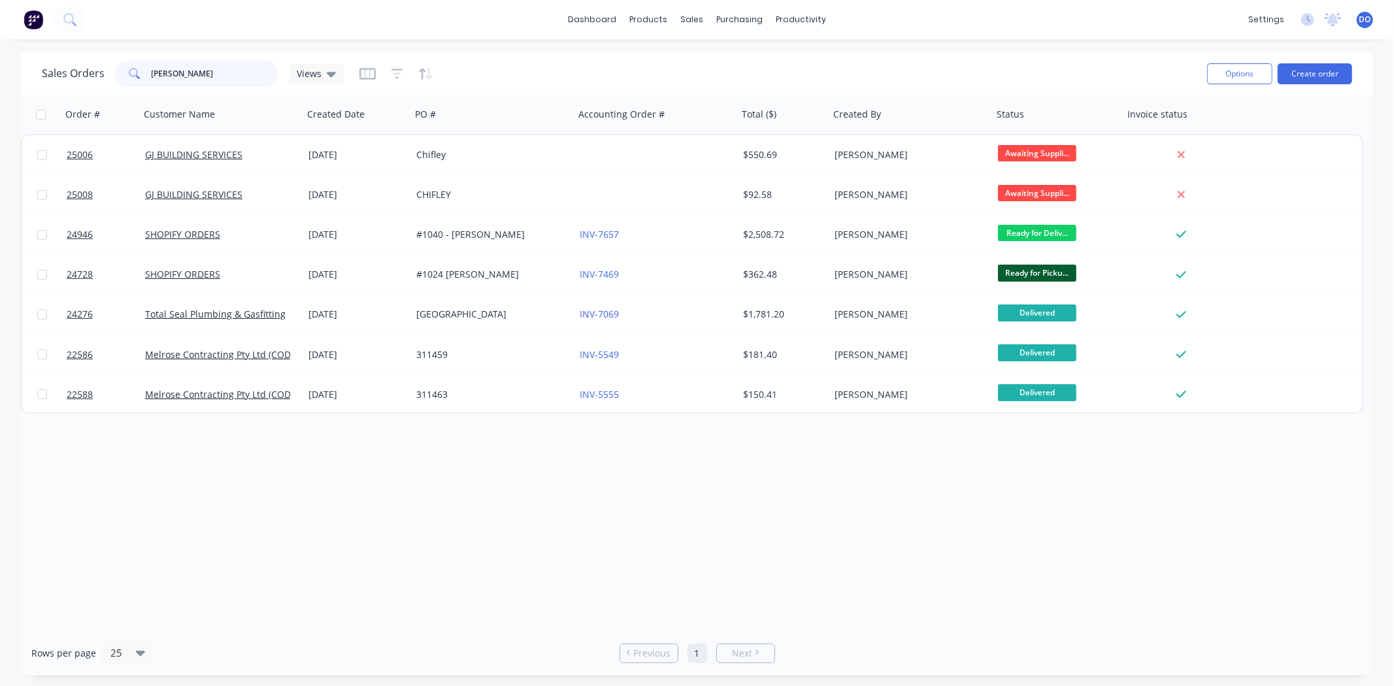
type input "[PERSON_NAME]"
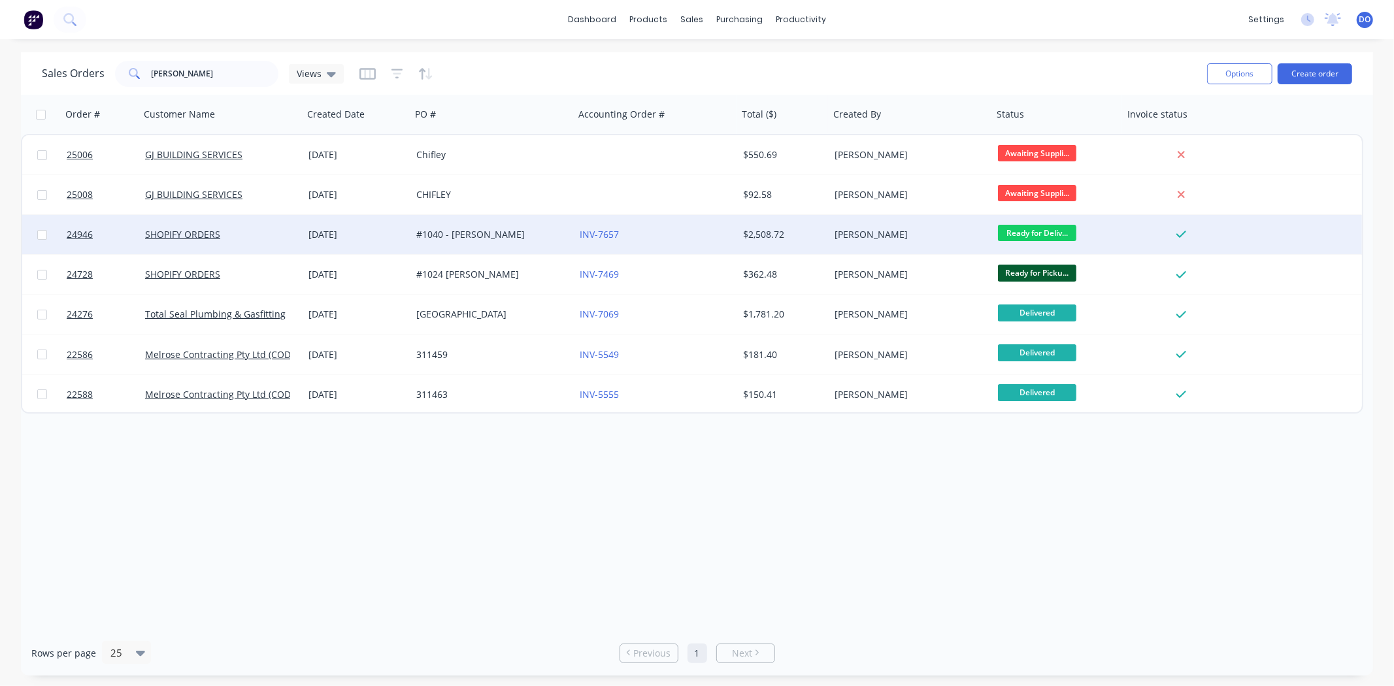
click at [547, 235] on div "#1040 - [PERSON_NAME]" at bounding box center [488, 234] width 145 height 13
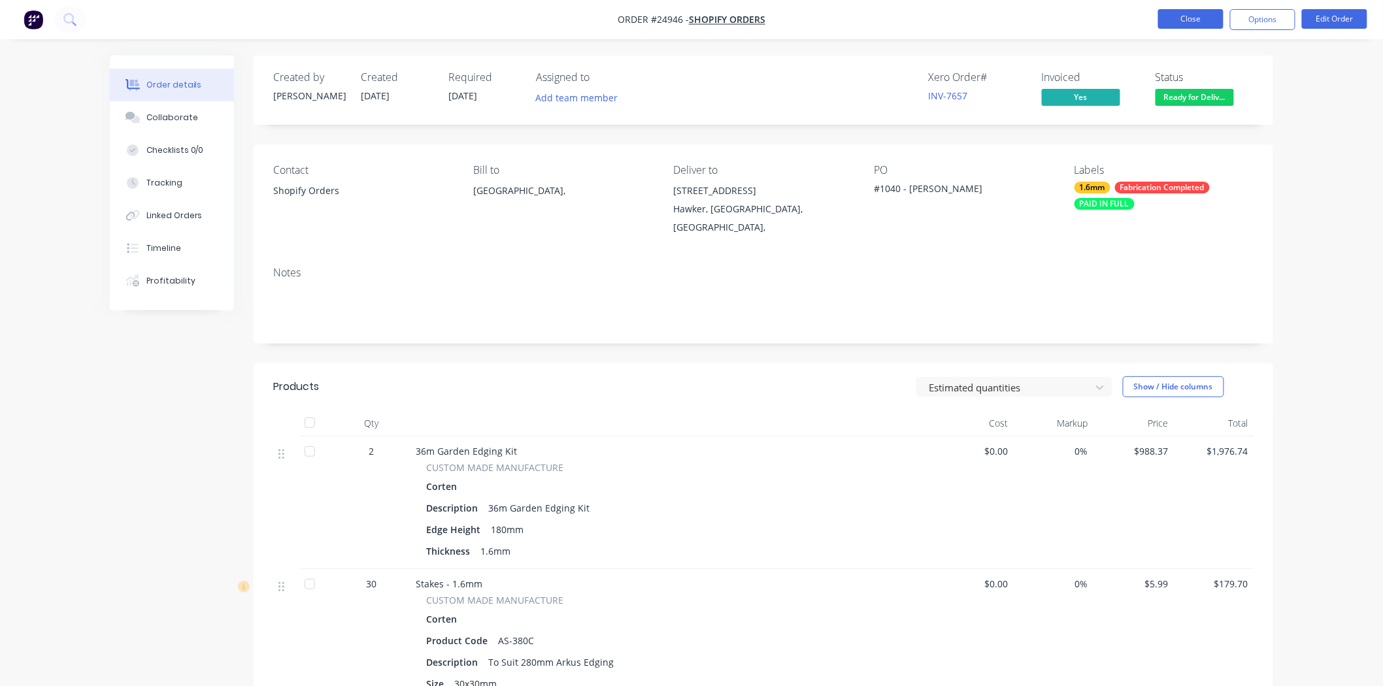
click at [1194, 17] on button "Close" at bounding box center [1190, 19] width 65 height 20
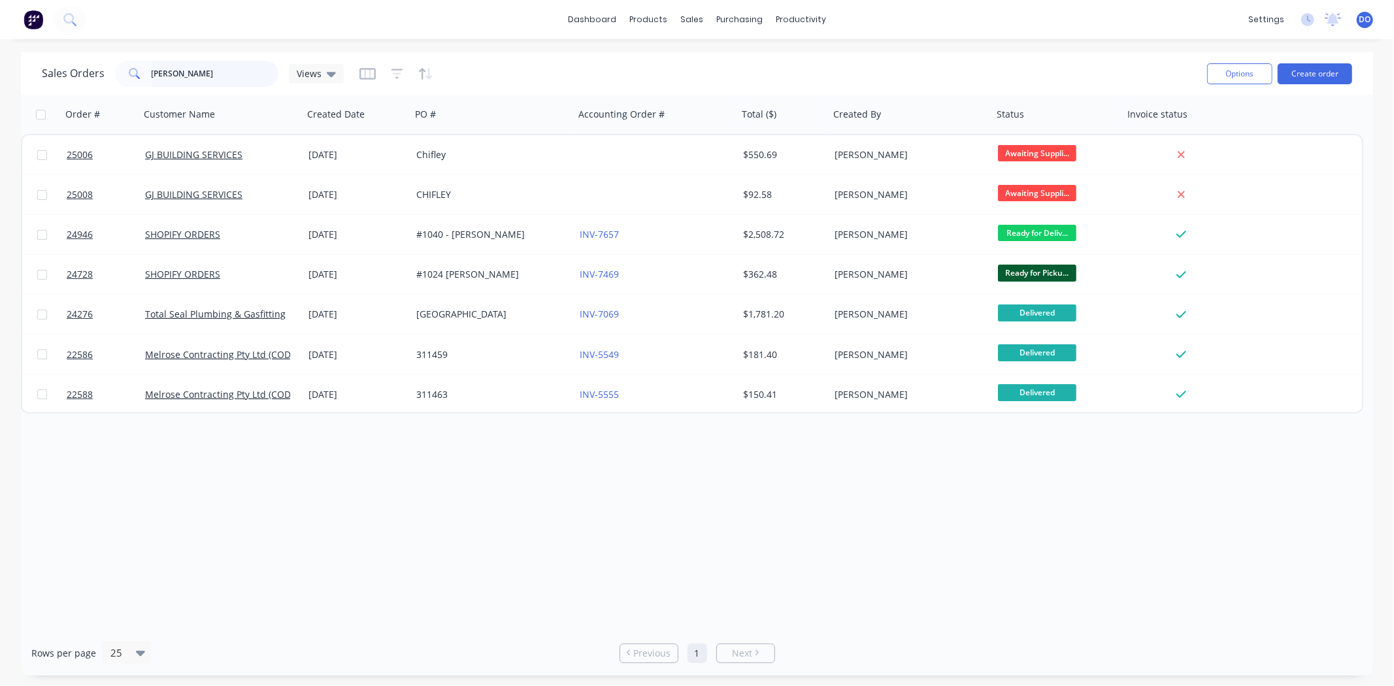
click at [238, 72] on input "[PERSON_NAME]" at bounding box center [215, 74] width 127 height 26
type input "D"
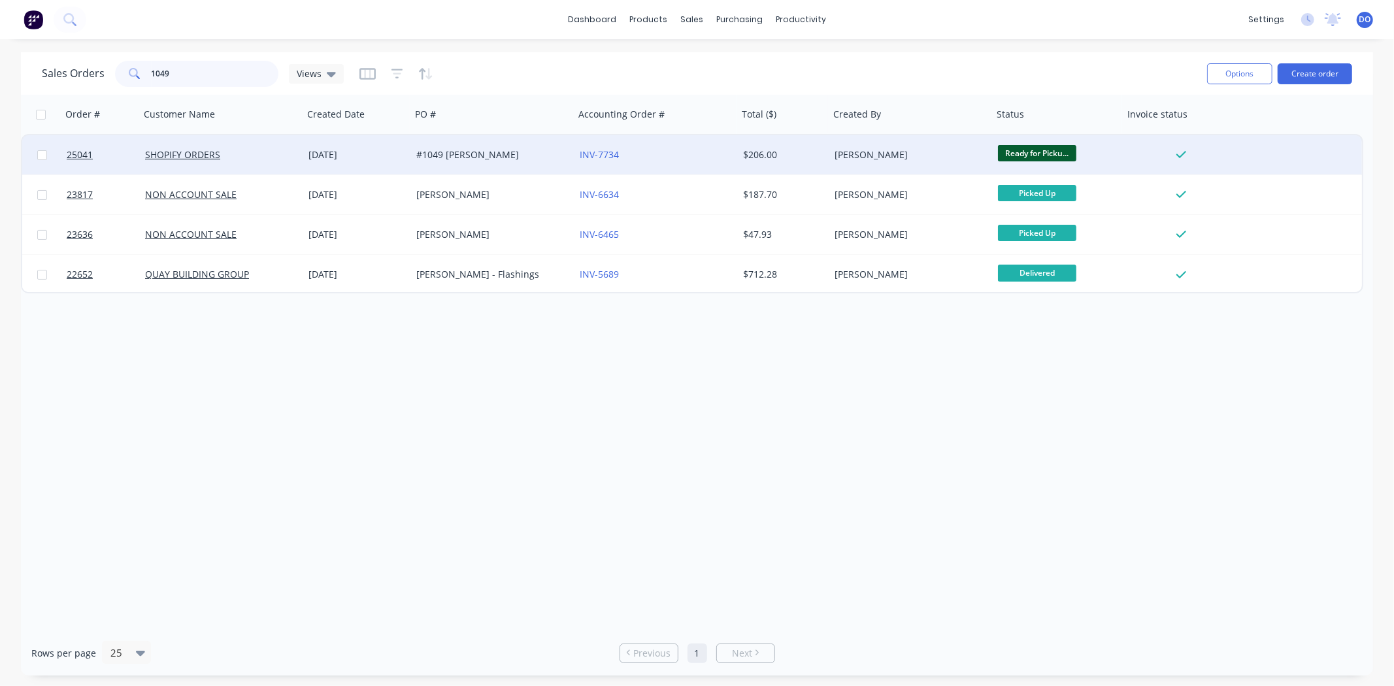
type input "1049"
click at [532, 146] on div "#1049 [PERSON_NAME]" at bounding box center [492, 154] width 163 height 39
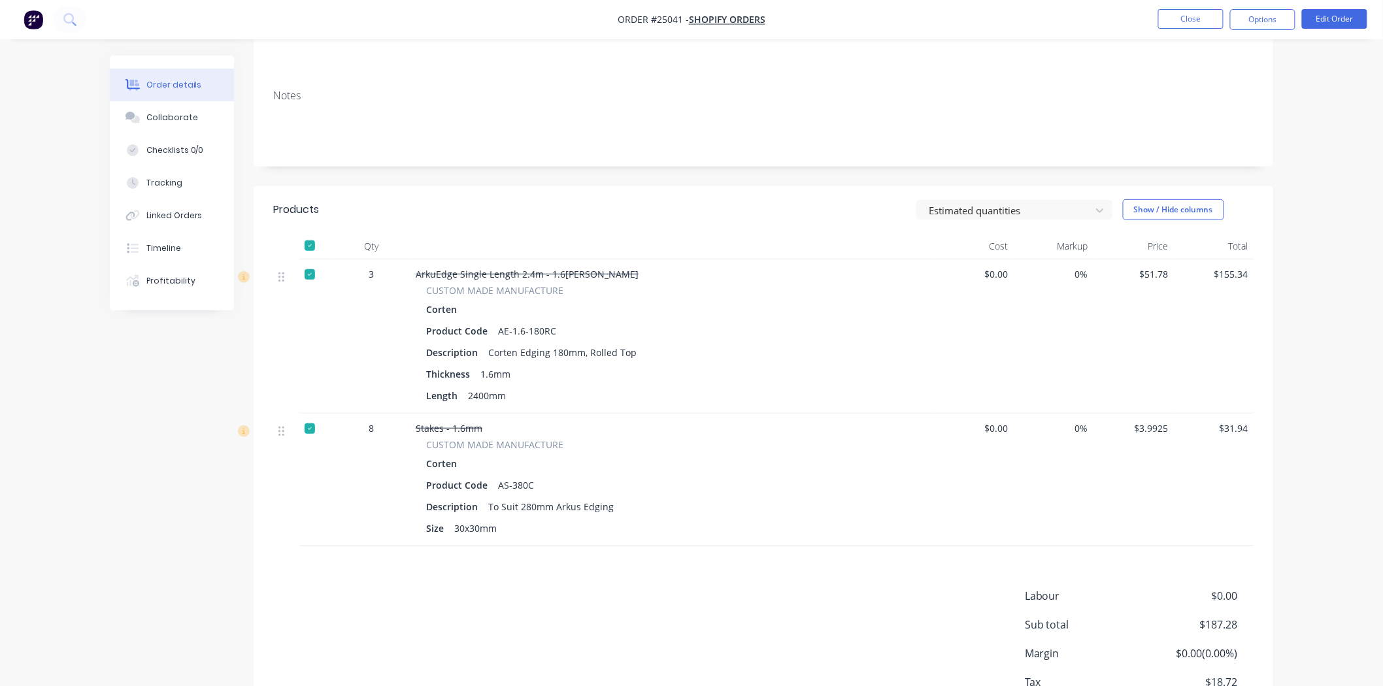
scroll to position [73, 0]
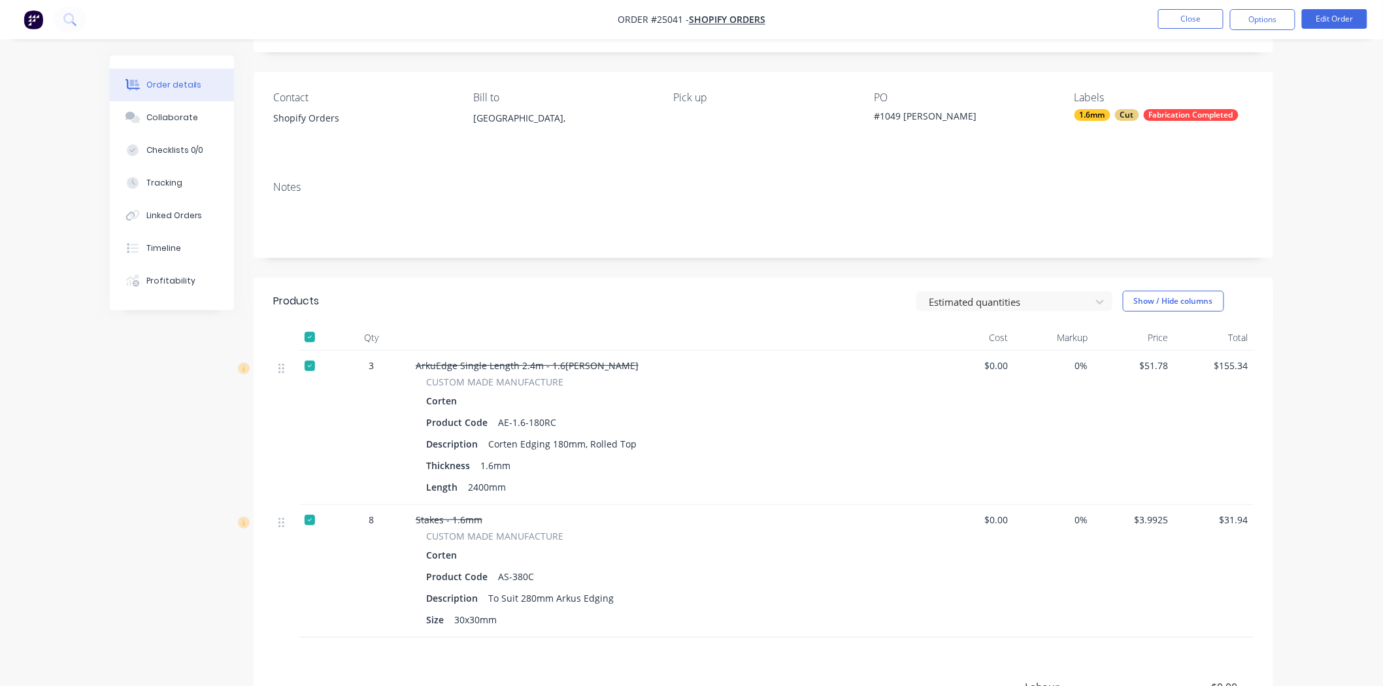
click at [1207, 3] on nav "Order #25041 - SHOPIFY ORDERS Close Options Edit Order" at bounding box center [691, 19] width 1383 height 39
click at [1207, 21] on button "Close" at bounding box center [1190, 19] width 65 height 20
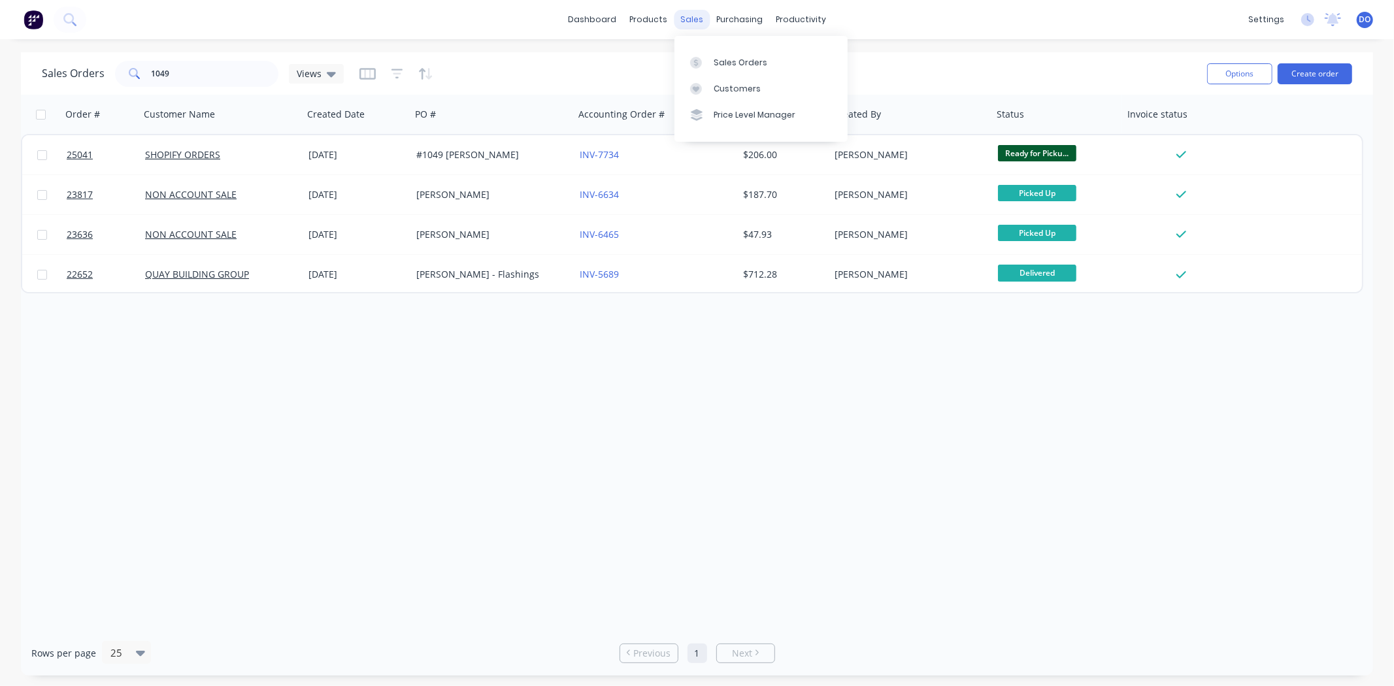
click at [694, 15] on div "sales" at bounding box center [692, 20] width 36 height 20
drag, startPoint x: 177, startPoint y: 80, endPoint x: 70, endPoint y: 100, distance: 109.1
click at [88, 88] on div "Sales Orders 1049 Views" at bounding box center [619, 74] width 1155 height 32
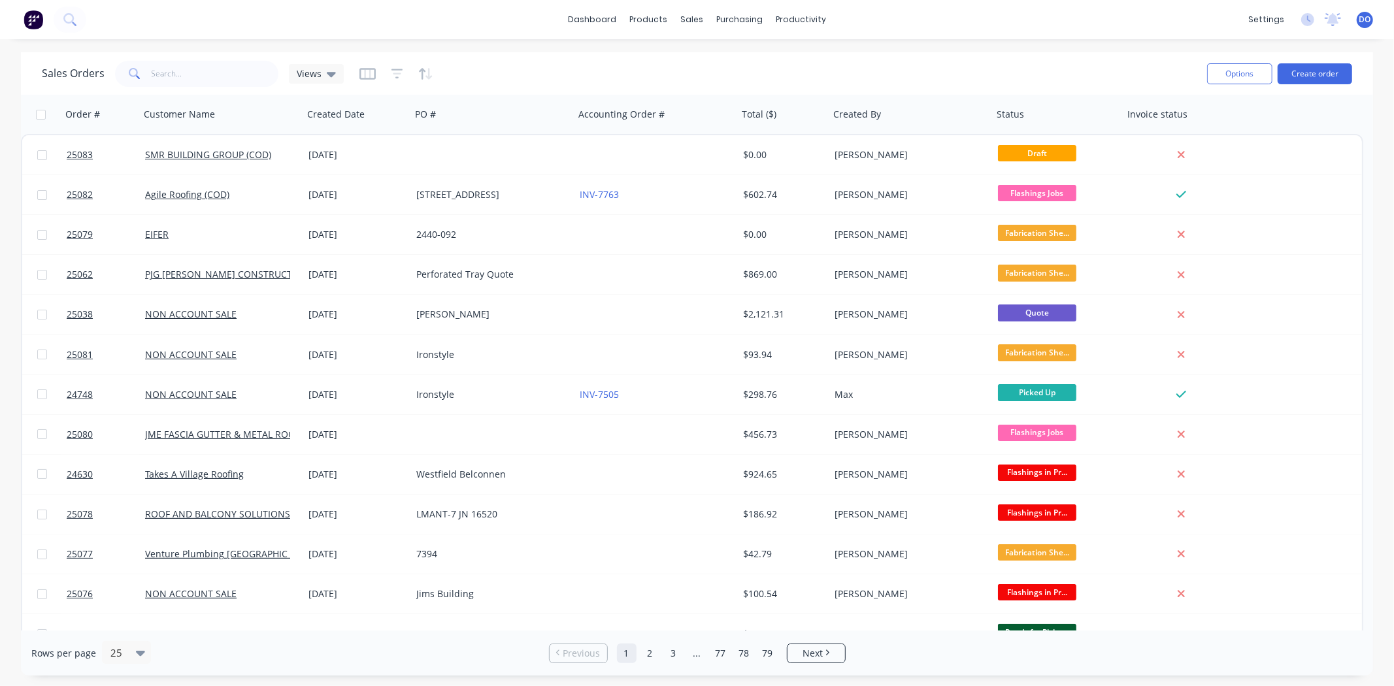
click at [783, 58] on div "Sales Orders Views" at bounding box center [619, 74] width 1155 height 32
click at [763, 59] on div "Purchase Orders" at bounding box center [782, 63] width 69 height 12
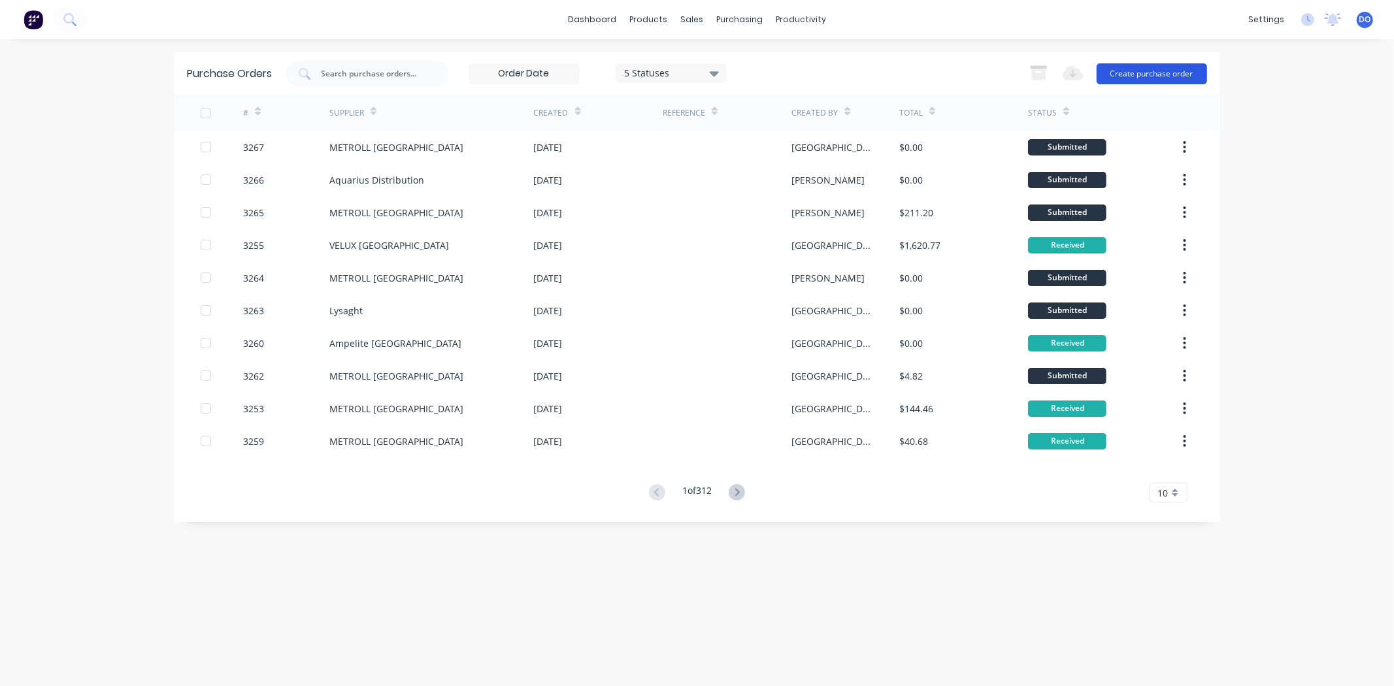
click at [1168, 78] on button "Create purchase order" at bounding box center [1152, 73] width 110 height 21
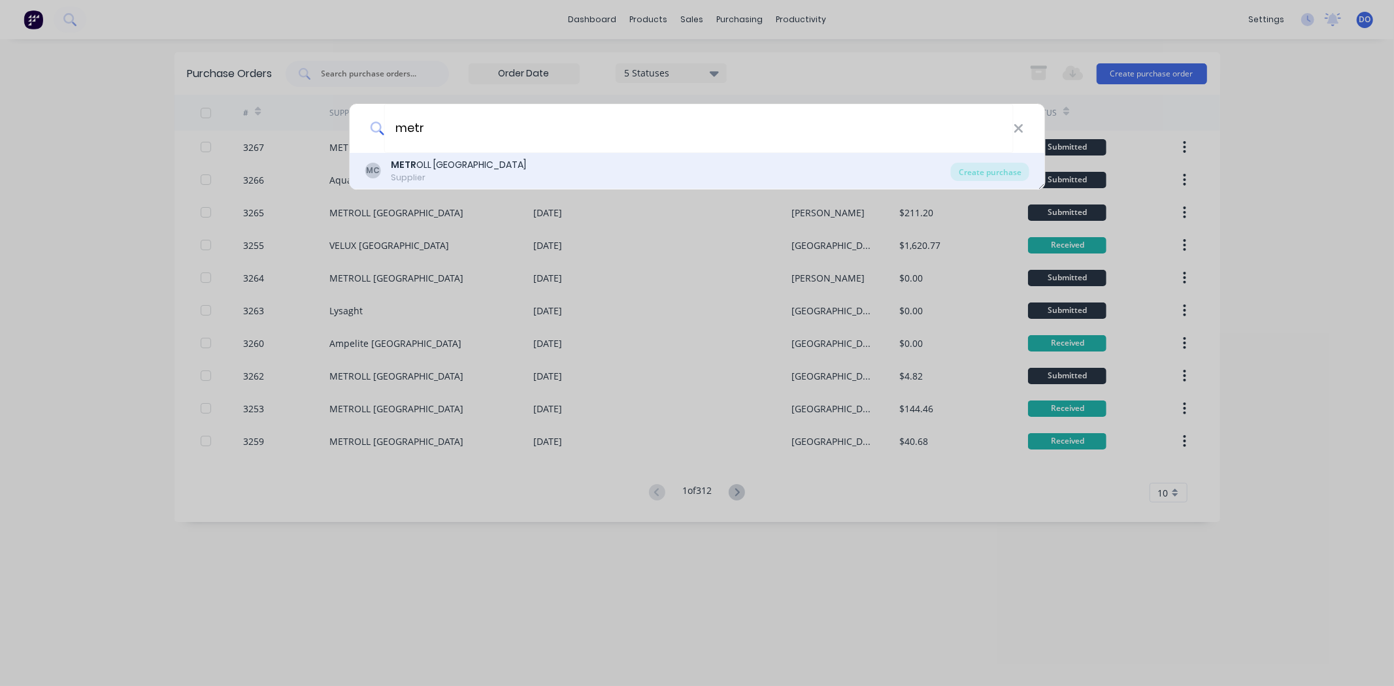
type input "metr"
click at [520, 177] on div "MC METR OLL CANBERRA Supplier" at bounding box center [658, 170] width 586 height 25
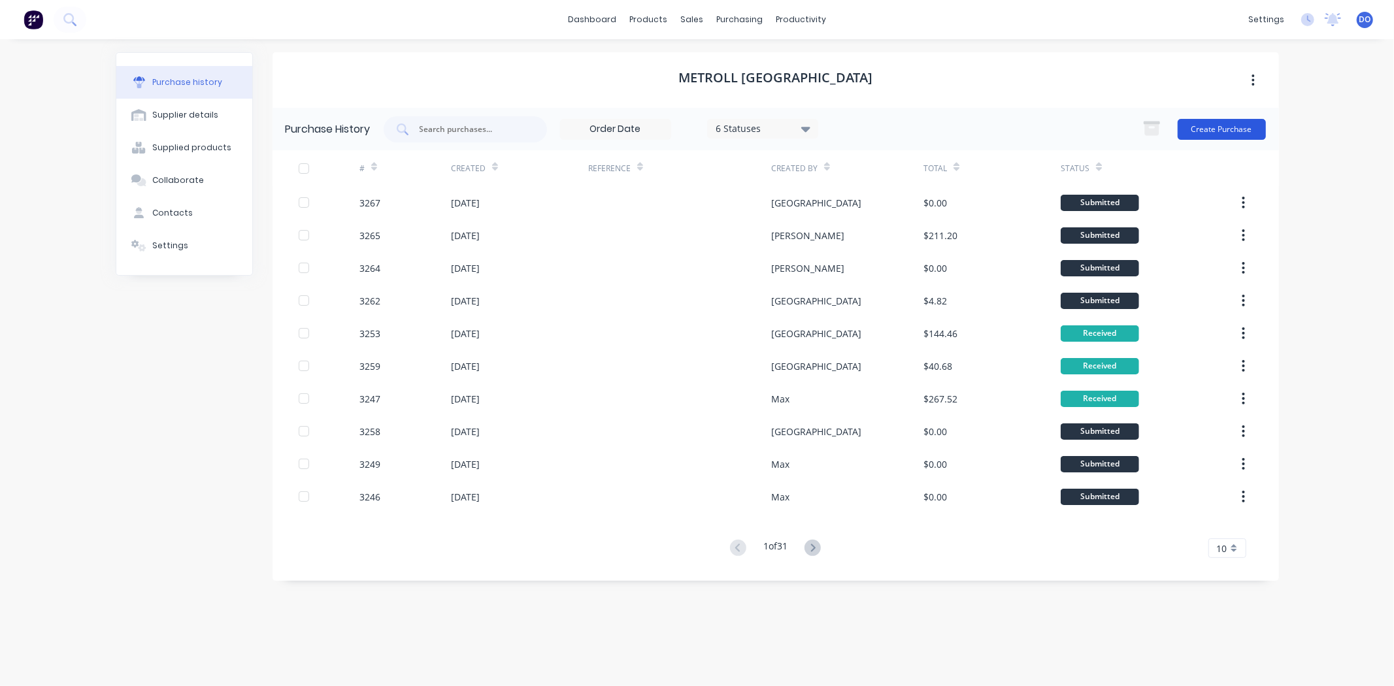
click at [1203, 127] on button "Create Purchase" at bounding box center [1222, 129] width 88 height 21
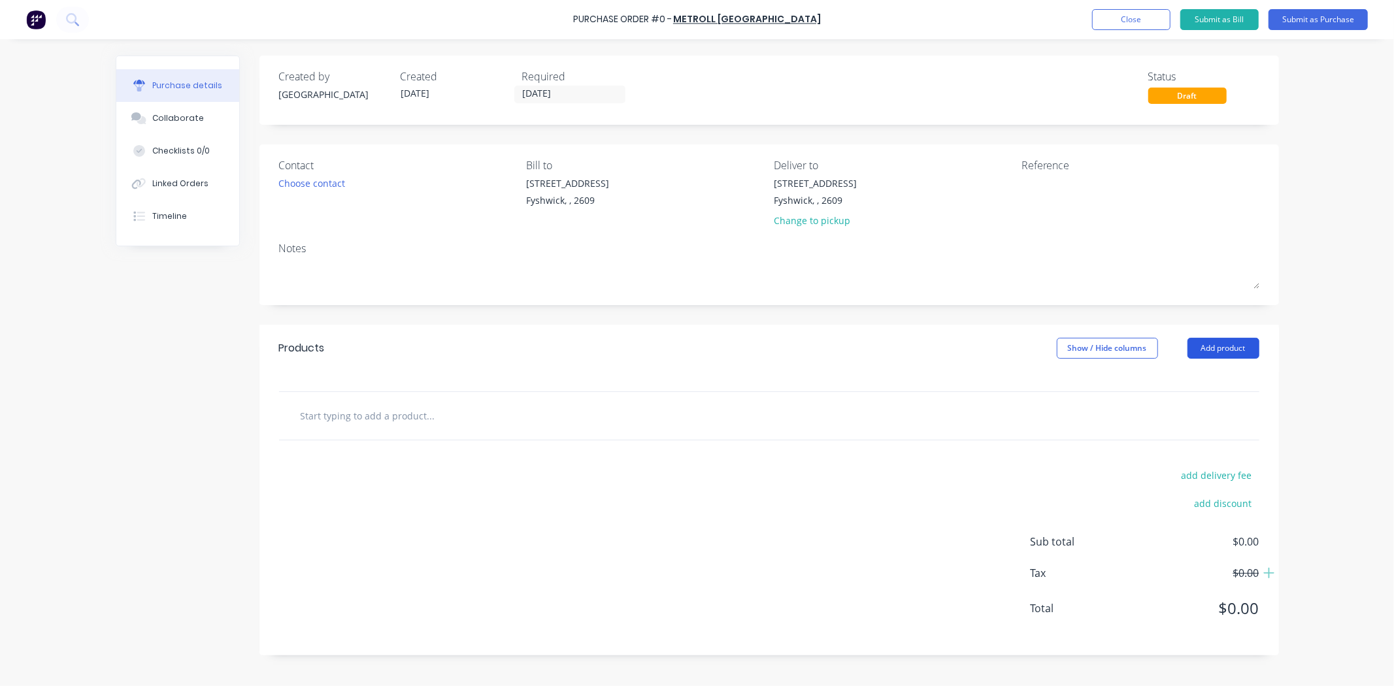
click at [1224, 355] on button "Add product" at bounding box center [1224, 348] width 72 height 21
click at [1224, 393] on button "Product catalogue" at bounding box center [1198, 382] width 124 height 26
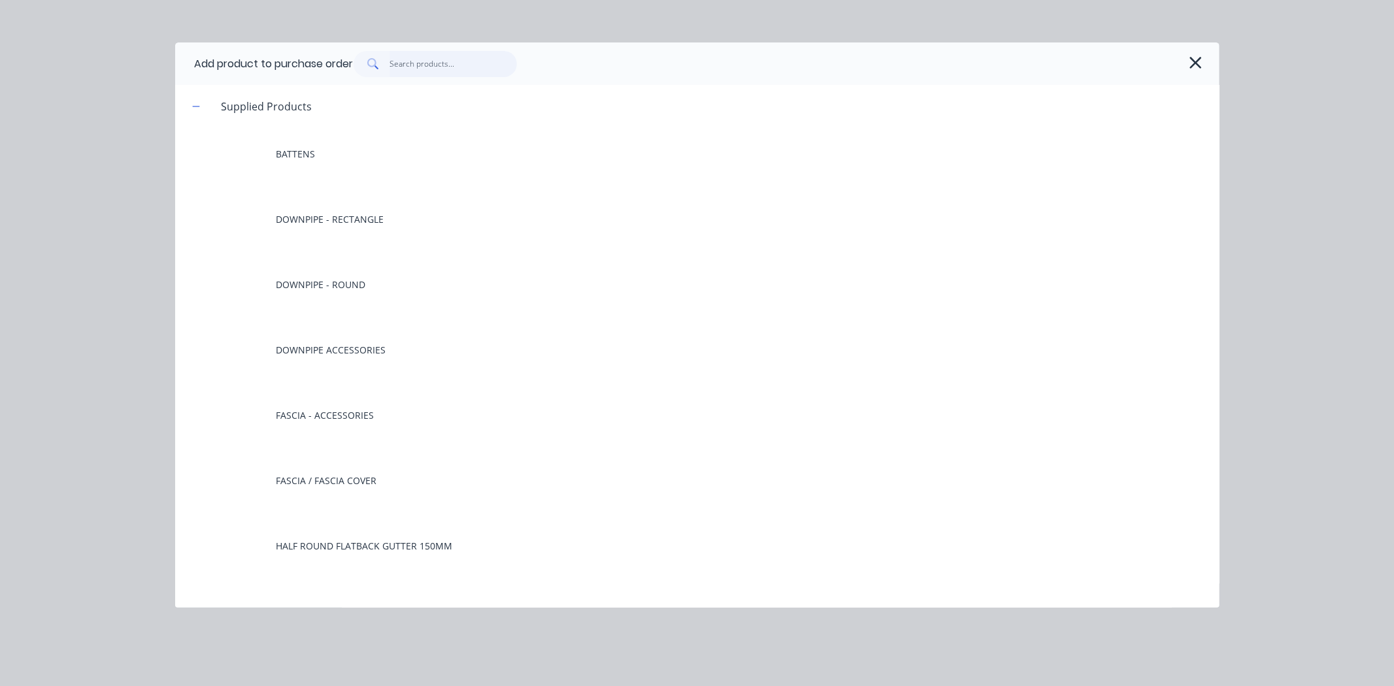
click at [443, 63] on input "text" at bounding box center [453, 64] width 127 height 26
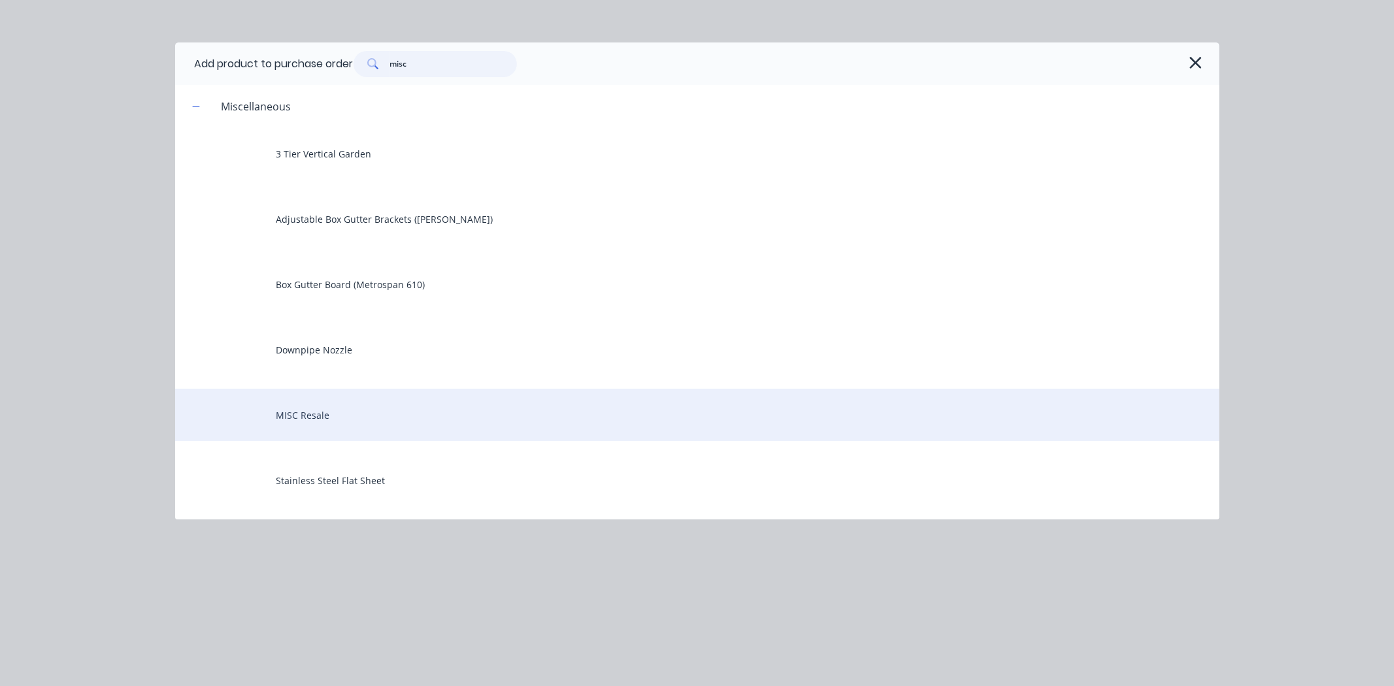
type input "misc"
click at [403, 409] on div "MISC Resale" at bounding box center [697, 415] width 1045 height 52
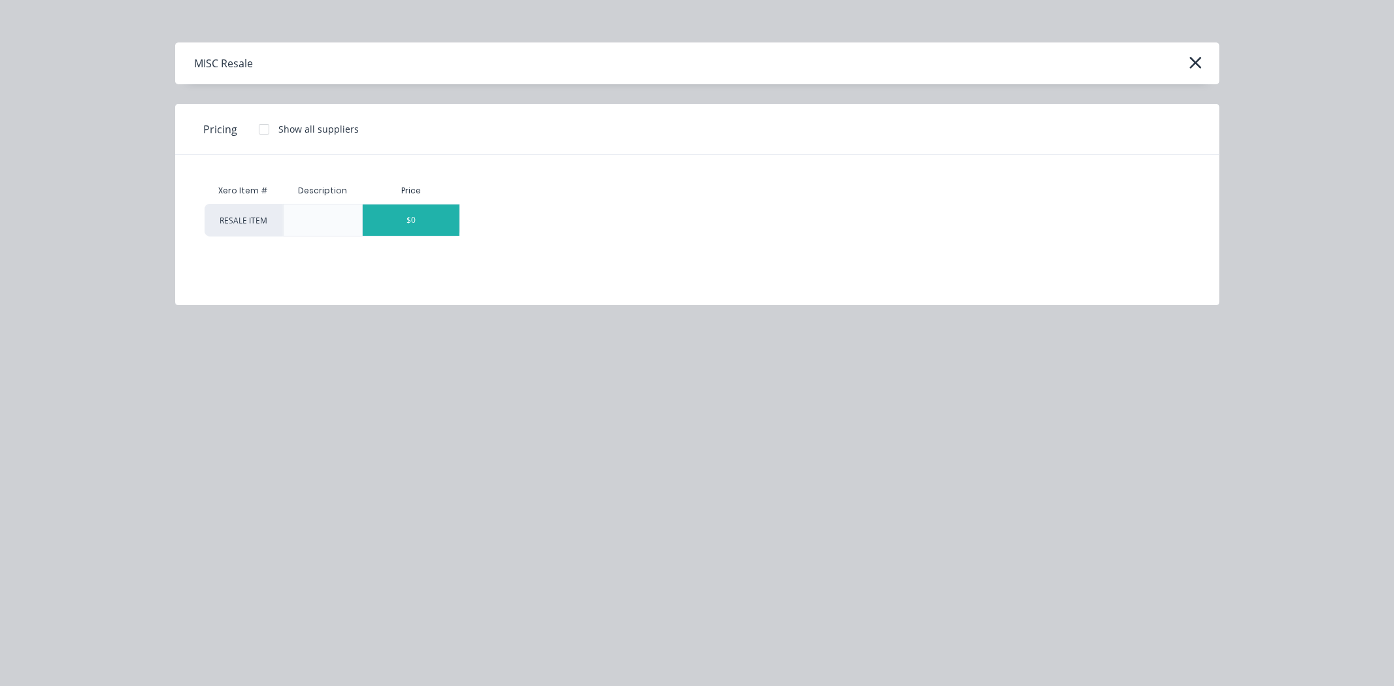
click at [428, 227] on div "$0" at bounding box center [411, 220] width 97 height 31
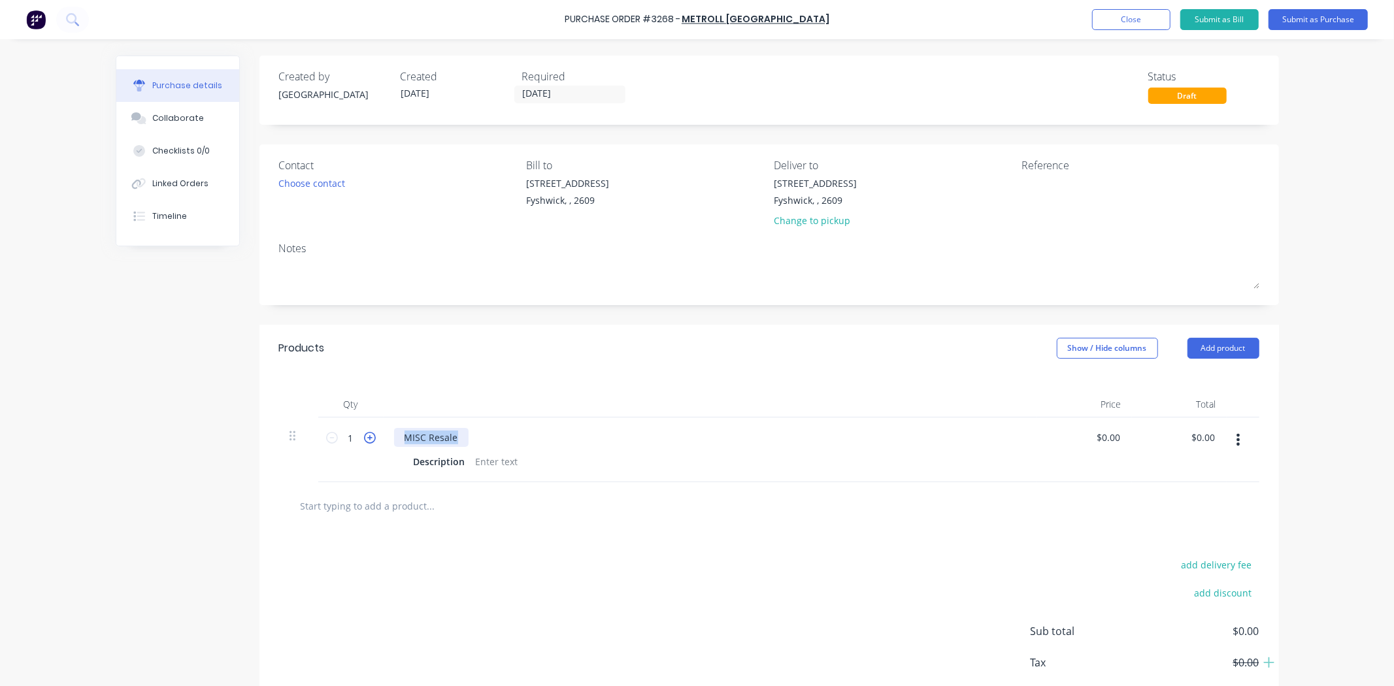
drag, startPoint x: 456, startPoint y: 445, endPoint x: 365, endPoint y: 443, distance: 90.9
click at [365, 443] on div "1 1 MISC Resale Description $0.00 $0.00 $0.00 $0.00" at bounding box center [769, 450] width 981 height 65
click at [365, 443] on icon at bounding box center [370, 438] width 12 height 12
type input "3"
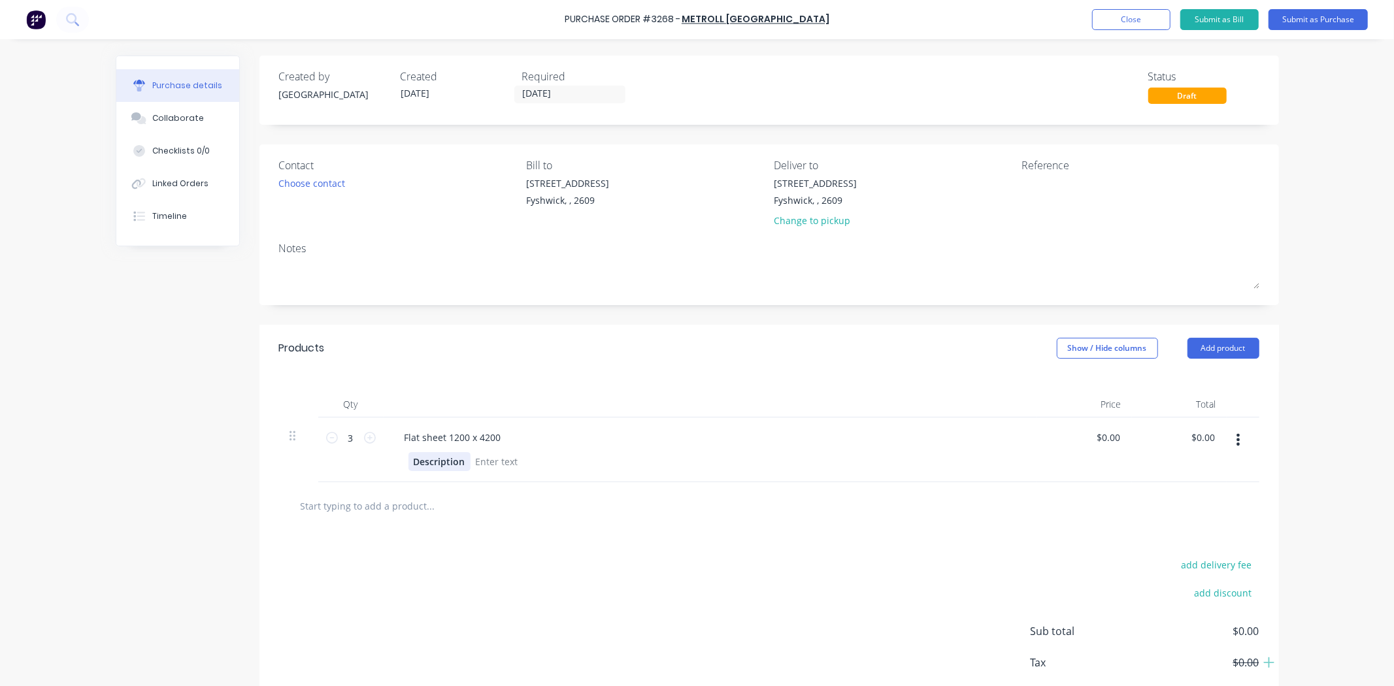
click at [428, 464] on div "Description" at bounding box center [440, 461] width 62 height 19
drag, startPoint x: 458, startPoint y: 465, endPoint x: 399, endPoint y: 478, distance: 60.1
click at [399, 478] on div "Flat sheet 1200 x 4200 Description" at bounding box center [711, 450] width 654 height 65
click at [766, 485] on div at bounding box center [769, 506] width 981 height 48
click at [288, 174] on div "Contact Choose contact" at bounding box center [398, 196] width 238 height 76
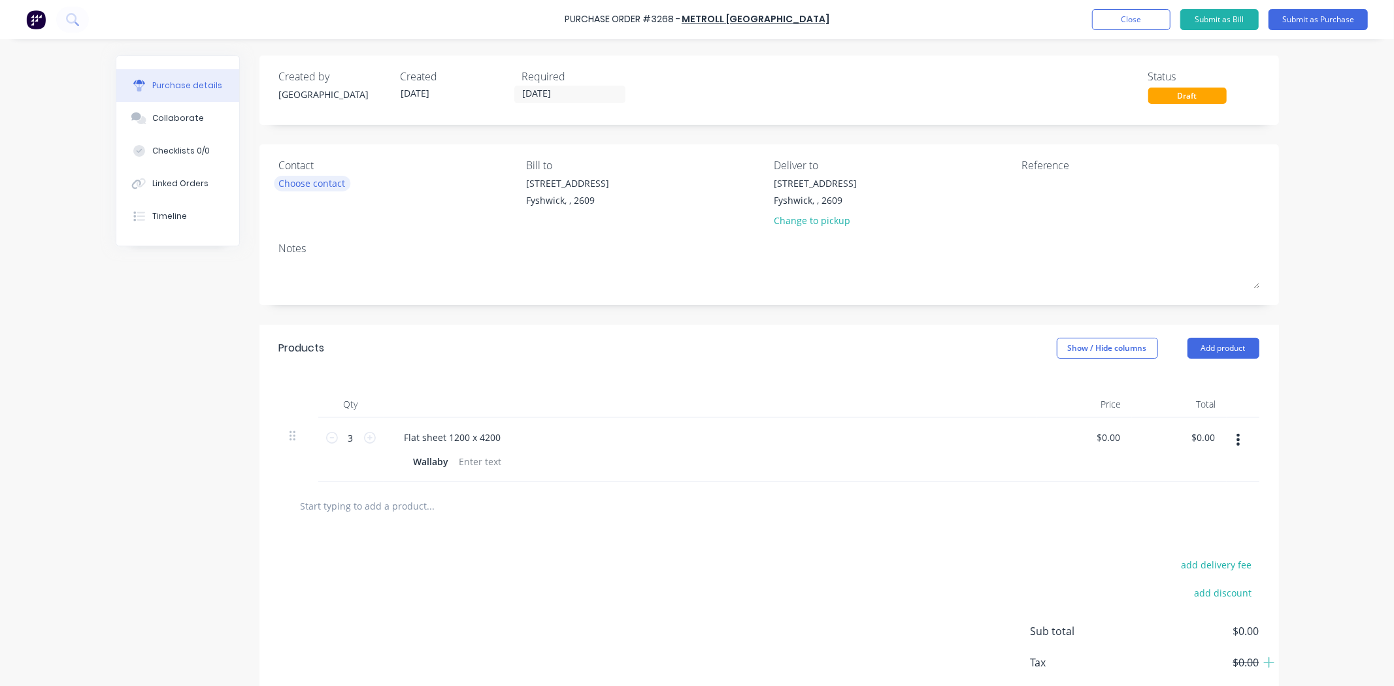
click at [288, 177] on div "Choose contact" at bounding box center [312, 184] width 67 height 14
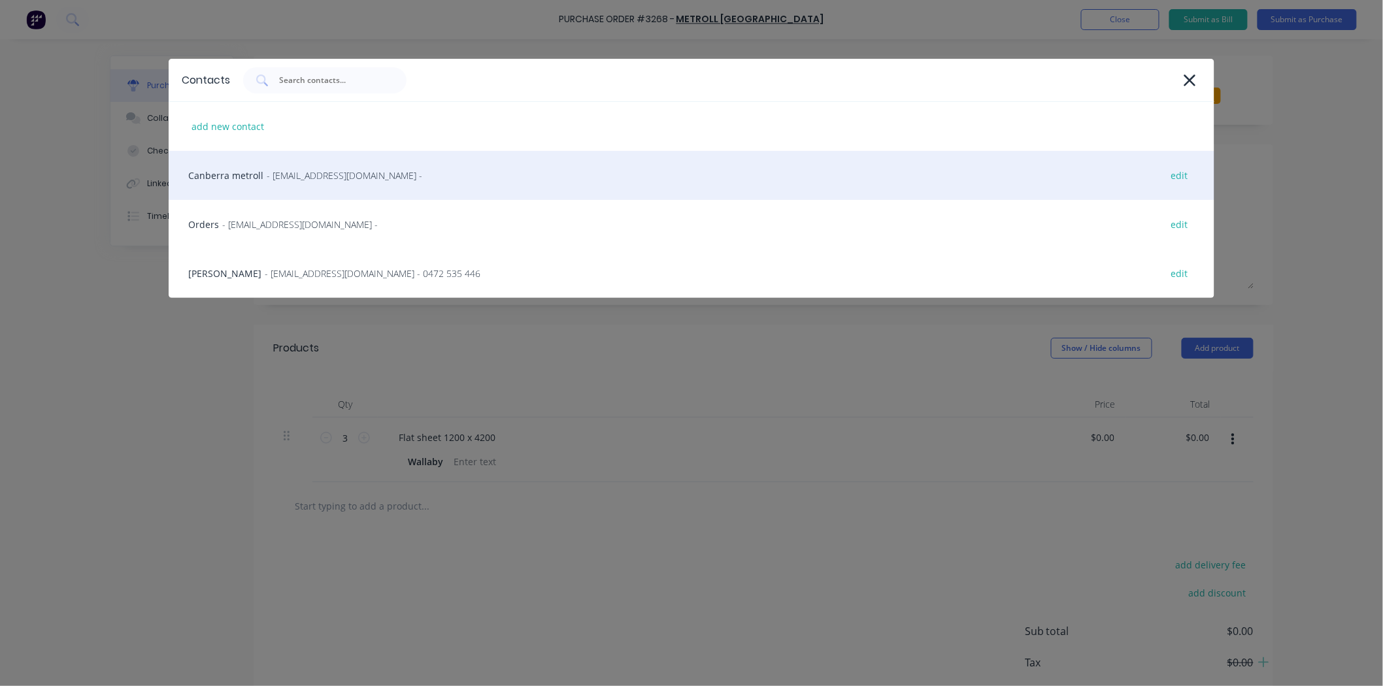
click at [298, 186] on div "Canberra metroll - [EMAIL_ADDRESS][DOMAIN_NAME] - edit" at bounding box center [692, 175] width 1046 height 49
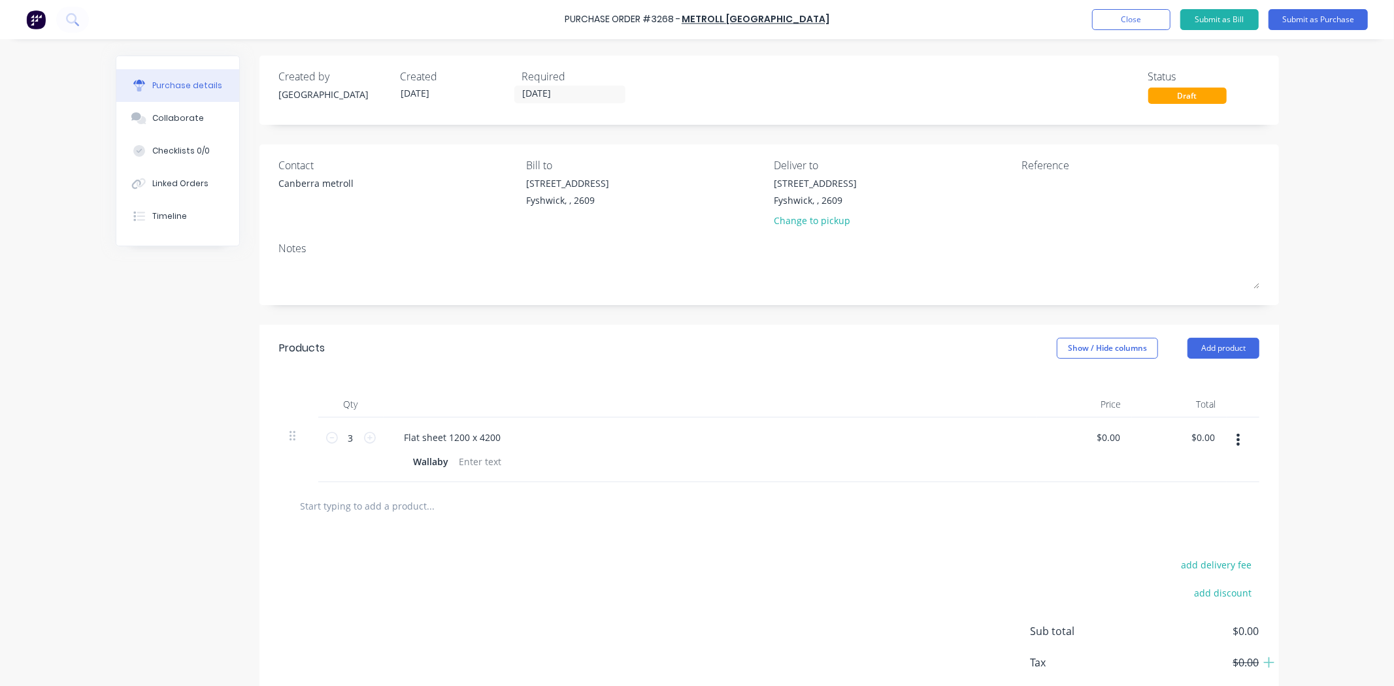
click at [1351, 3] on div "Purchase Order #3268 - METROLL [GEOGRAPHIC_DATA] Add product Close Submit as Bi…" at bounding box center [697, 19] width 1394 height 39
click at [1345, 18] on button "Submit as Purchase" at bounding box center [1318, 19] width 99 height 21
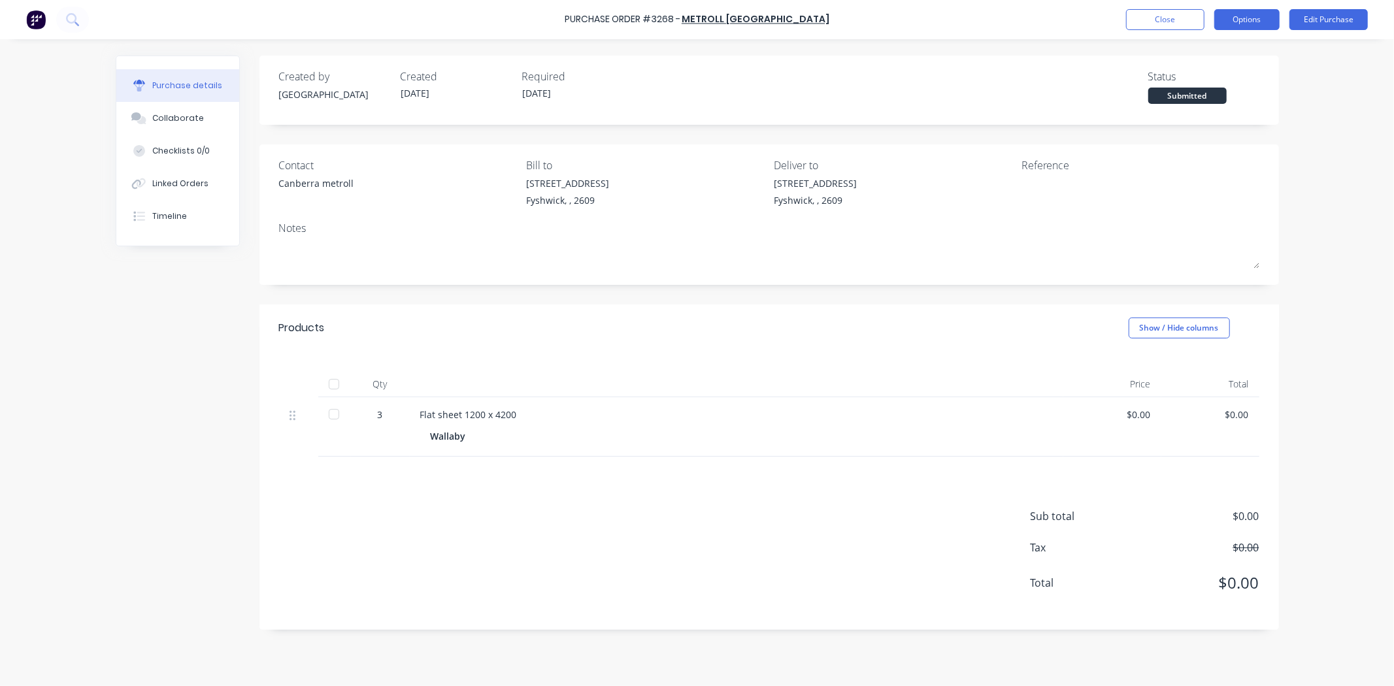
click at [1255, 27] on button "Options" at bounding box center [1247, 19] width 65 height 21
click at [1210, 60] on div "Print / Email" at bounding box center [1218, 53] width 101 height 19
click at [1187, 107] on div "Without pricing" at bounding box center [1218, 105] width 101 height 19
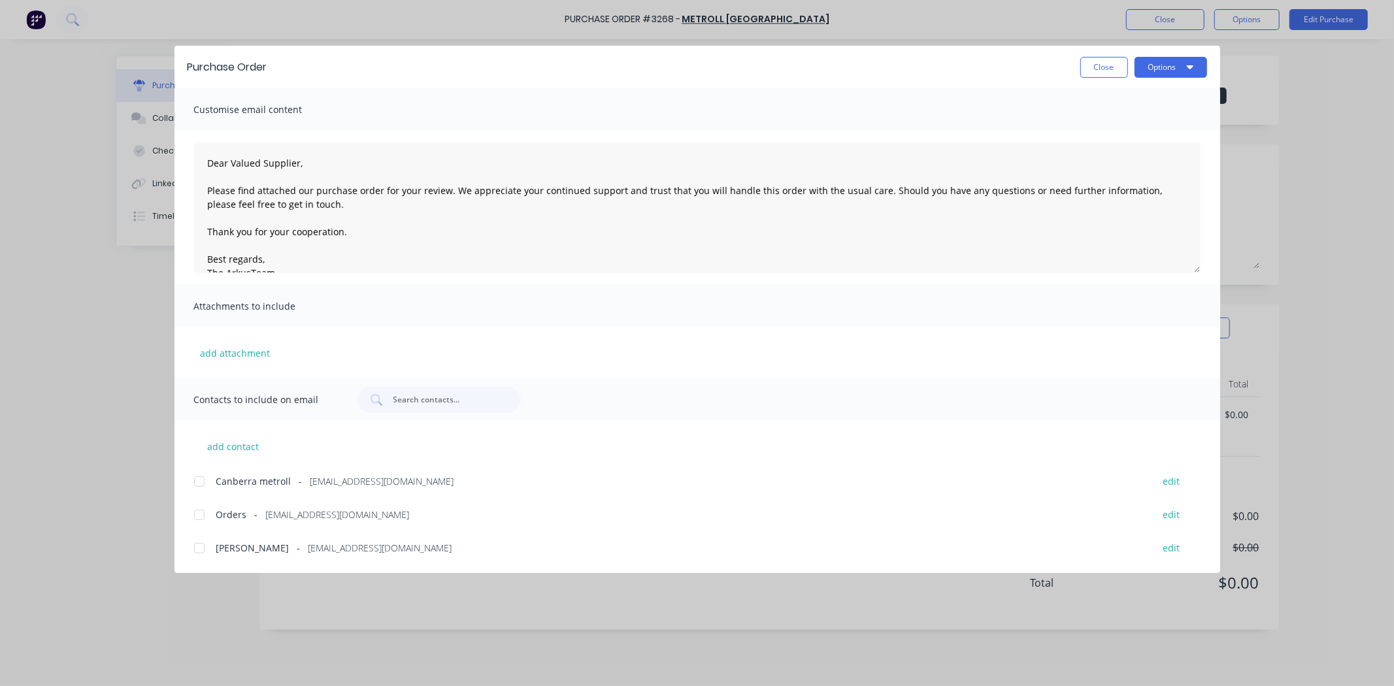
click at [199, 472] on div at bounding box center [199, 482] width 26 height 26
click at [1162, 77] on button "Options" at bounding box center [1171, 67] width 73 height 21
click at [1143, 154] on div "Email" at bounding box center [1145, 152] width 101 height 19
click at [927, 632] on div "Purchase Order Close Options Customise email content Dear Valued Supplier, Plea…" at bounding box center [697, 343] width 1394 height 686
click at [1092, 75] on button "Close" at bounding box center [1105, 67] width 48 height 21
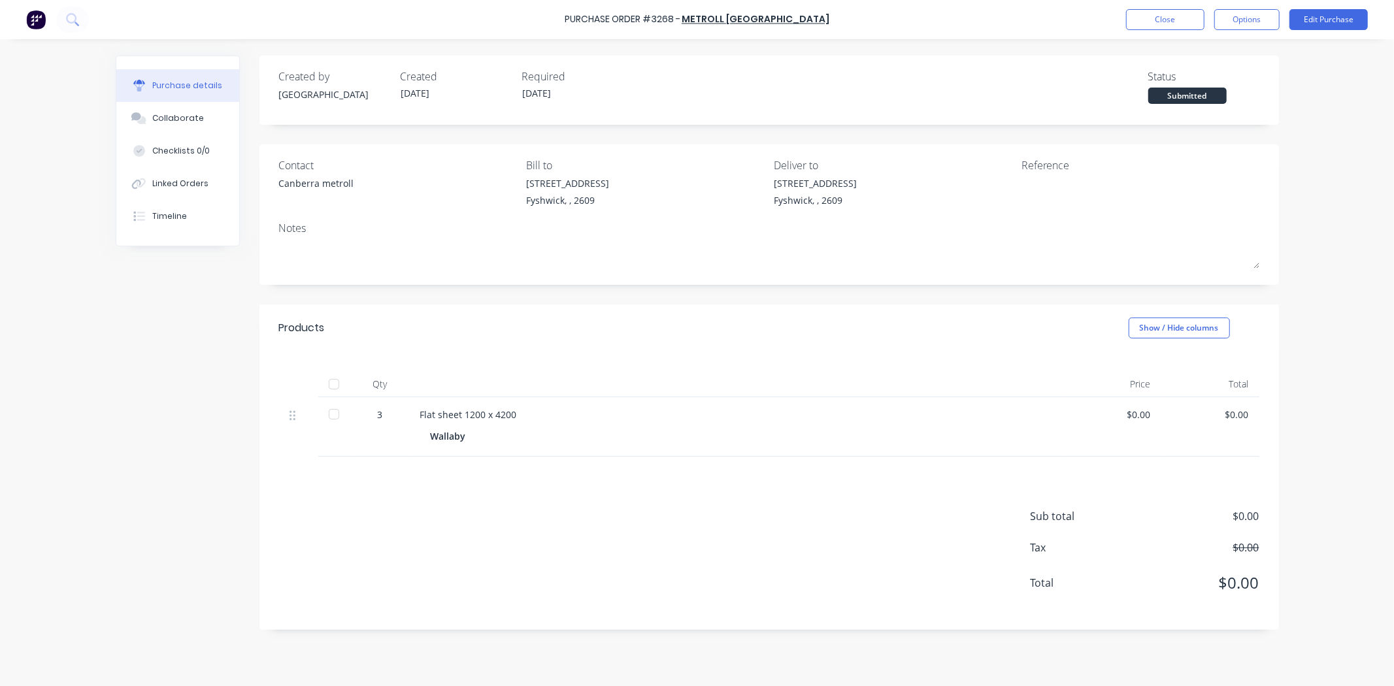
click at [1149, 31] on div "Purchase Order #3268 - METROLL CANBERRA Close Options Edit Purchase" at bounding box center [697, 19] width 1394 height 39
click at [1153, 22] on button "Close" at bounding box center [1165, 19] width 78 height 21
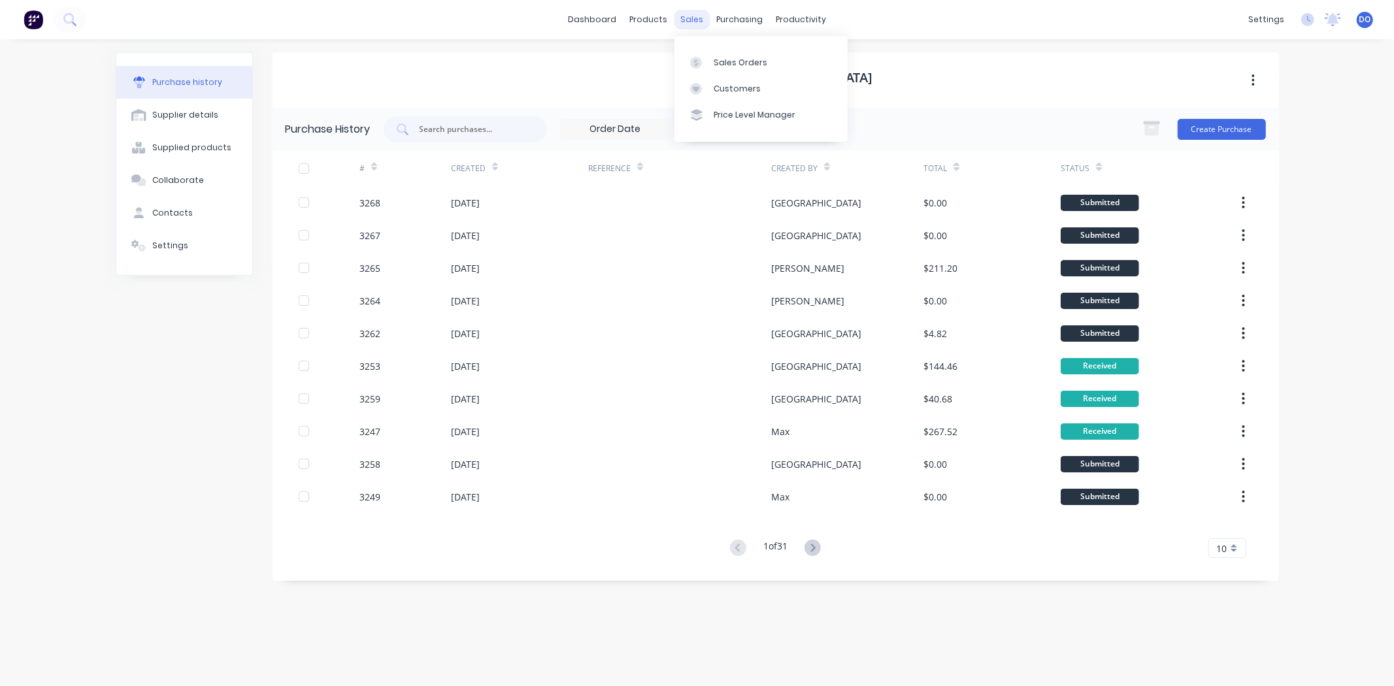
click at [694, 22] on div "sales" at bounding box center [692, 20] width 36 height 20
click at [717, 59] on div "Sales Orders" at bounding box center [741, 63] width 54 height 12
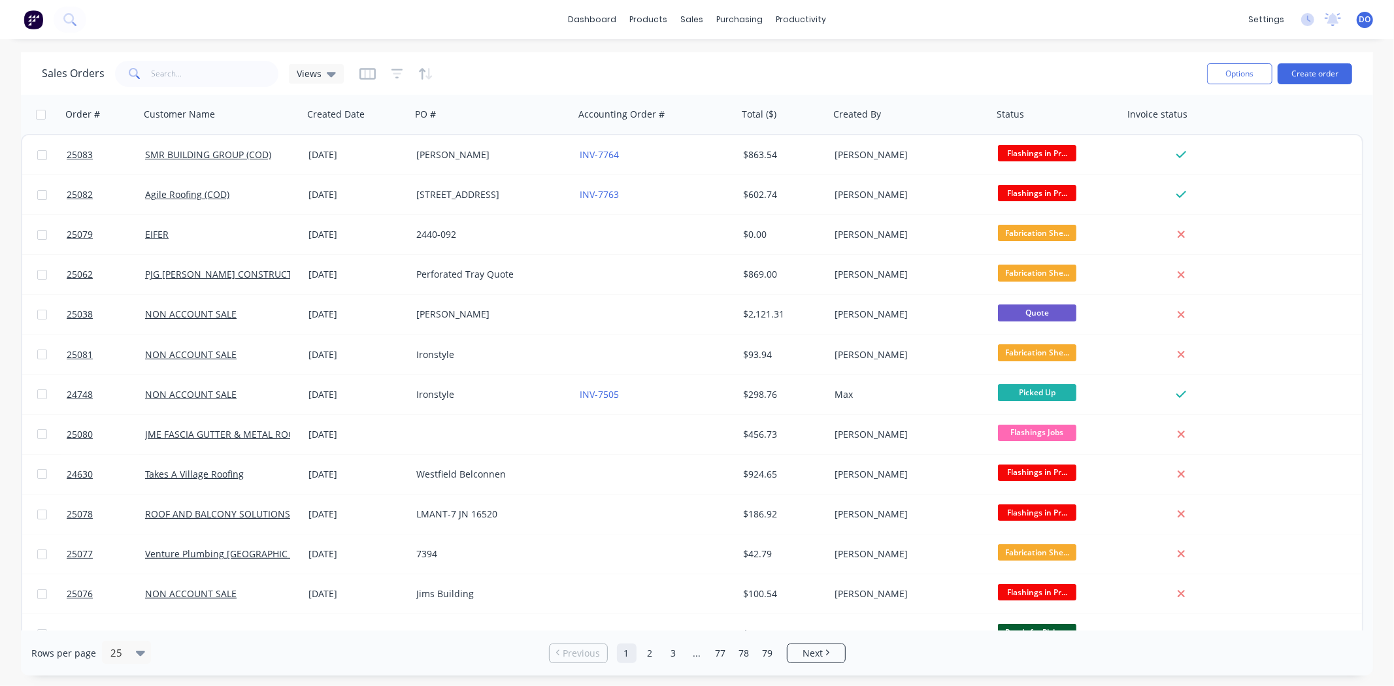
click at [220, 54] on div "Sales Orders Views Options Create order" at bounding box center [697, 73] width 1353 height 42
click at [218, 66] on input "text" at bounding box center [215, 74] width 127 height 26
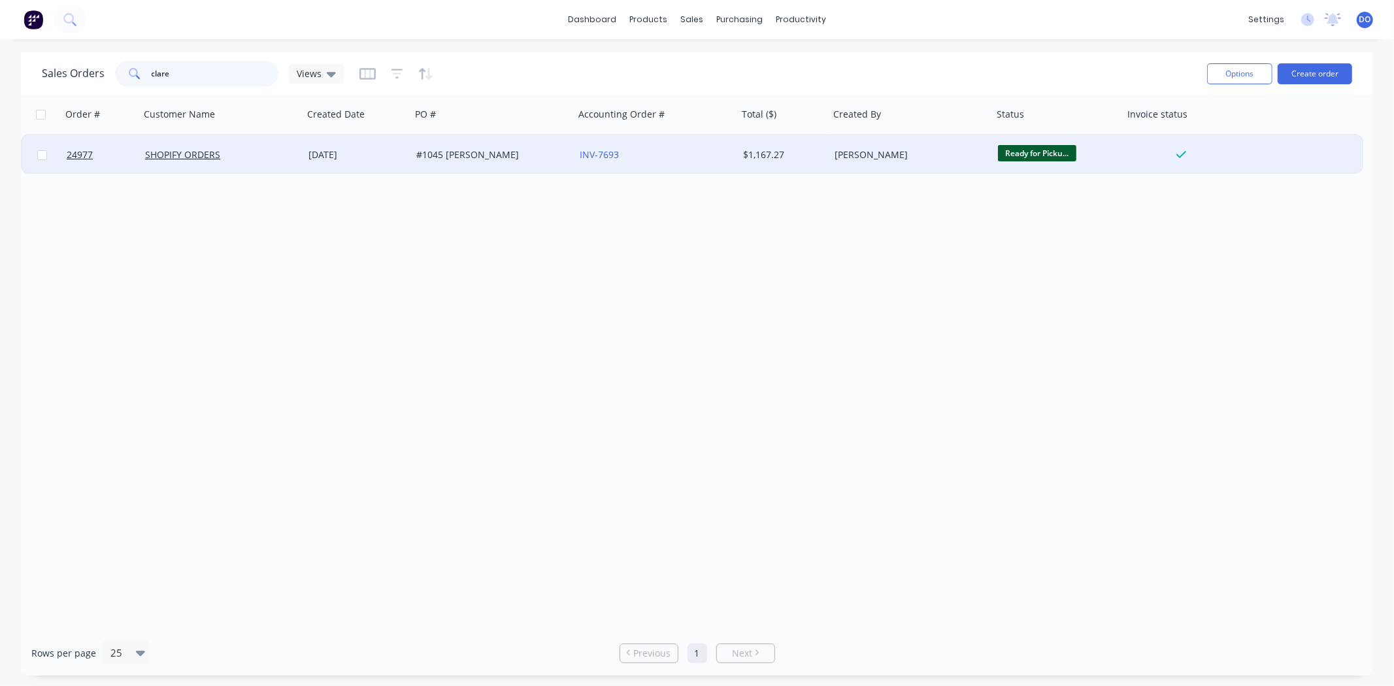
type input "clare"
click at [521, 158] on div "#1045 [PERSON_NAME]" at bounding box center [488, 154] width 145 height 13
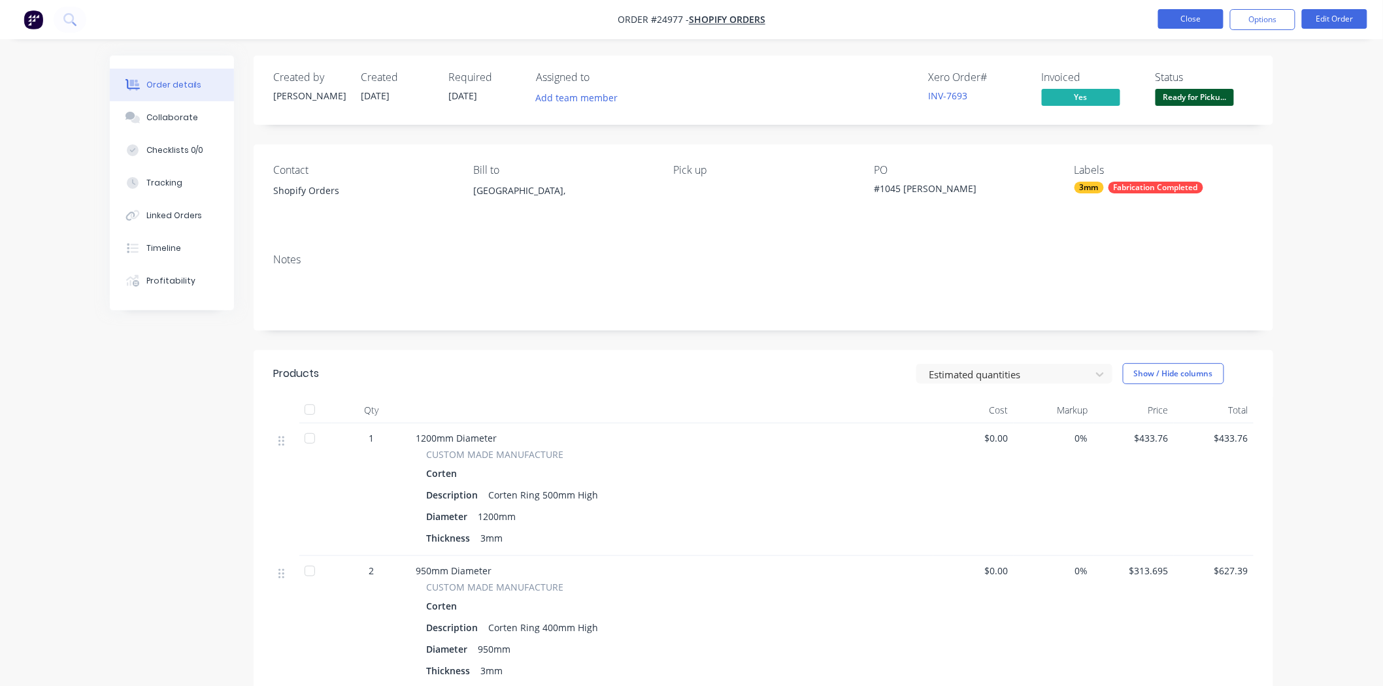
click at [1184, 20] on button "Close" at bounding box center [1190, 19] width 65 height 20
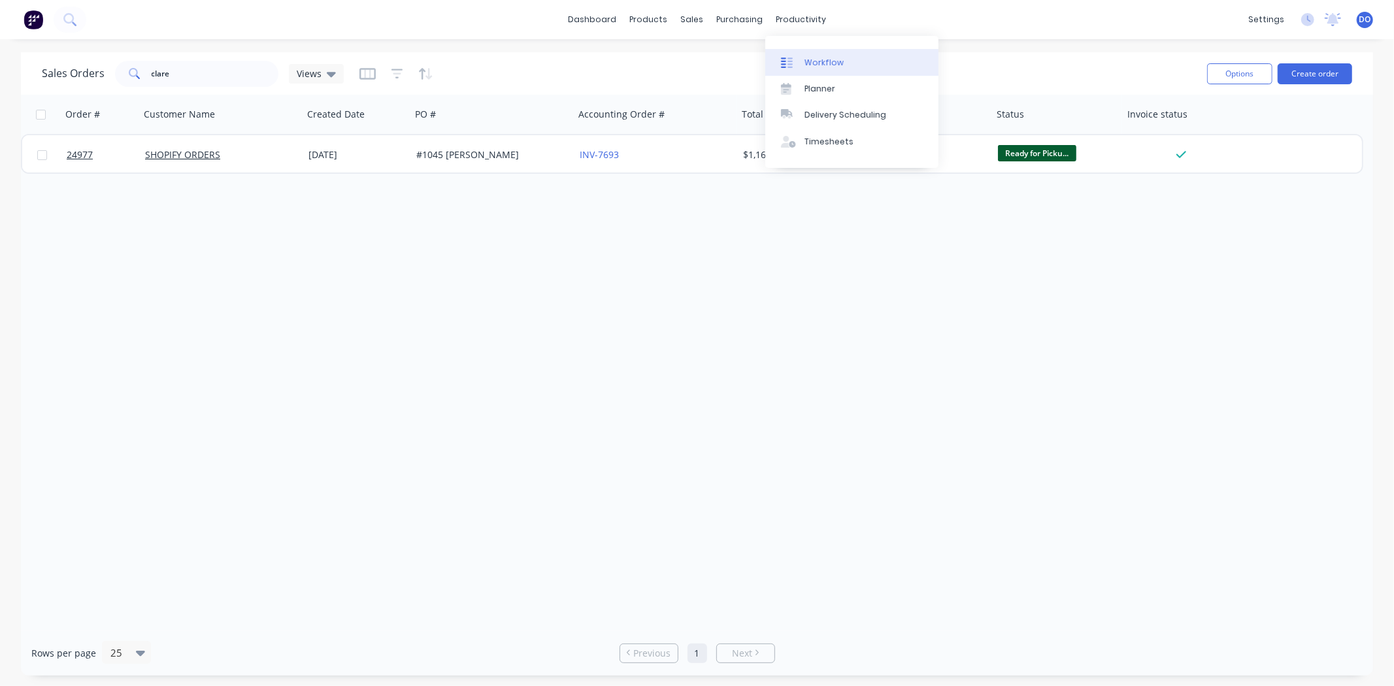
click at [799, 59] on div at bounding box center [791, 63] width 20 height 12
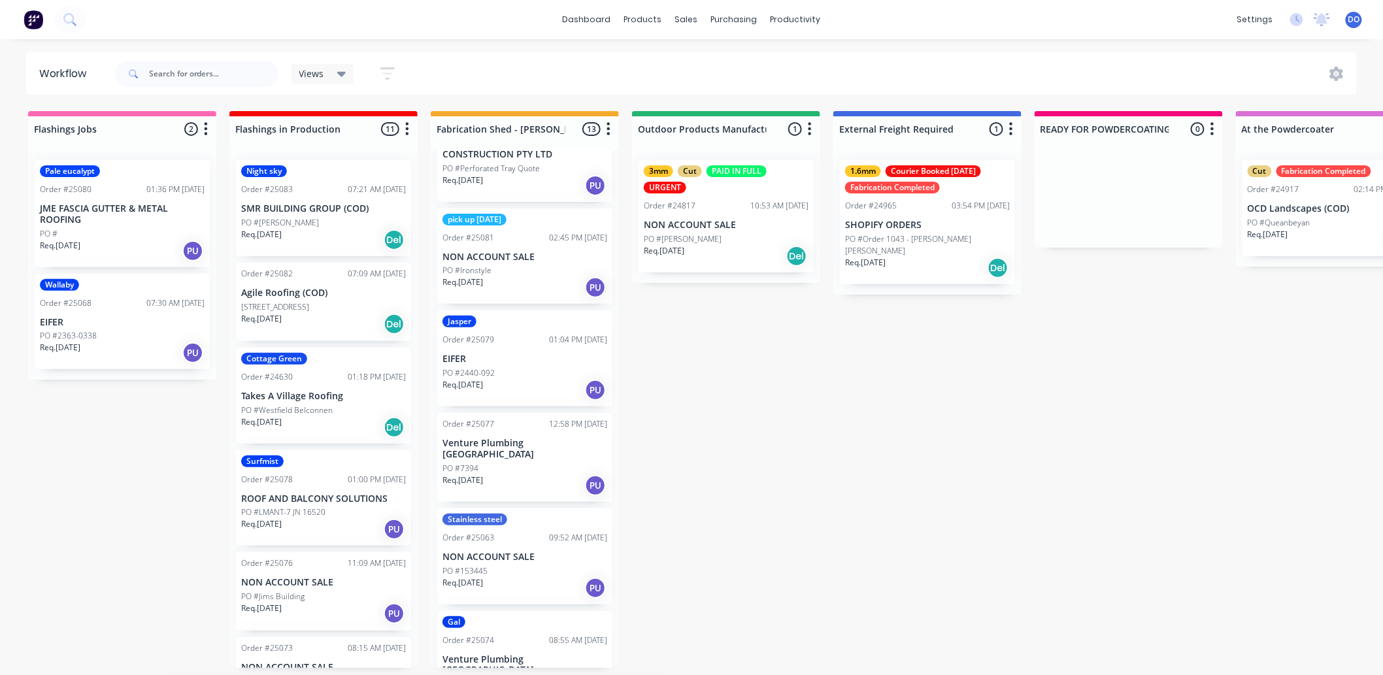
scroll to position [73, 0]
